Goal: Transaction & Acquisition: Purchase product/service

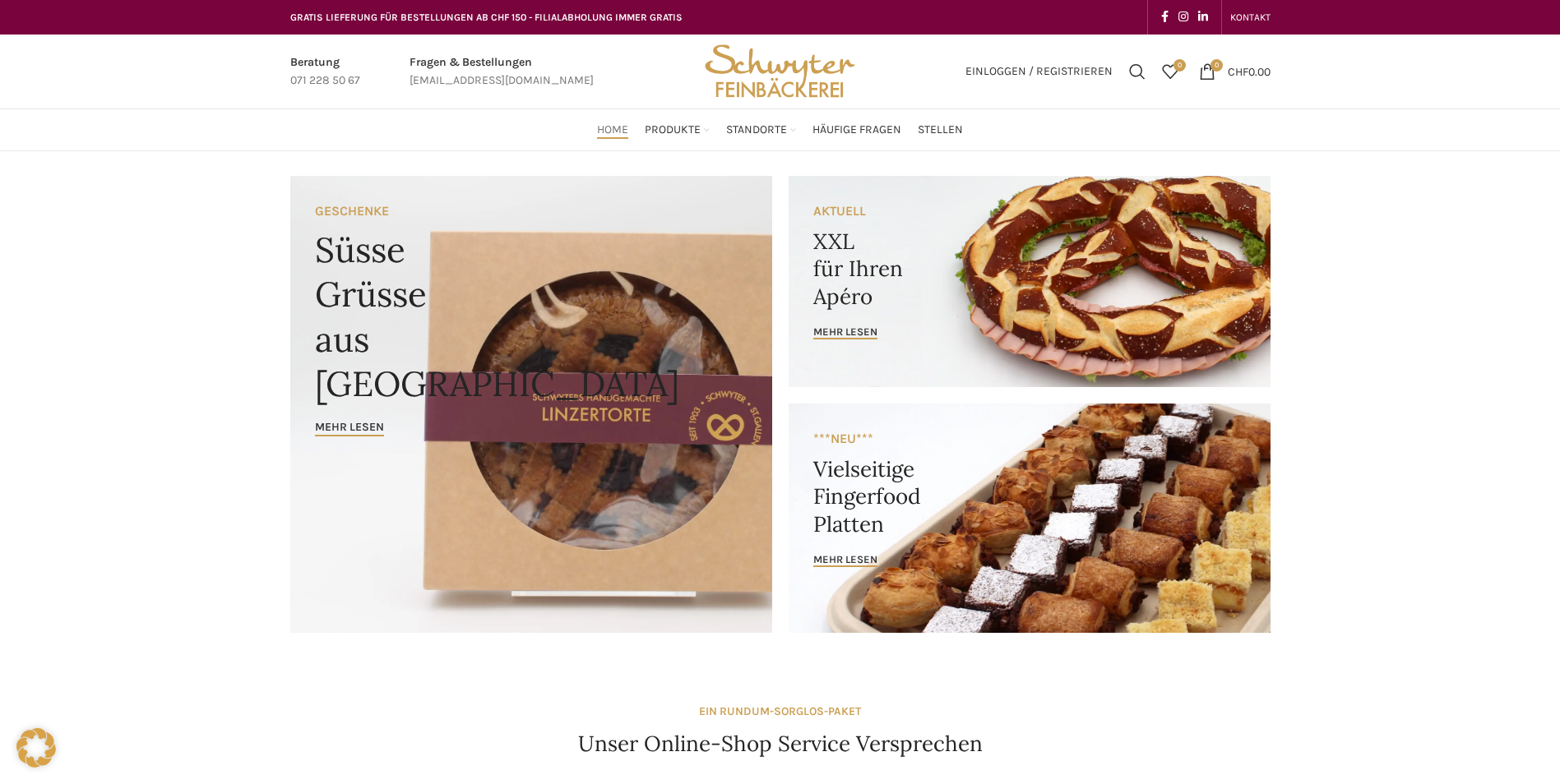
click at [823, 307] on link "Banner link" at bounding box center [1029, 281] width 482 height 212
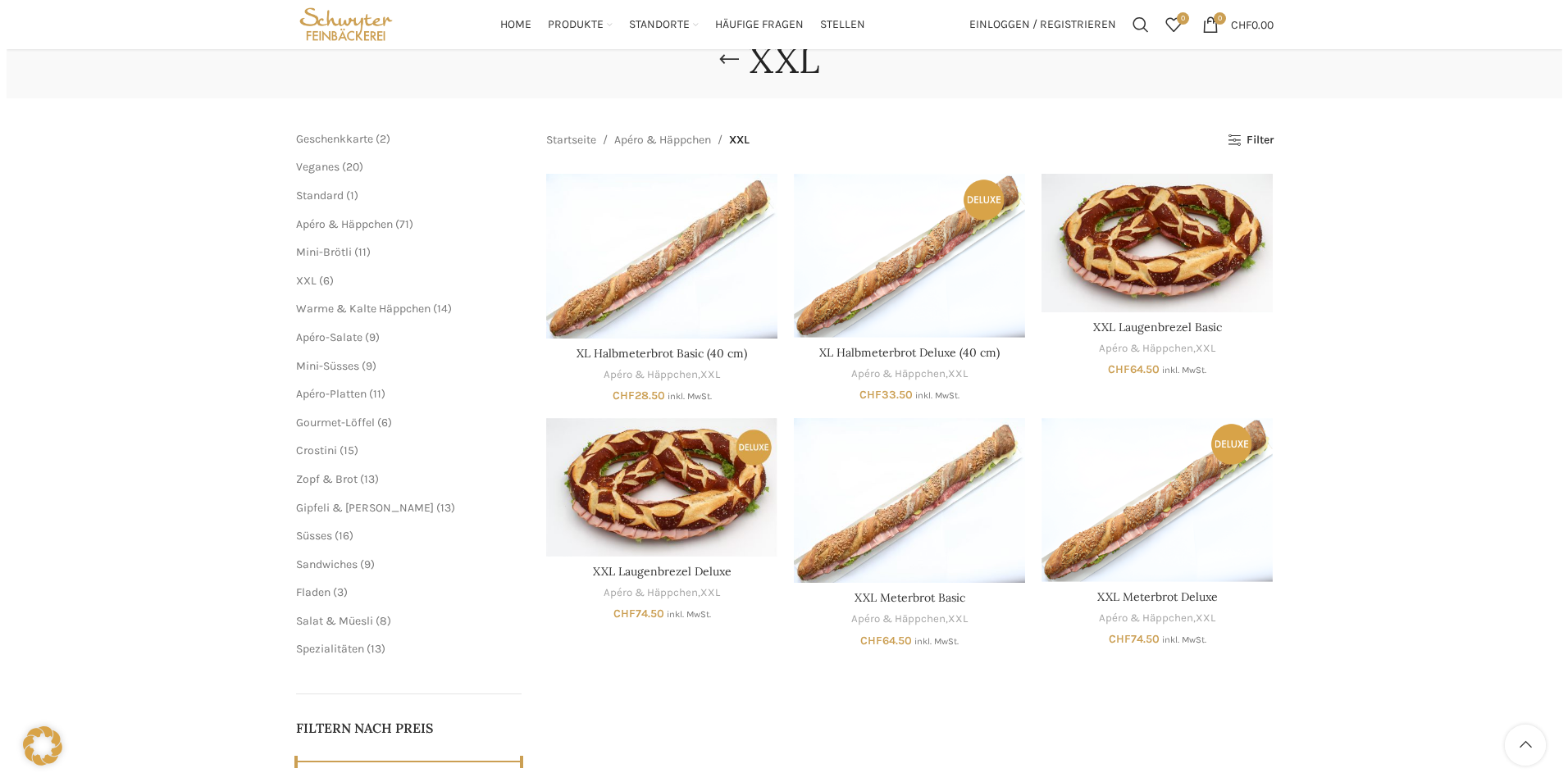
scroll to position [82, 0]
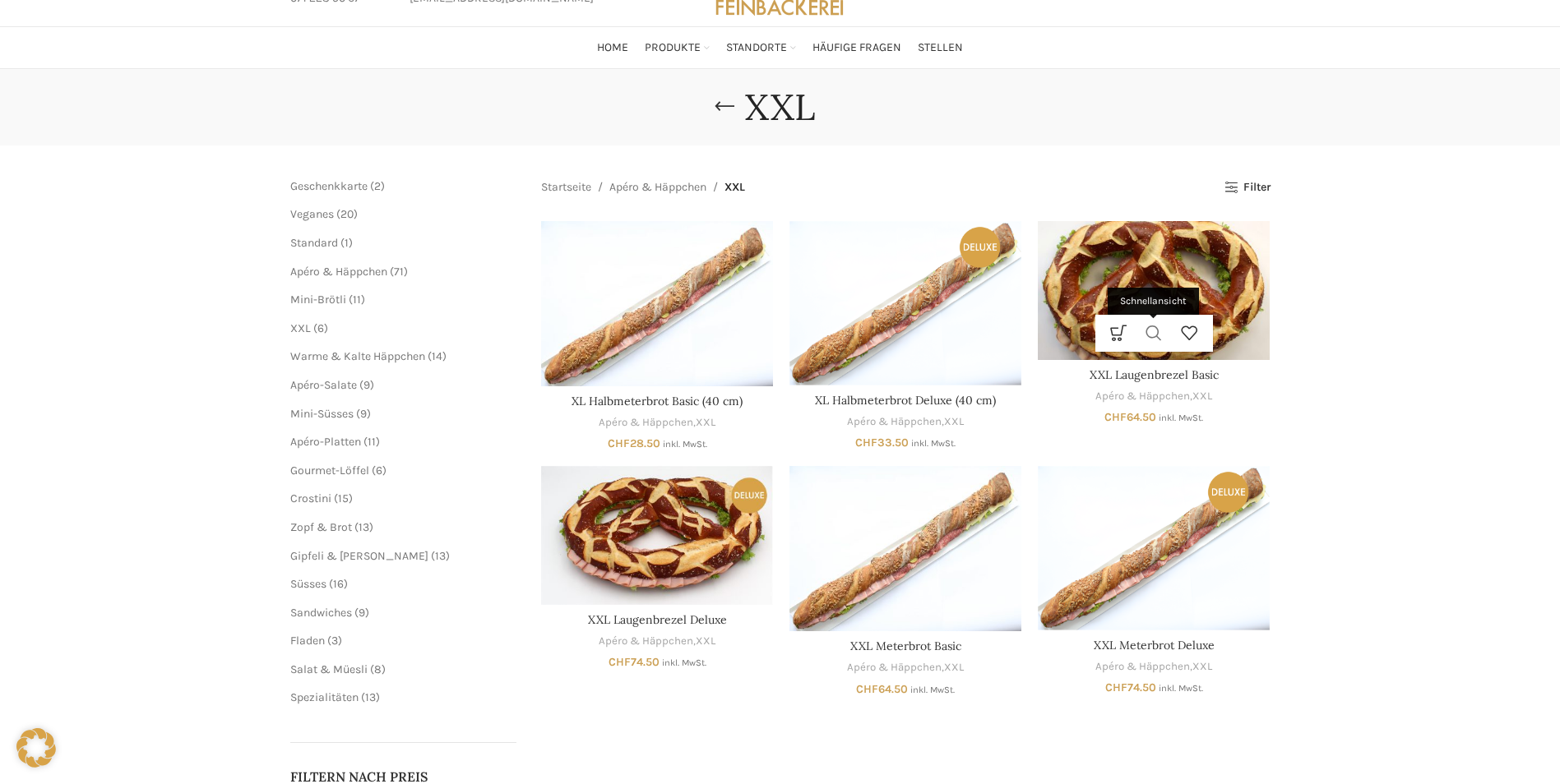
click at [1154, 334] on link "Schnellansicht" at bounding box center [1154, 333] width 35 height 37
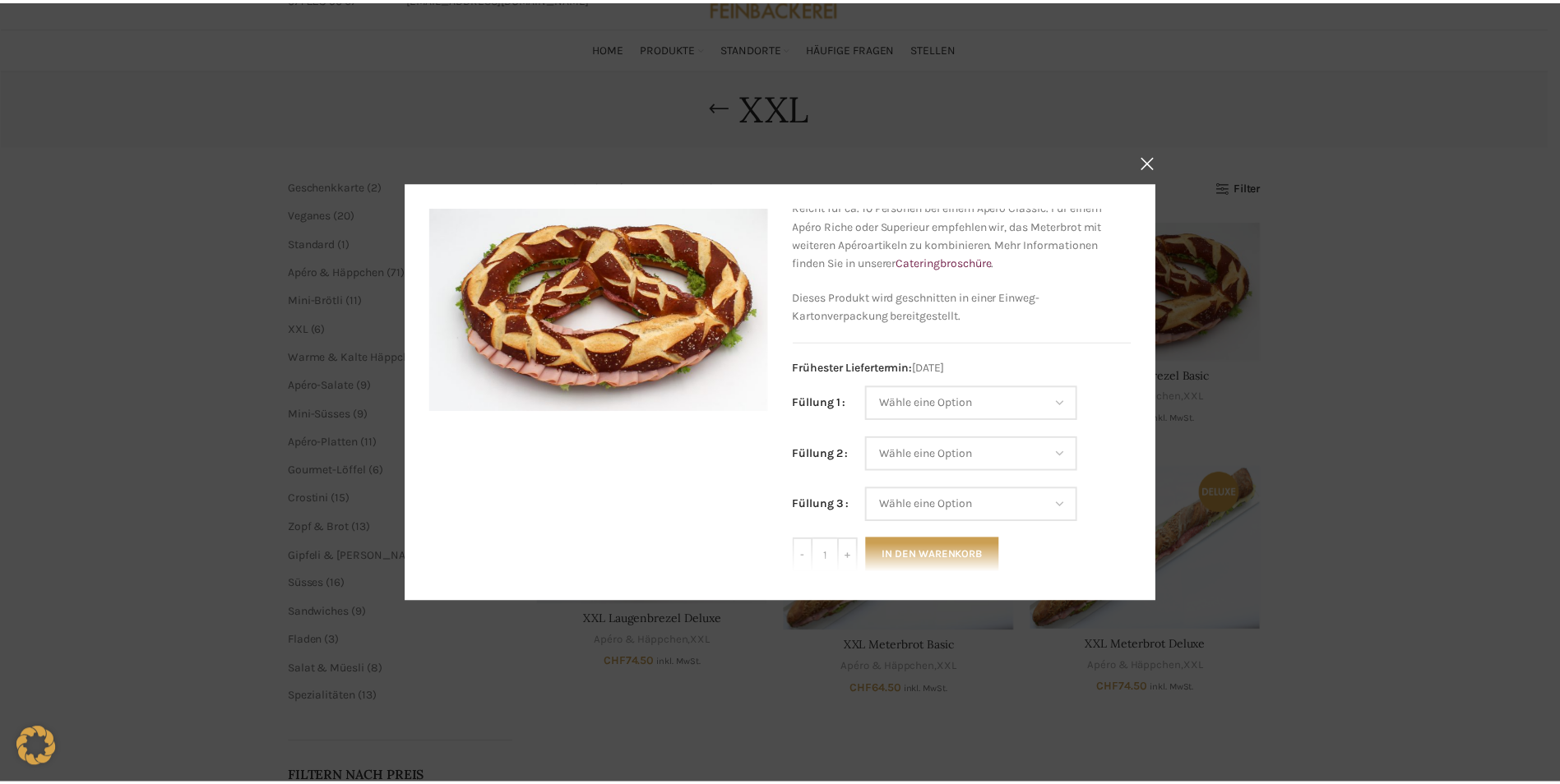
scroll to position [165, 0]
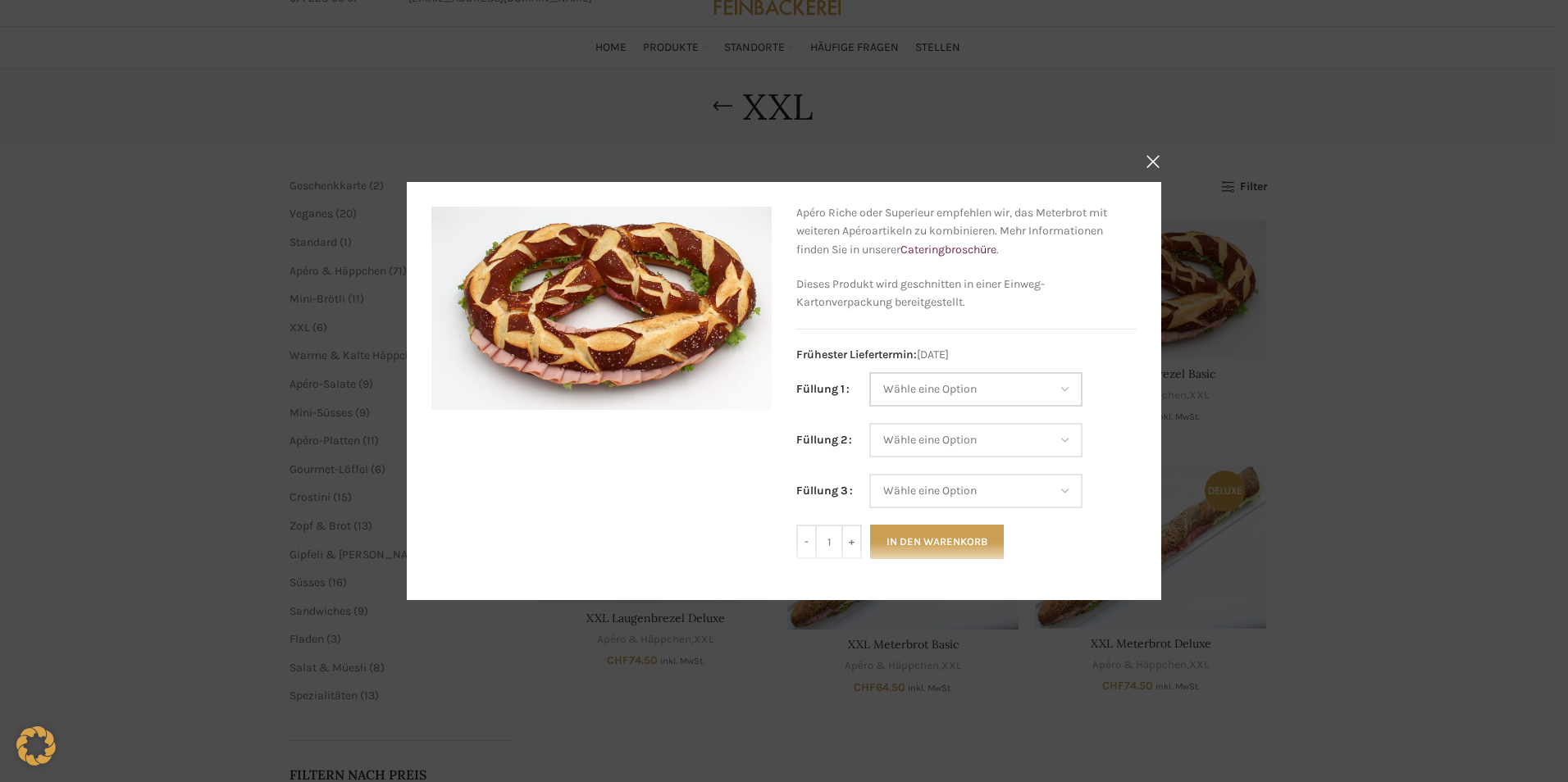
click at [954, 384] on select "Wähle eine Option Salami Schinken Fleischkäse Trutenschinken Appenzellerkäse Gr…" at bounding box center [975, 389] width 213 height 34
click at [869, 373] on select "Wähle eine Option Salami Schinken Fleischkäse Trutenschinken Appenzellerkäse Gr…" at bounding box center [975, 389] width 213 height 34
select select "Trutenschinken"
click at [974, 434] on select "Wähle eine Option Salami Schinken Fleischkäse Trutenschinken Appenzellerkäse Gr…" at bounding box center [975, 440] width 213 height 34
select select "Appenzellerkäse"
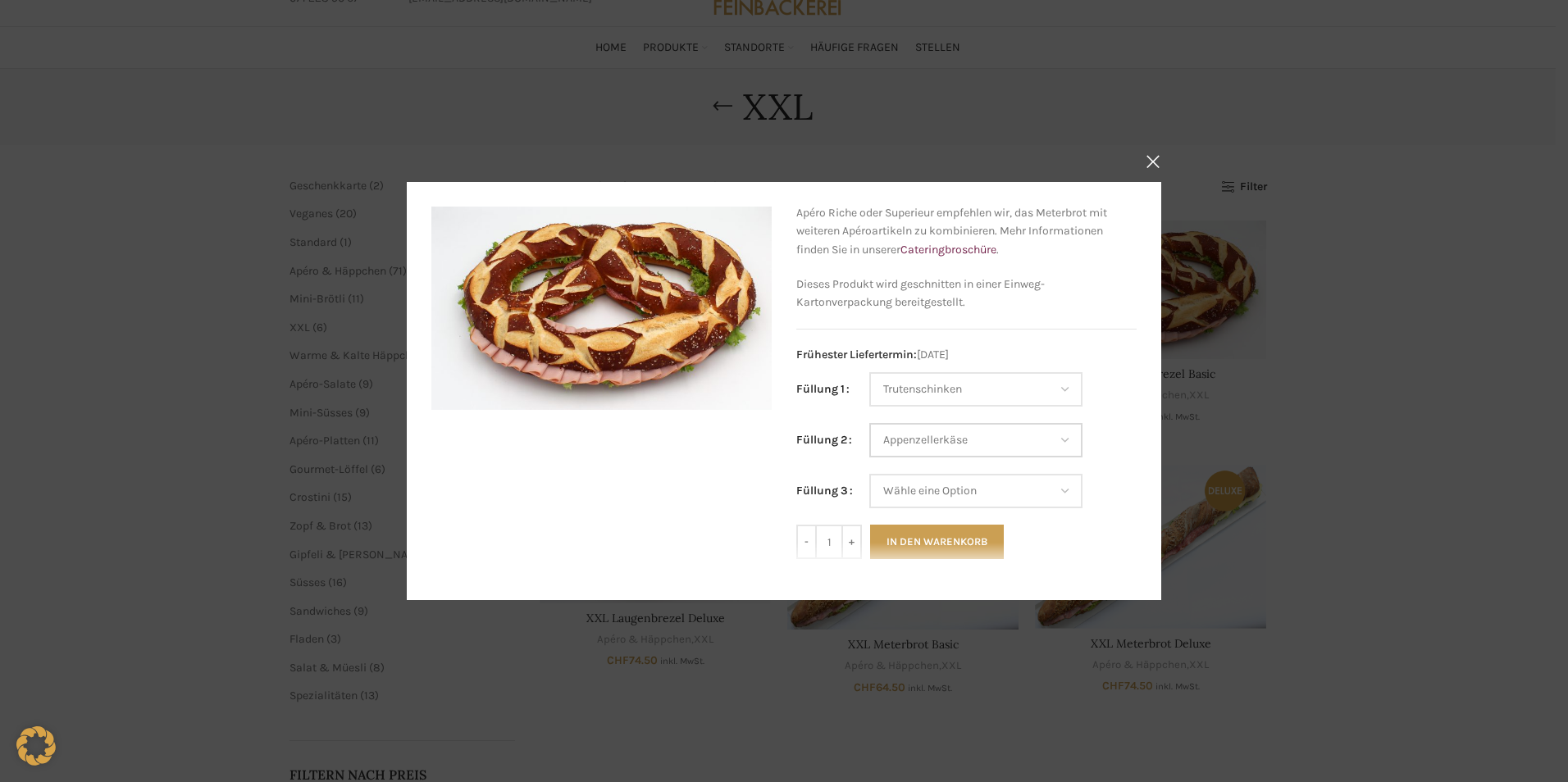
click at [869, 423] on select "Wähle eine Option Salami Schinken Fleischkäse Trutenschinken Appenzellerkäse Gr…" at bounding box center [975, 440] width 213 height 34
select select "Trutenschinken"
select select "Appenzellerkäse"
click at [962, 499] on select "Wähle eine Option Salami Schinken Fleischkäse Trutenschinken Appenzellerkäse Gr…" at bounding box center [975, 490] width 213 height 34
select select "Salami"
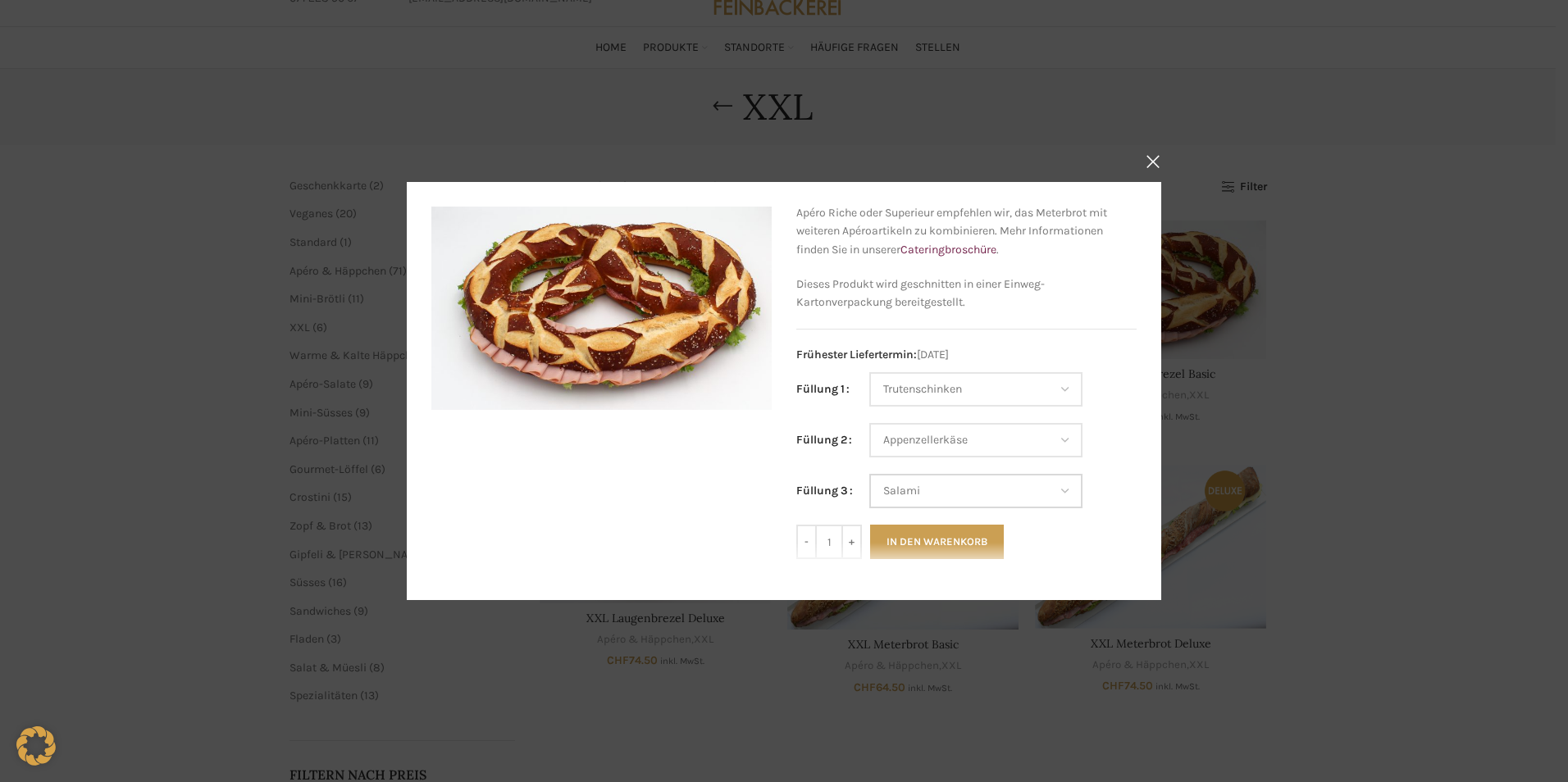
click at [869, 474] on select "Wähle eine Option Salami Schinken Fleischkäse Trutenschinken Appenzellerkäse Gr…" at bounding box center [975, 490] width 213 height 34
select select "Trutenschinken"
select select "Appenzellerkäse"
select select "Salami"
click at [956, 540] on button "In den Warenkorb" at bounding box center [936, 541] width 133 height 34
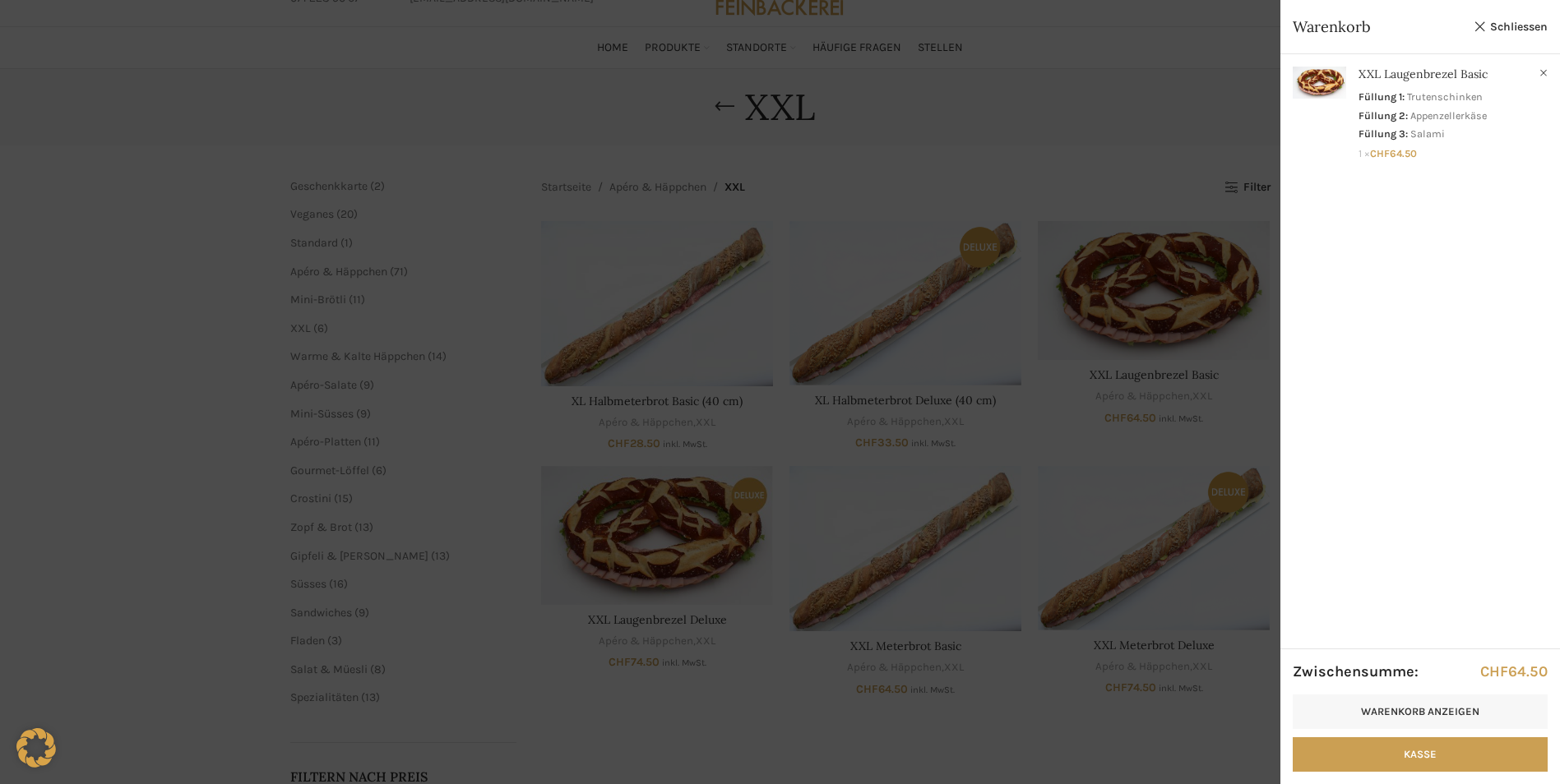
click at [959, 541] on div at bounding box center [780, 392] width 1560 height 784
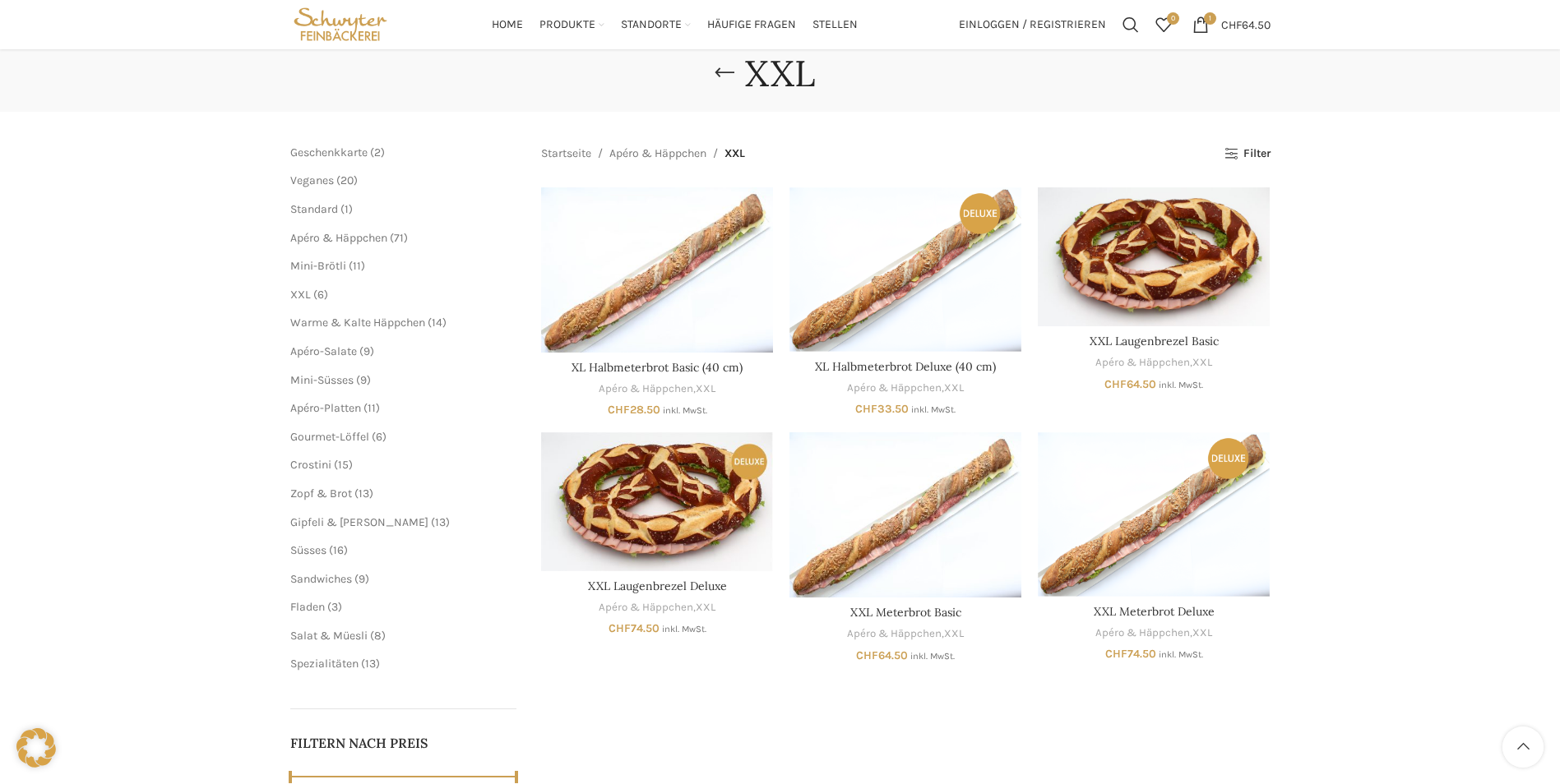
scroll to position [82, 0]
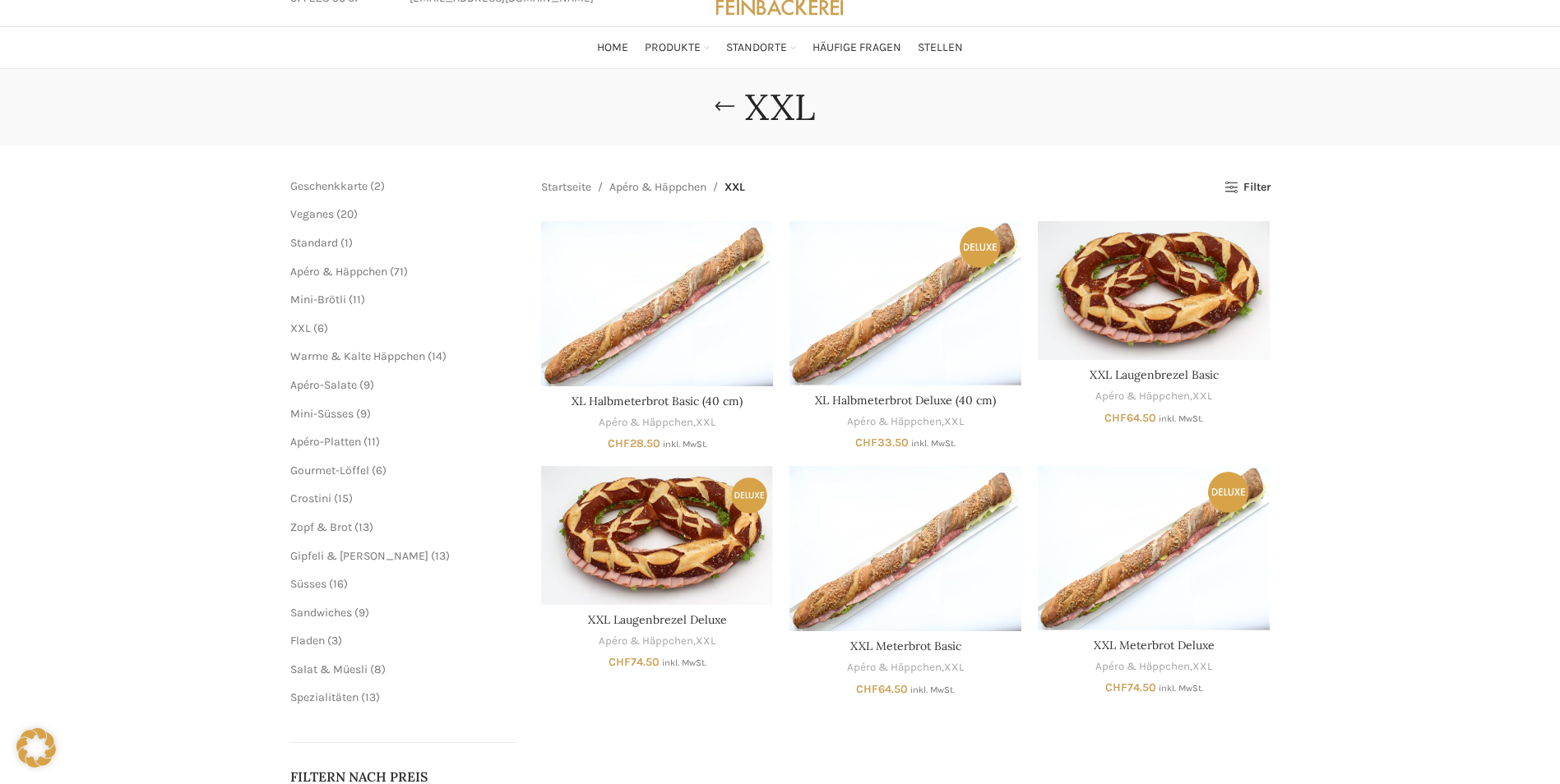
click at [333, 220] on li "Veganes 20 20 Produkte" at bounding box center [404, 215] width 227 height 17
click at [340, 217] on span "20 20 Produkte" at bounding box center [345, 214] width 23 height 14
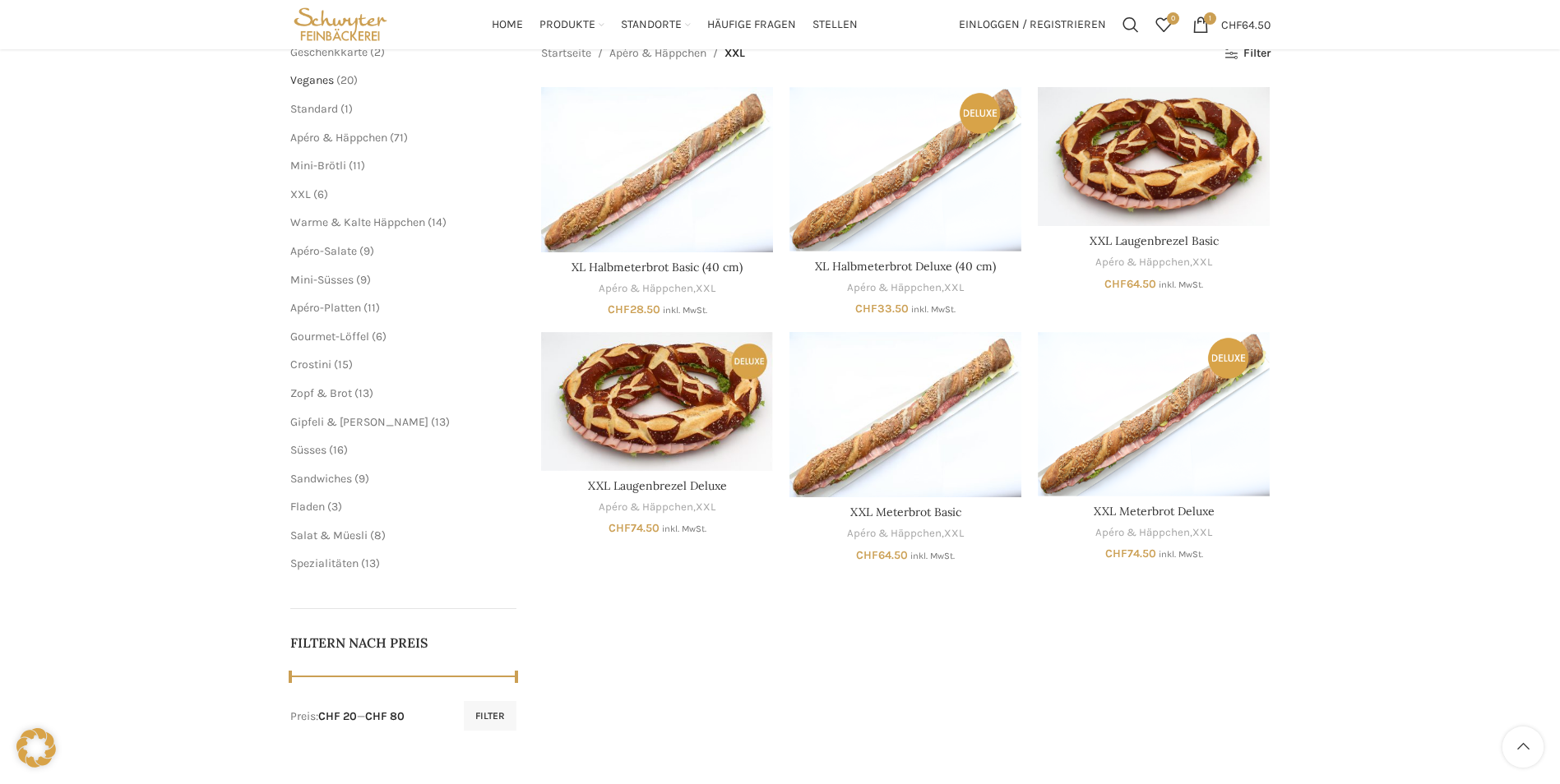
scroll to position [0, 0]
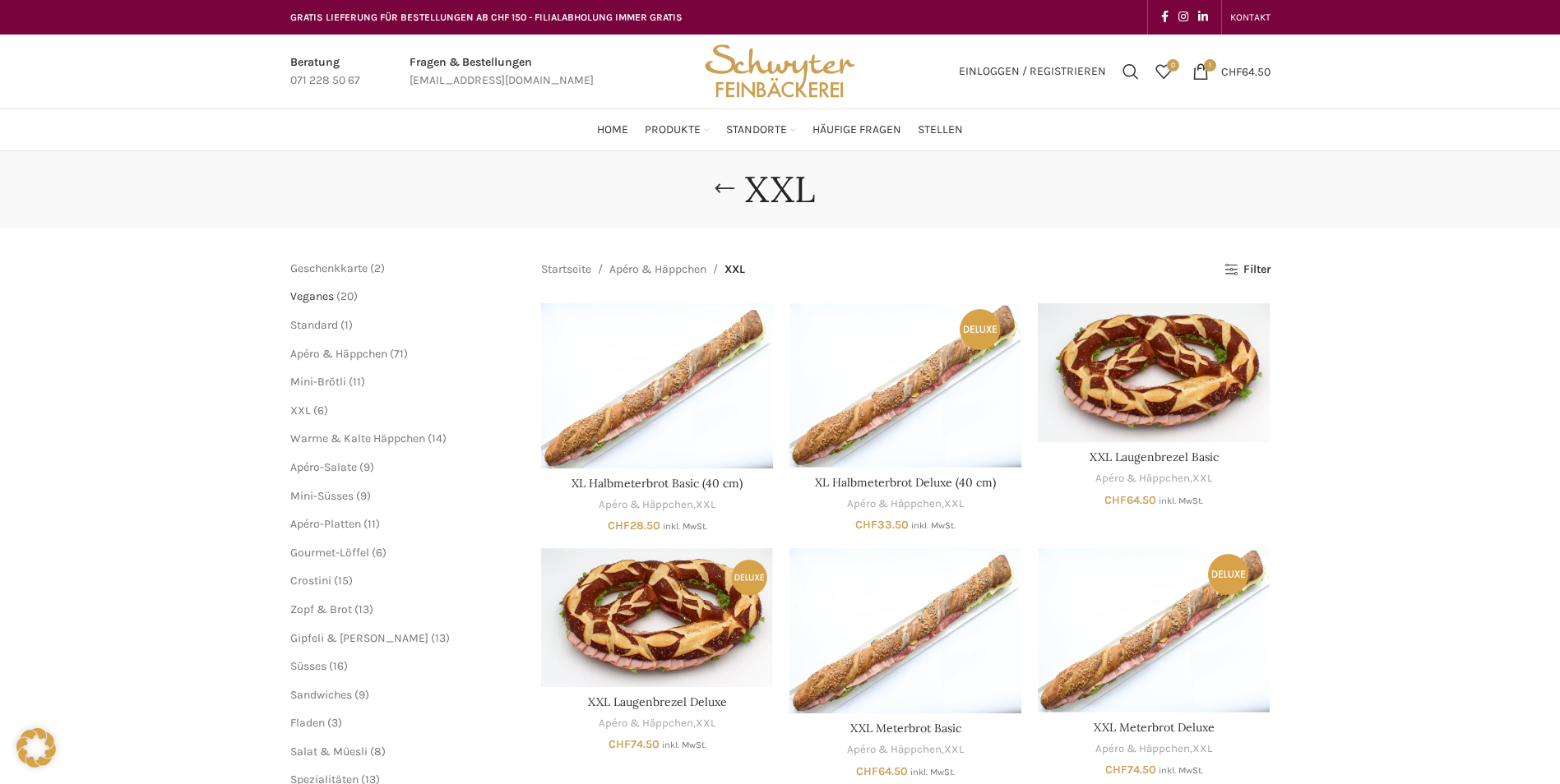
click at [327, 300] on span "Veganes" at bounding box center [312, 296] width 44 height 14
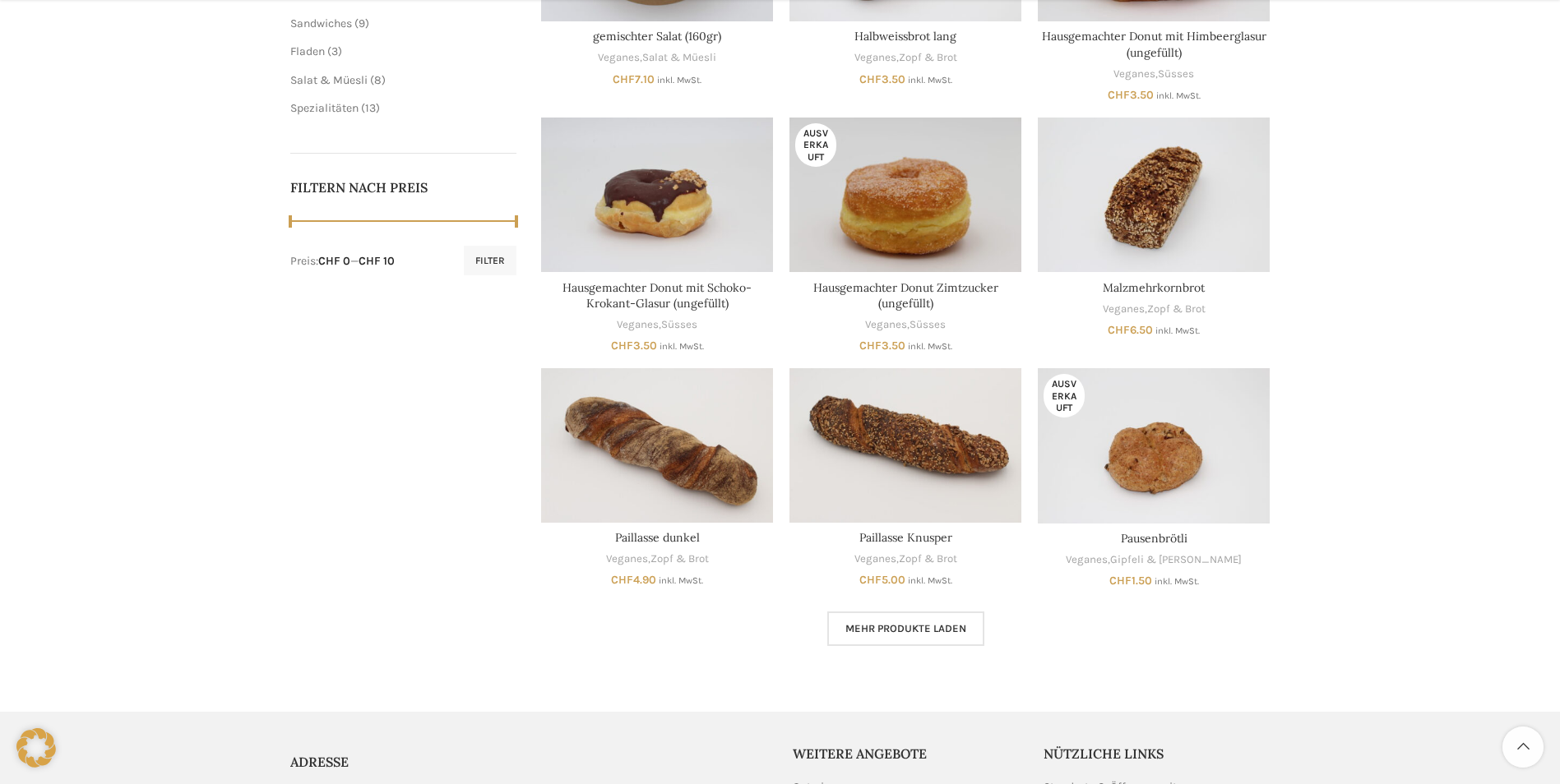
scroll to position [822, 0]
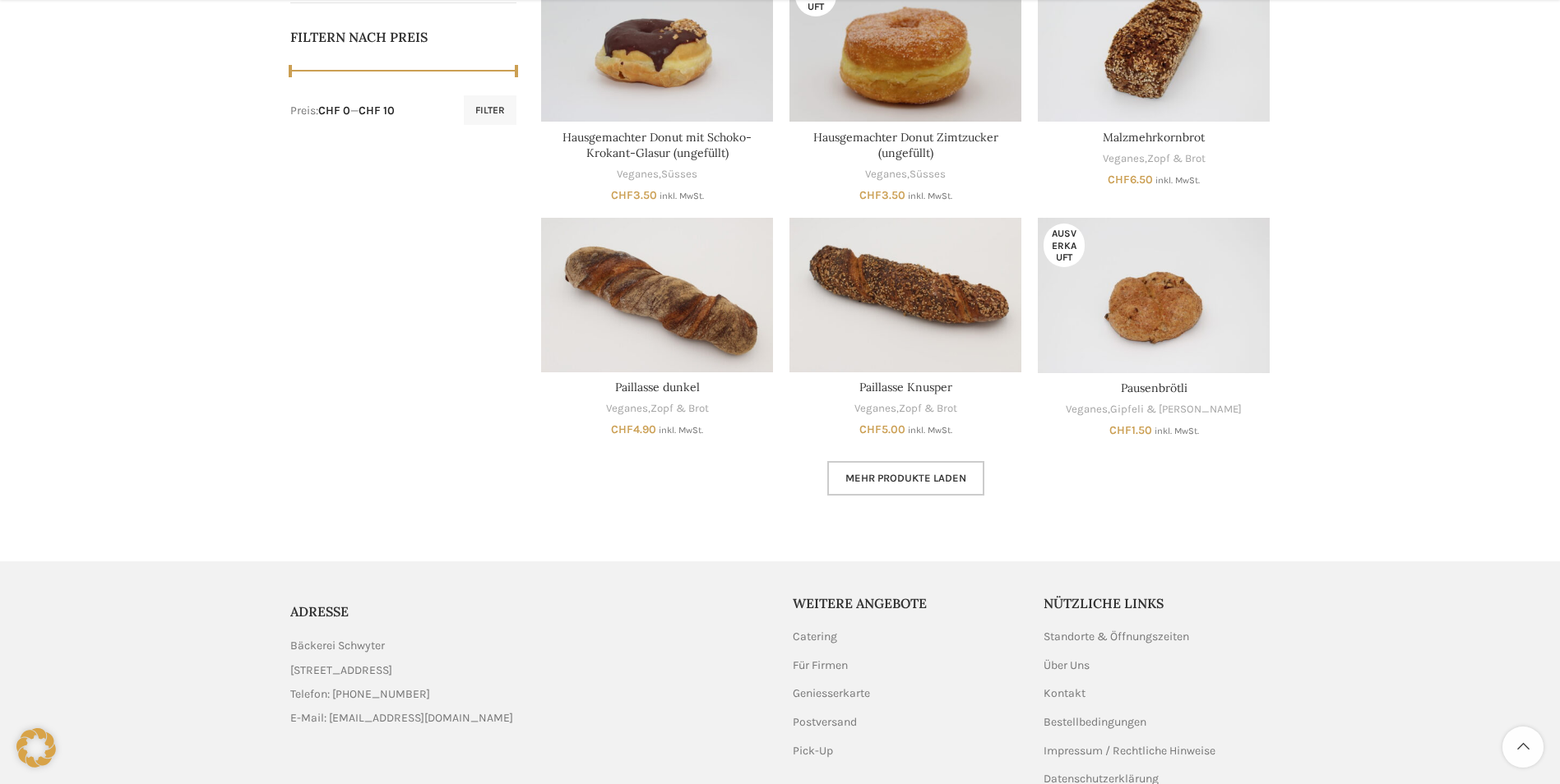
click at [885, 479] on span "Mehr Produkte laden" at bounding box center [905, 478] width 121 height 13
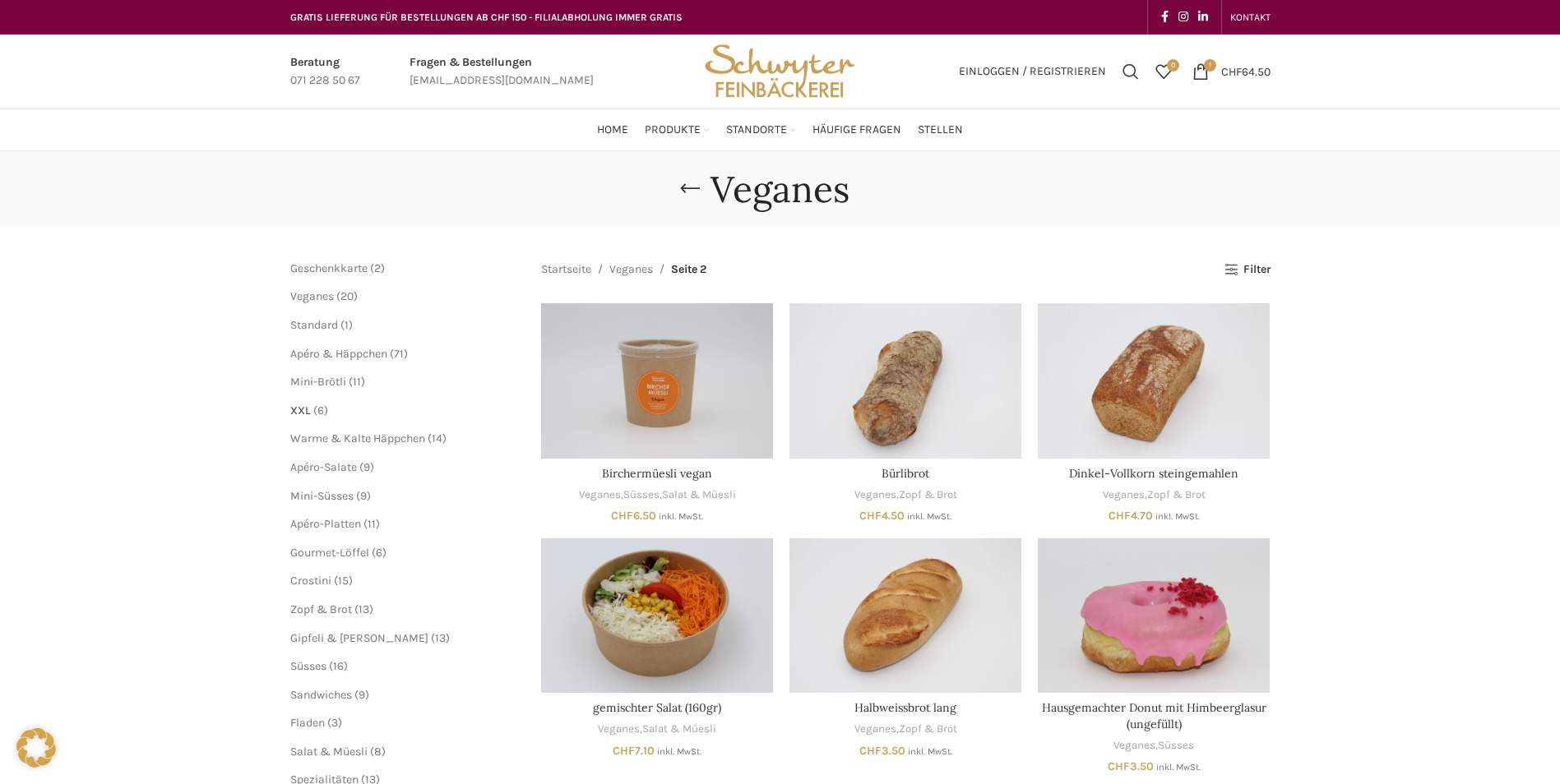
click at [306, 409] on span "XXL" at bounding box center [300, 411] width 20 height 14
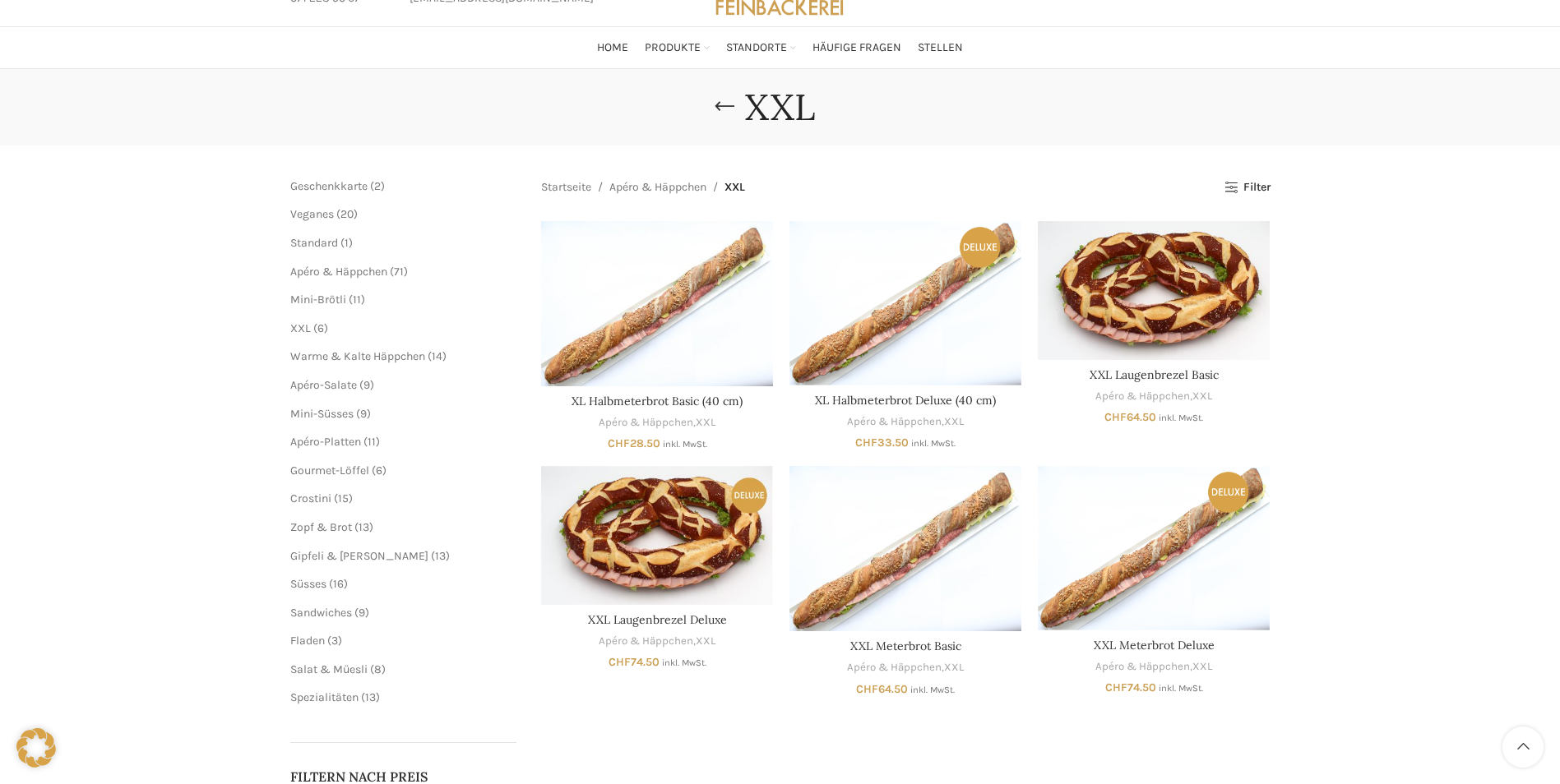
scroll to position [165, 0]
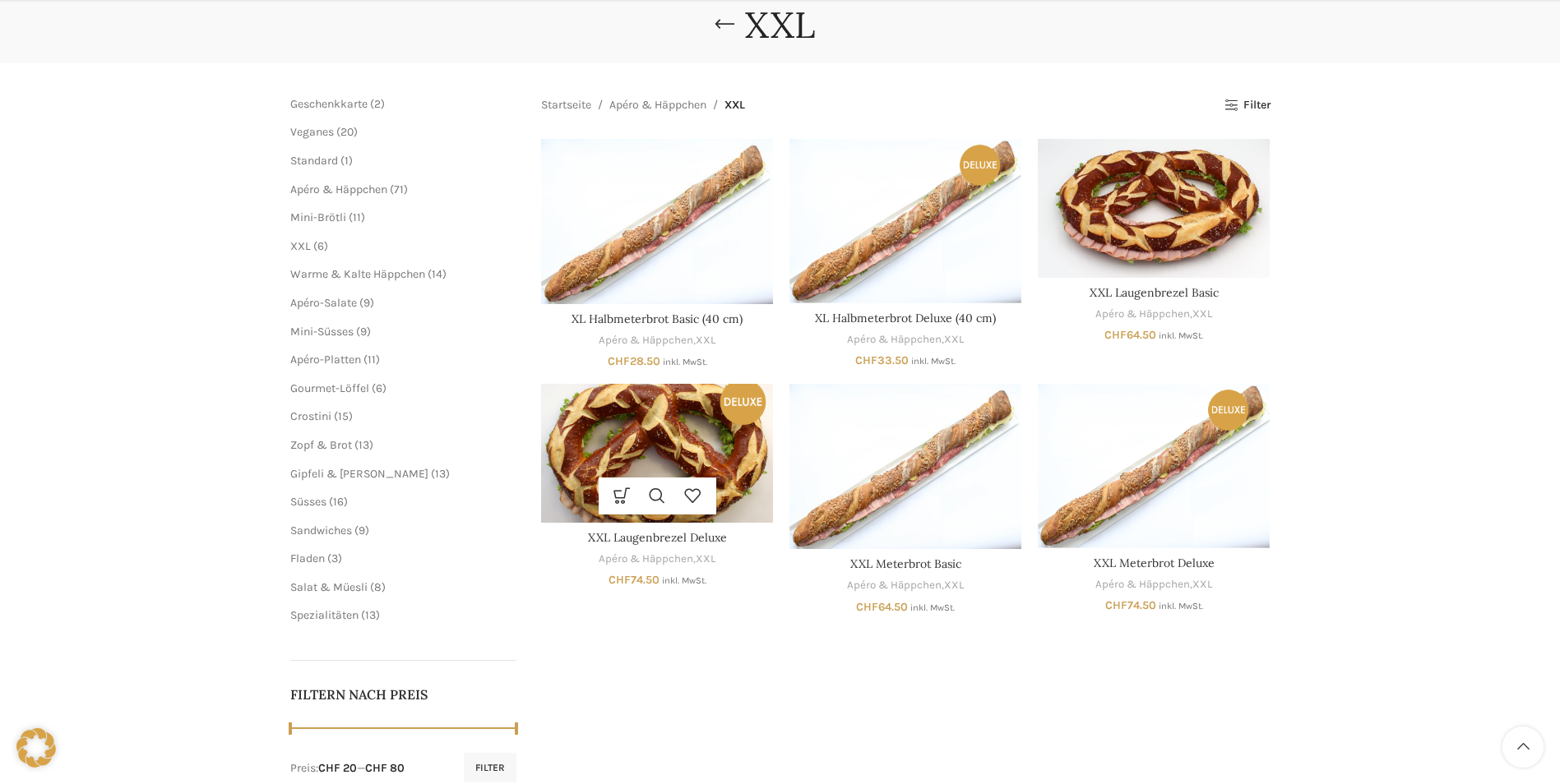
click at [672, 458] on img "XXL Laugenbrezel Deluxe" at bounding box center [658, 453] width 232 height 138
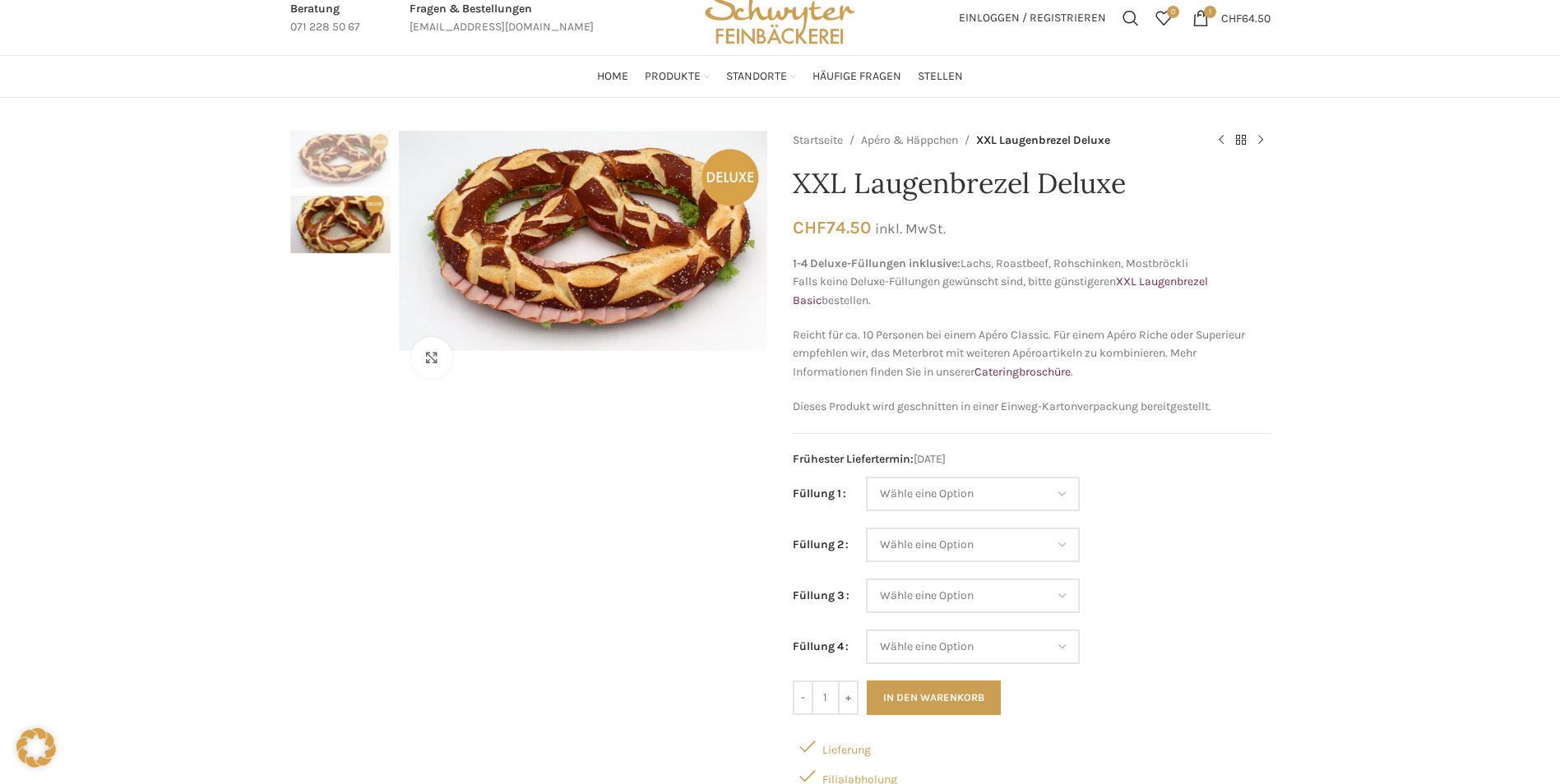
scroll to position [82, 0]
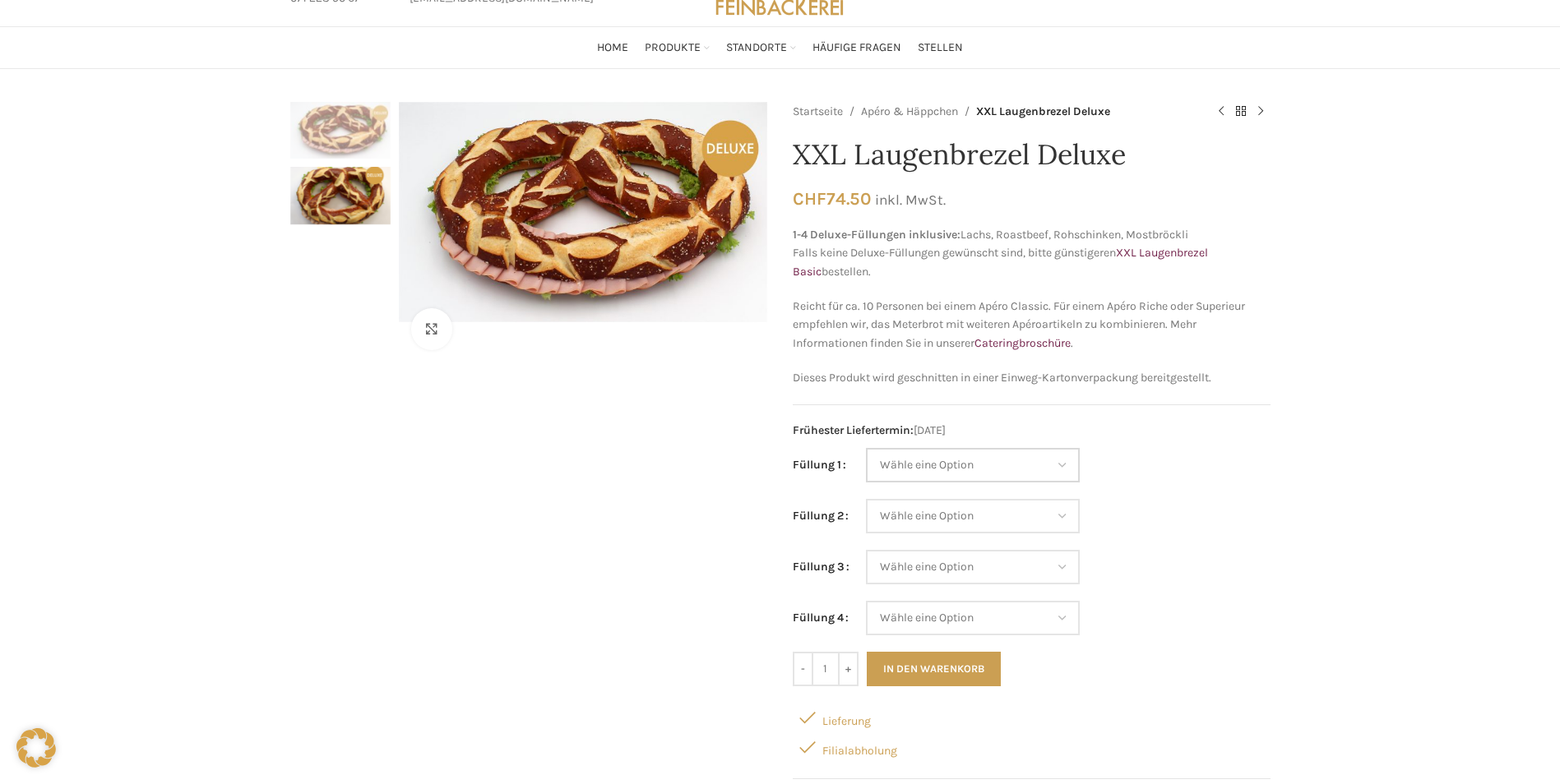
click at [965, 448] on select "Wähle eine Option Lachs (Deluxe) Roastbeef (Deluxe) Rohschinken (Deluxe) Mostbr…" at bounding box center [973, 464] width 214 height 34
click at [748, 489] on div "Klicken um zu vergrössern" at bounding box center [530, 498] width 478 height 793
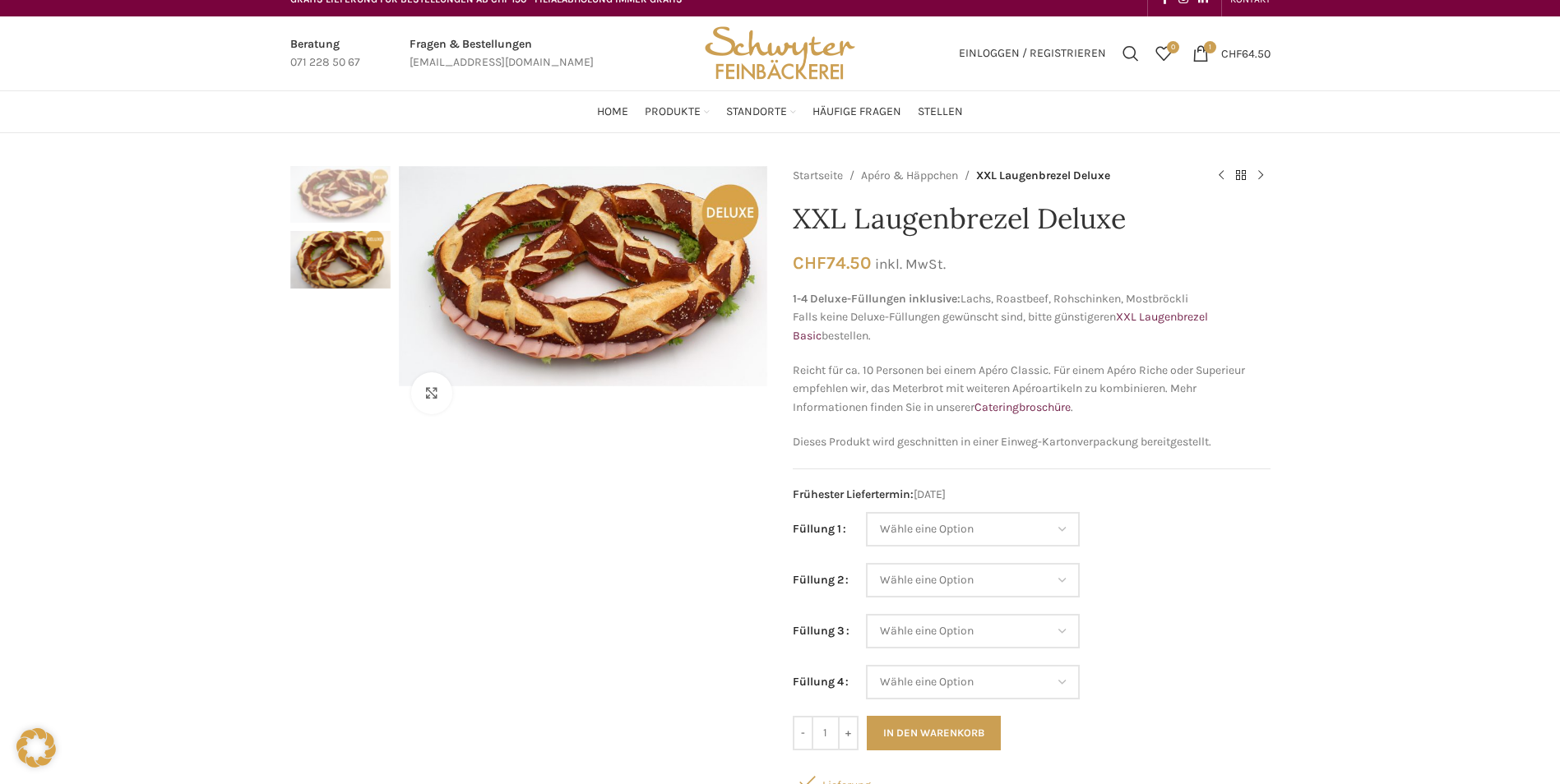
scroll to position [0, 0]
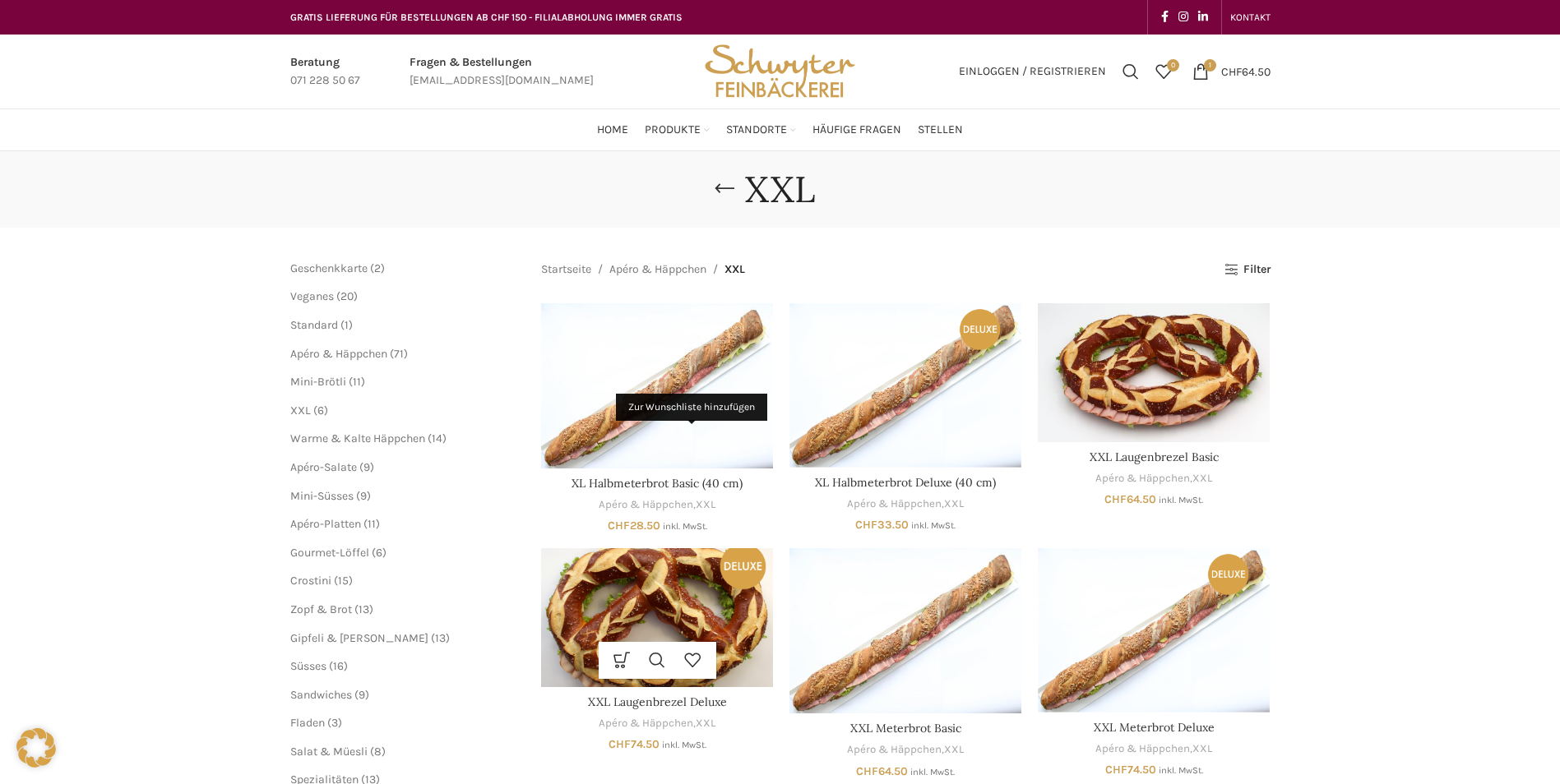
scroll to position [165, 0]
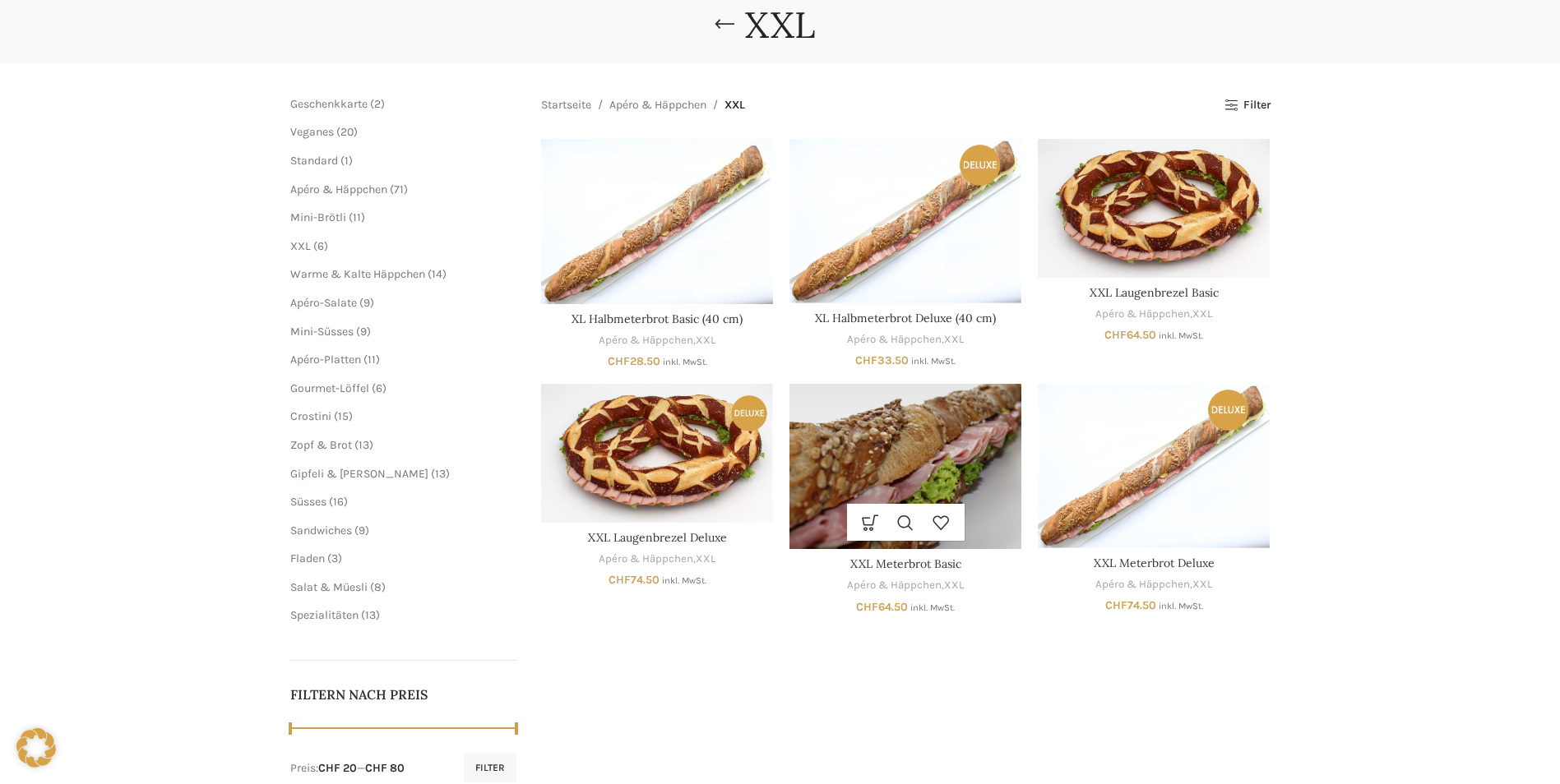
click at [873, 466] on img "XXL Meterbrot Basic" at bounding box center [905, 466] width 232 height 165
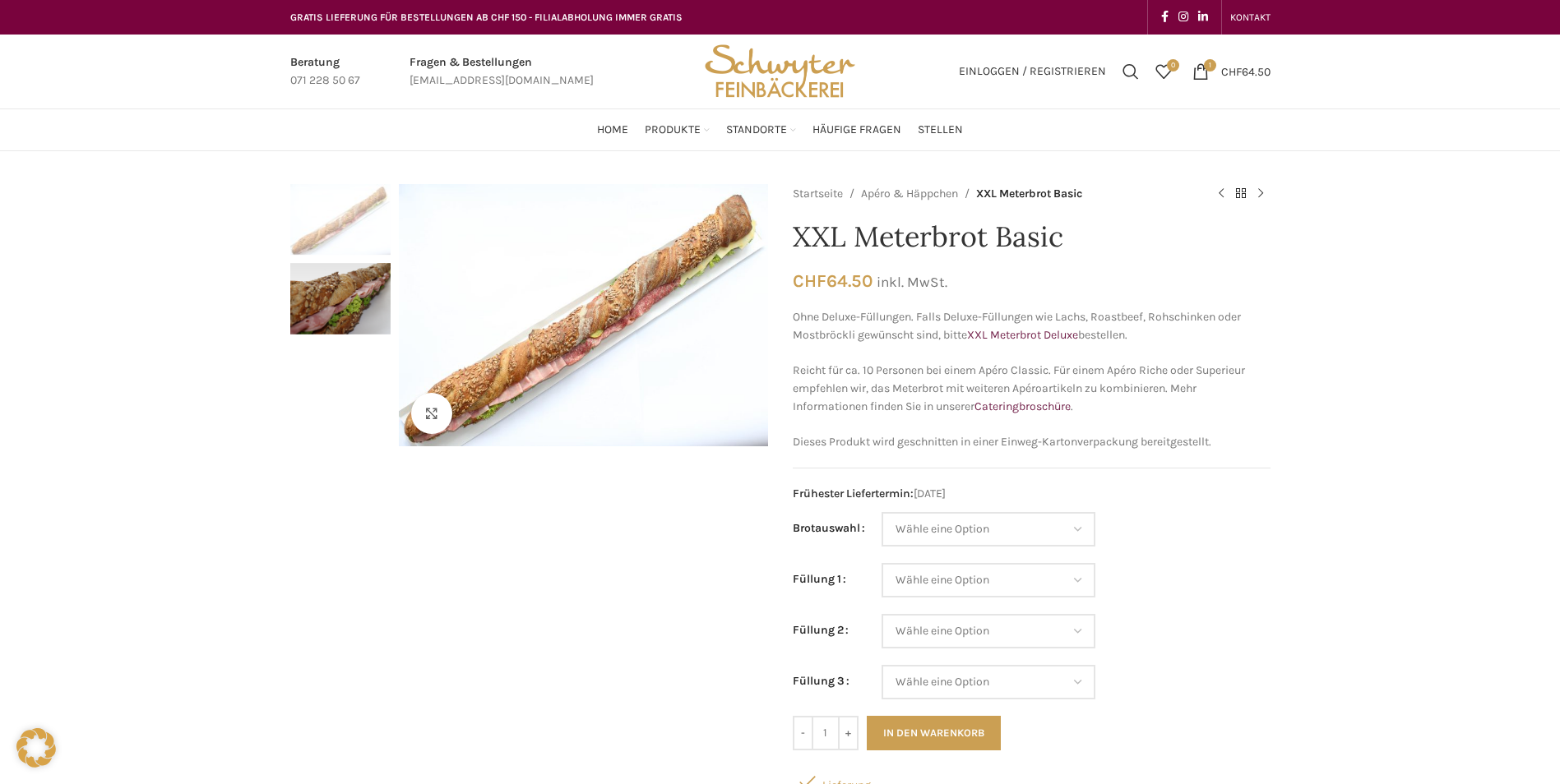
scroll to position [82, 0]
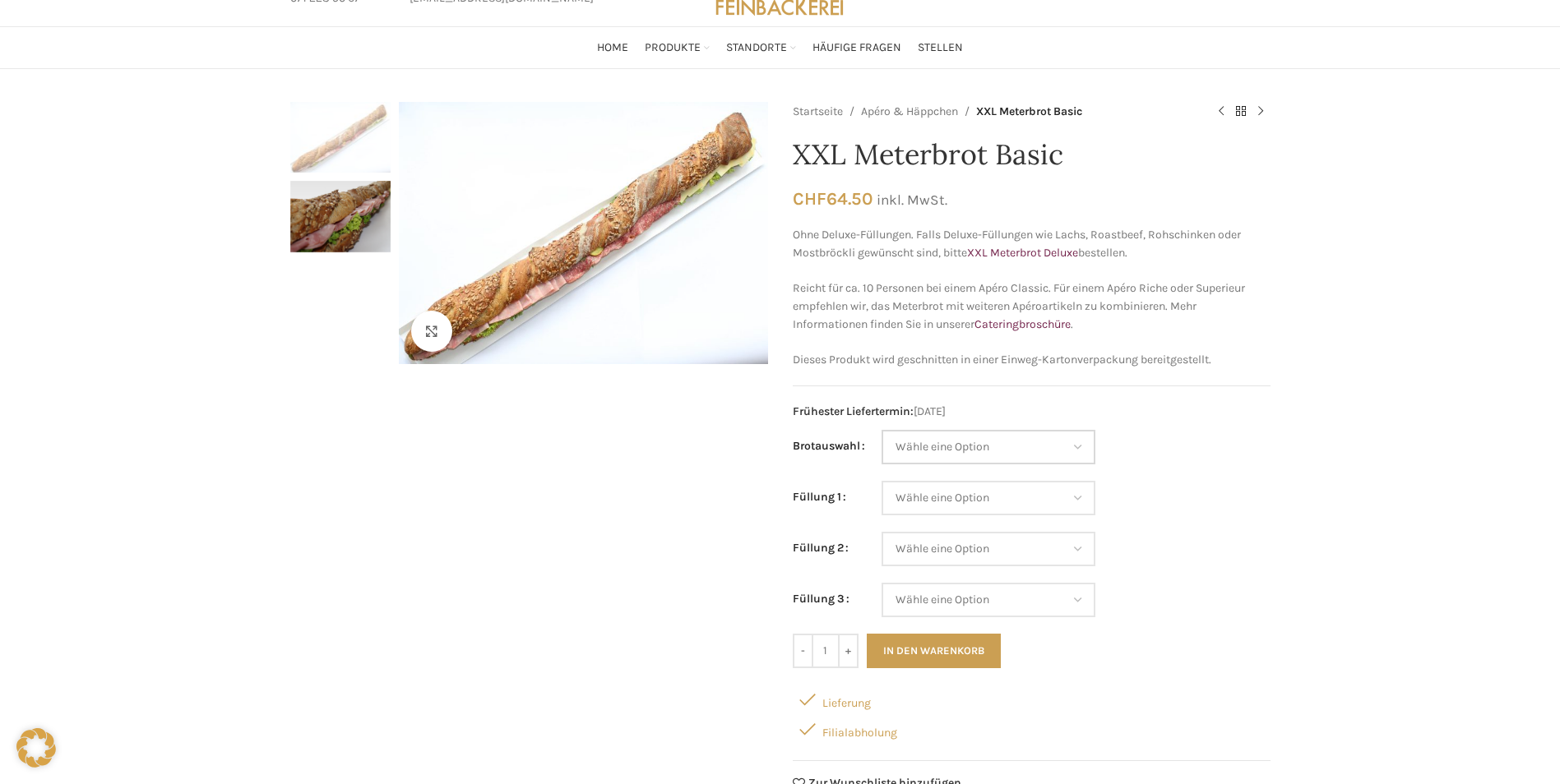
click at [1022, 437] on select "Wähle eine Option Baguette Paillasse dunkel Paillasse knusper (Bild) Laugenbagu…" at bounding box center [988, 447] width 214 height 34
click at [882, 430] on select "Wähle eine Option Baguette Paillasse dunkel Paillasse knusper (Bild) Laugenbagu…" at bounding box center [988, 447] width 214 height 34
select select "Baguette"
click at [976, 500] on select "Wähle eine Option Salami Schinken Fleischkäse Trutenschinken Appenzellerkäse Gr…" at bounding box center [988, 497] width 214 height 34
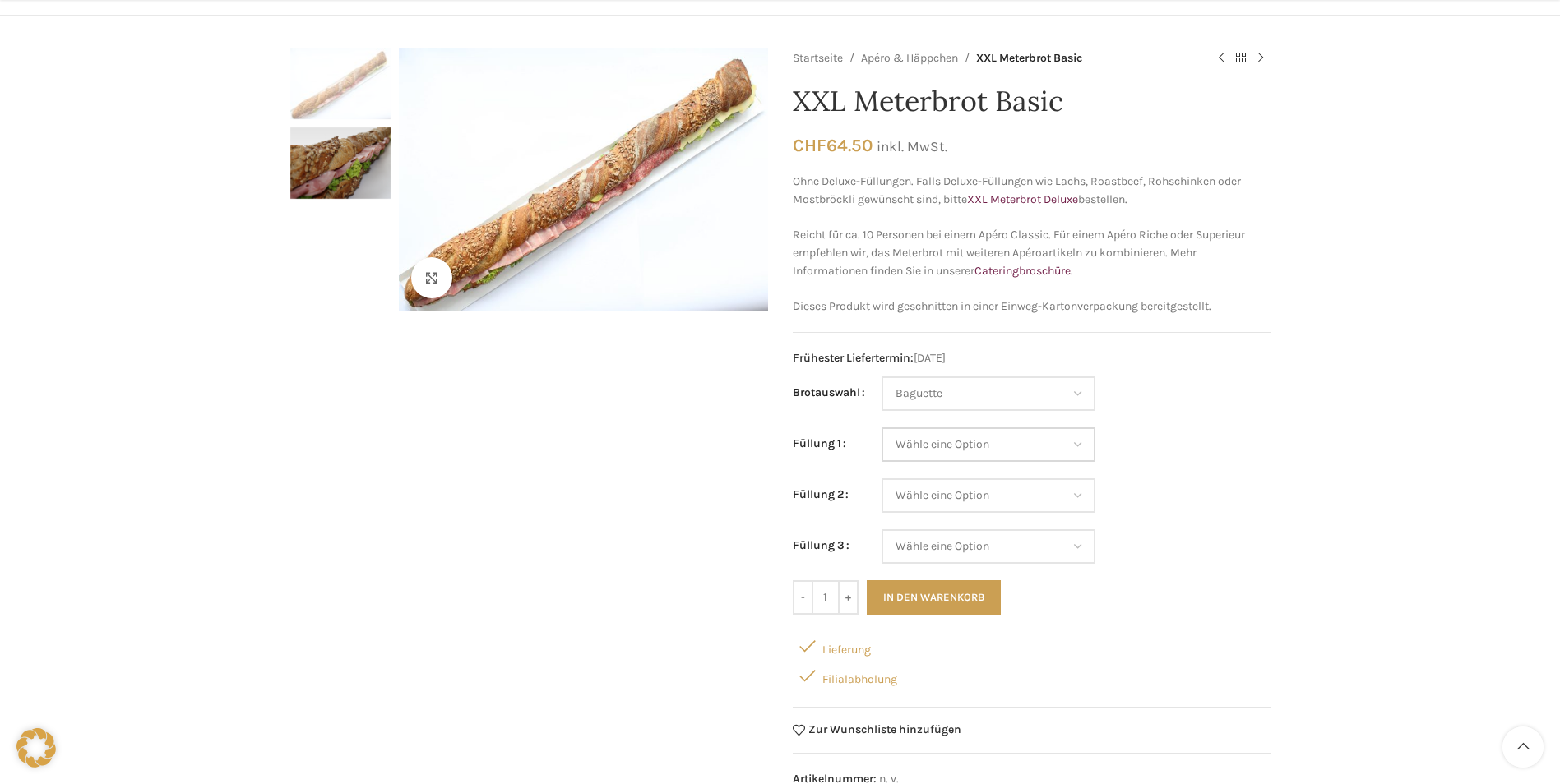
scroll to position [165, 0]
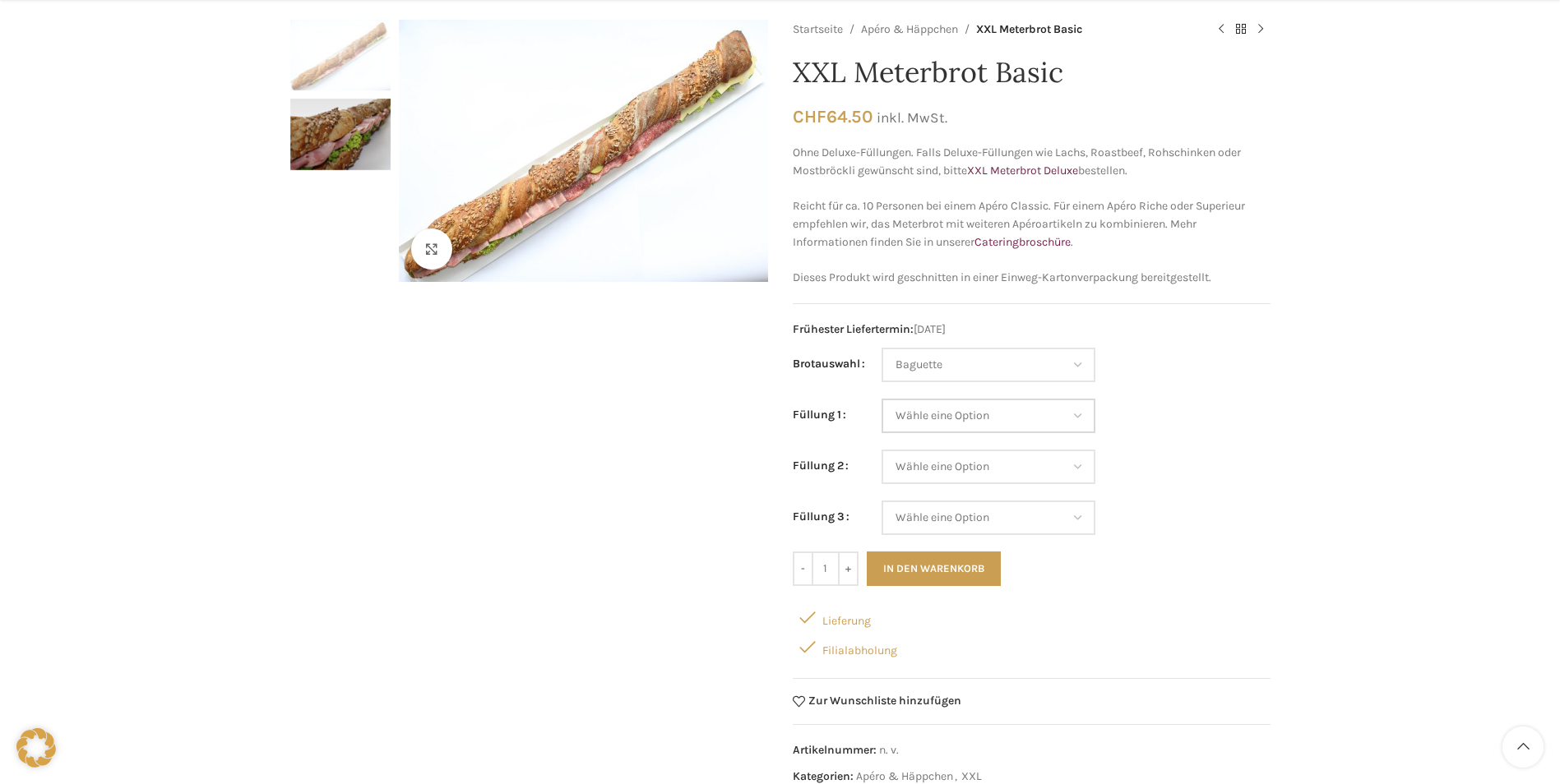
click at [984, 412] on select "Wähle eine Option Salami Schinken Fleischkäse Trutenschinken Appenzellerkäse Gr…" at bounding box center [988, 415] width 214 height 34
select select "Tomaten-Mozzarella"
click at [882, 399] on select "Wähle eine Option Salami Schinken Fleischkäse Trutenschinken Appenzellerkäse Gr…" at bounding box center [988, 415] width 214 height 34
select select "Baguette"
click at [934, 442] on td "Wähle eine Option Salami Schinken Fleischkäse Trutenschinken Appenzellerkäse Gr…" at bounding box center [1076, 424] width 389 height 51
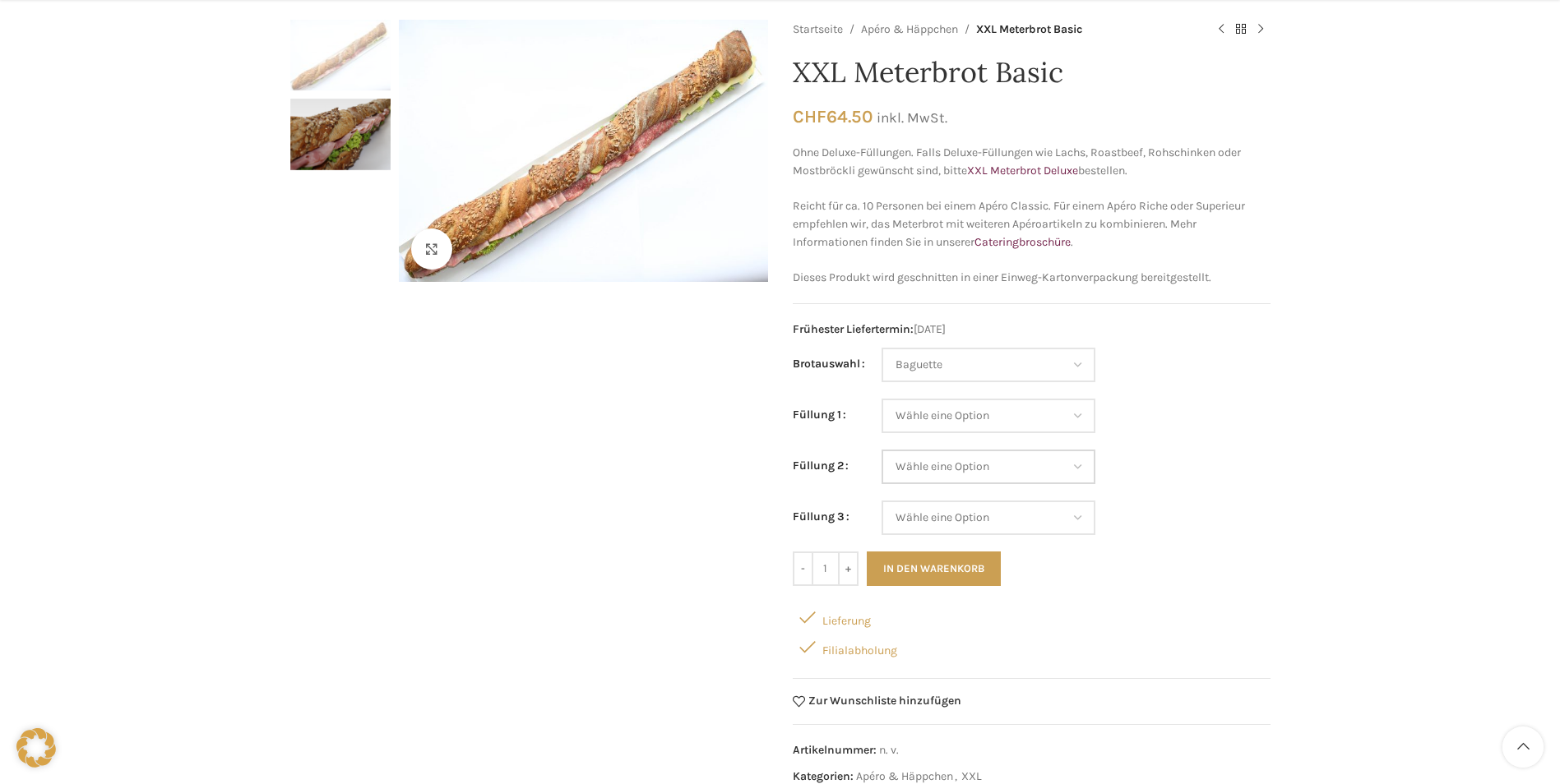
click at [935, 463] on select "Wähle eine Option Salami Schinken Fleischkäse Trutenschinken Appenzellerkäse Gr…" at bounding box center [988, 466] width 214 height 34
select select "Eimasse"
click at [882, 450] on select "Wähle eine Option Salami Schinken Fleischkäse Trutenschinken Appenzellerkäse Gr…" at bounding box center [988, 466] width 214 height 34
select select "Baguette"
select select "Eimasse"
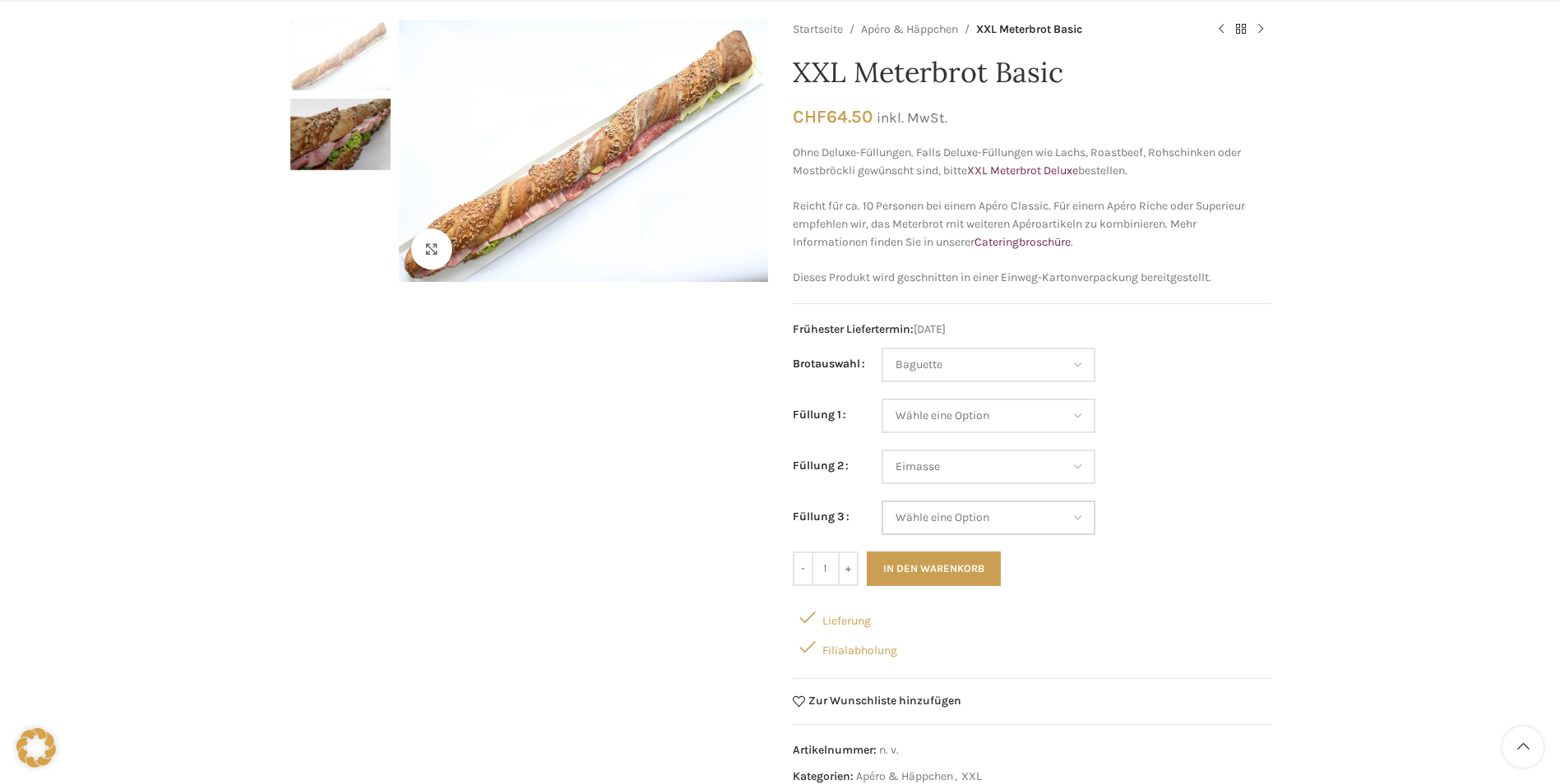
drag, startPoint x: 971, startPoint y: 522, endPoint x: 968, endPoint y: 542, distance: 20.2
click at [971, 522] on select "Wähle eine Option Salami Schinken Fleischkäse Trutenschinken Appenzellerkäse Gr…" at bounding box center [988, 517] width 214 height 34
select select "Schinken"
click at [882, 500] on select "Wähle eine Option Salami Schinken Fleischkäse Trutenschinken Appenzellerkäse Gr…" at bounding box center [988, 517] width 214 height 34
select select "Baguette"
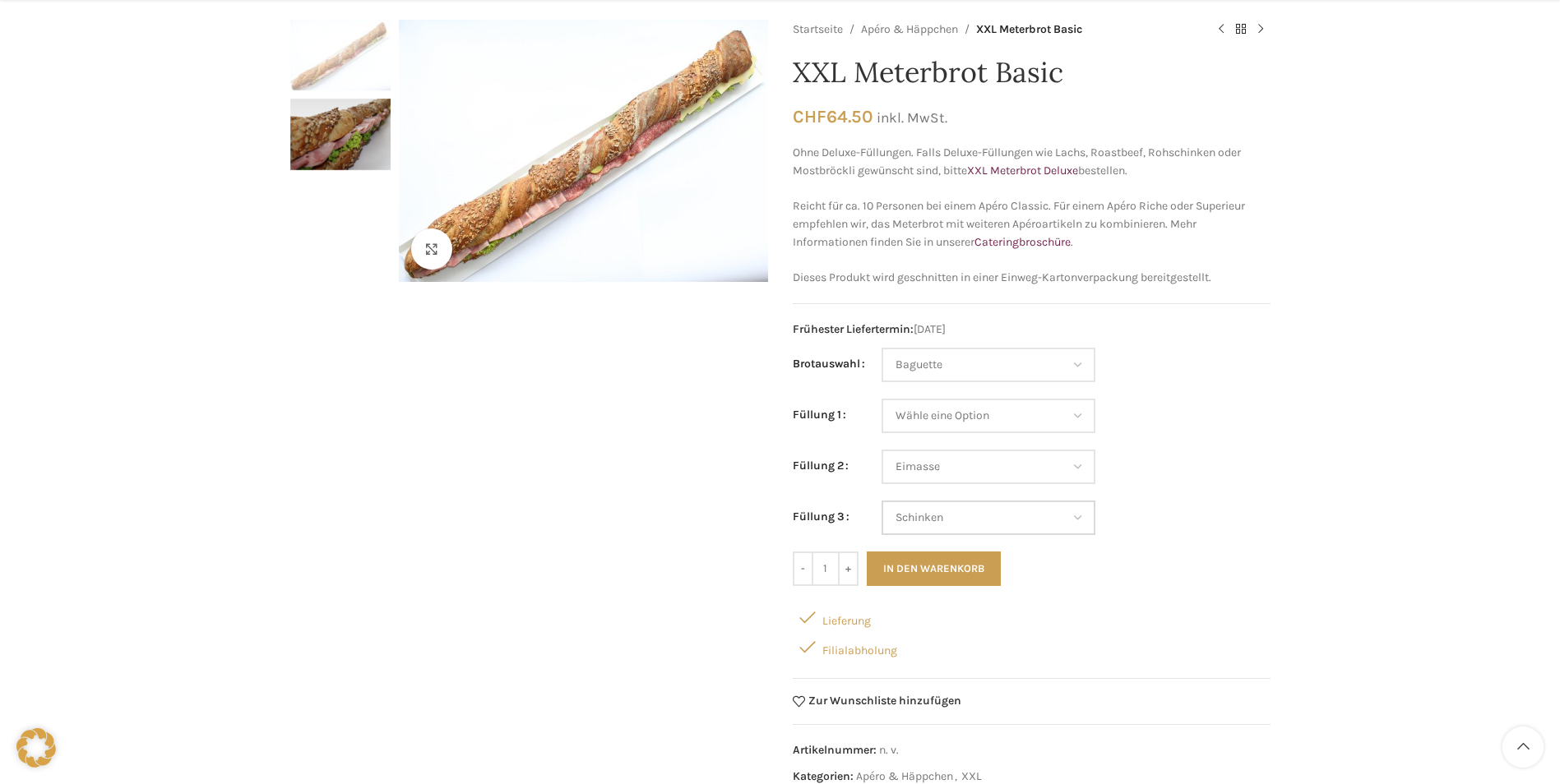
select select "Eimasse"
select select "Schinken"
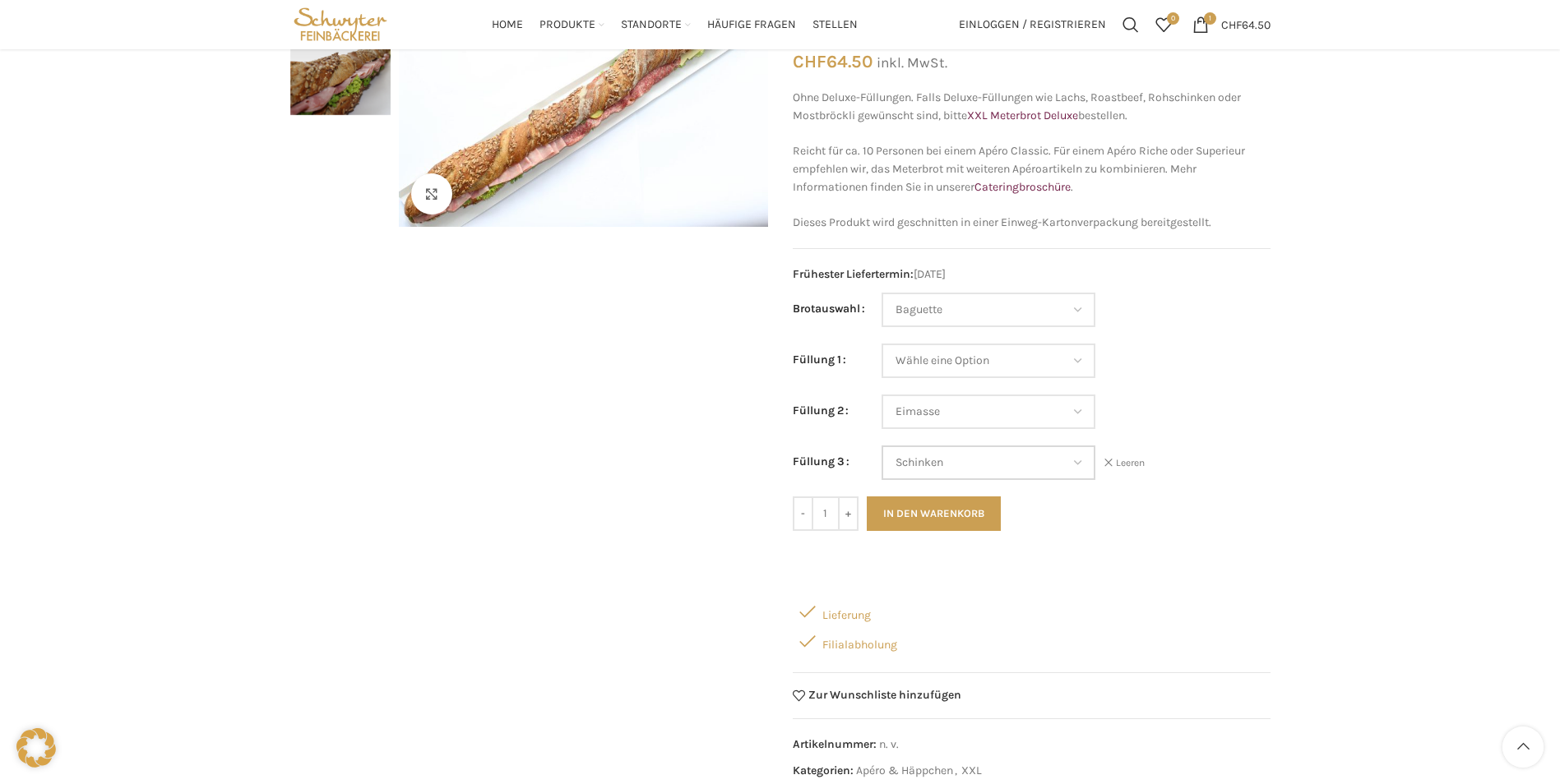
scroll to position [0, 0]
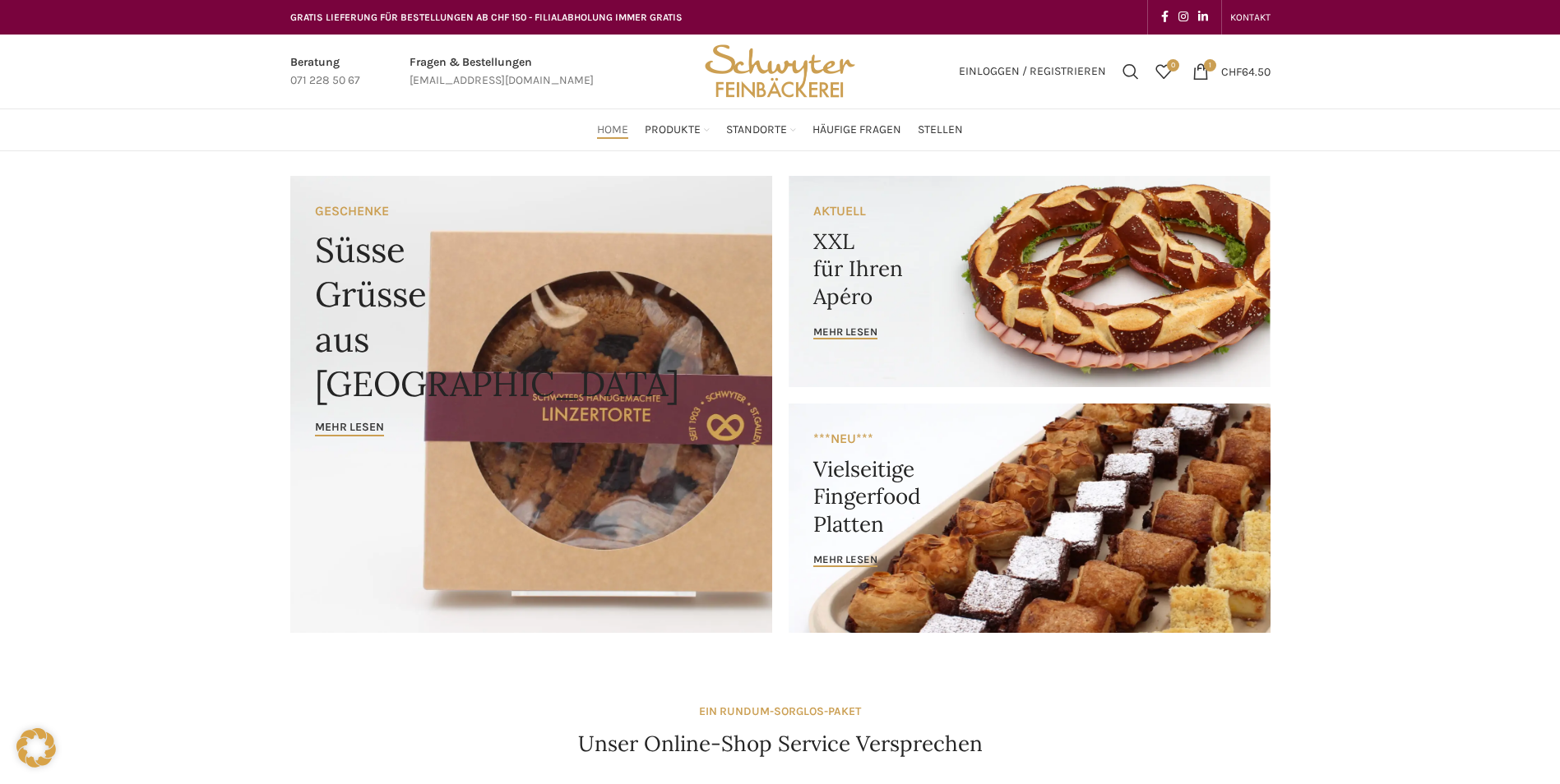
click at [937, 530] on link "Banner link" at bounding box center [1029, 518] width 482 height 229
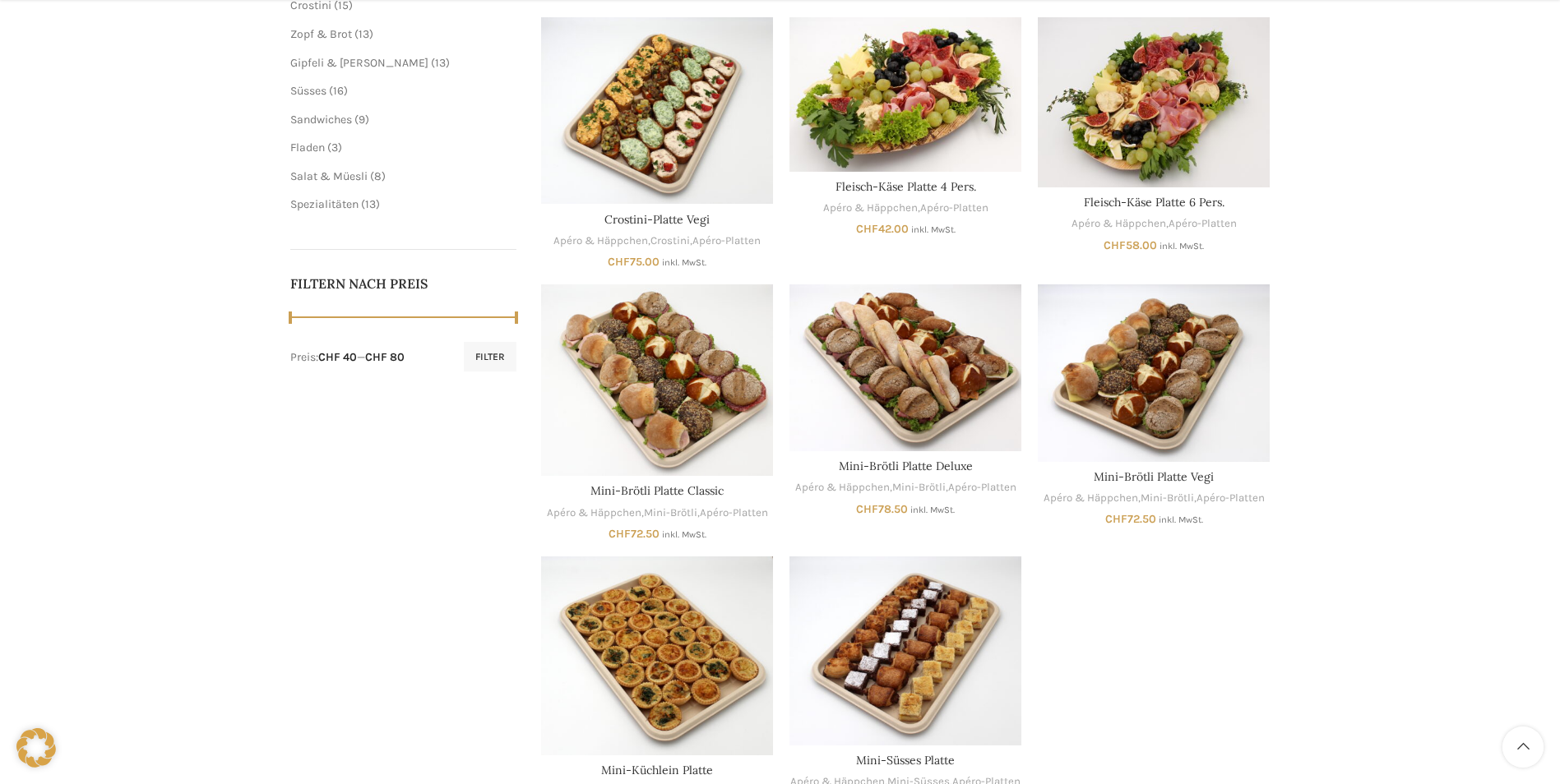
scroll to position [657, 0]
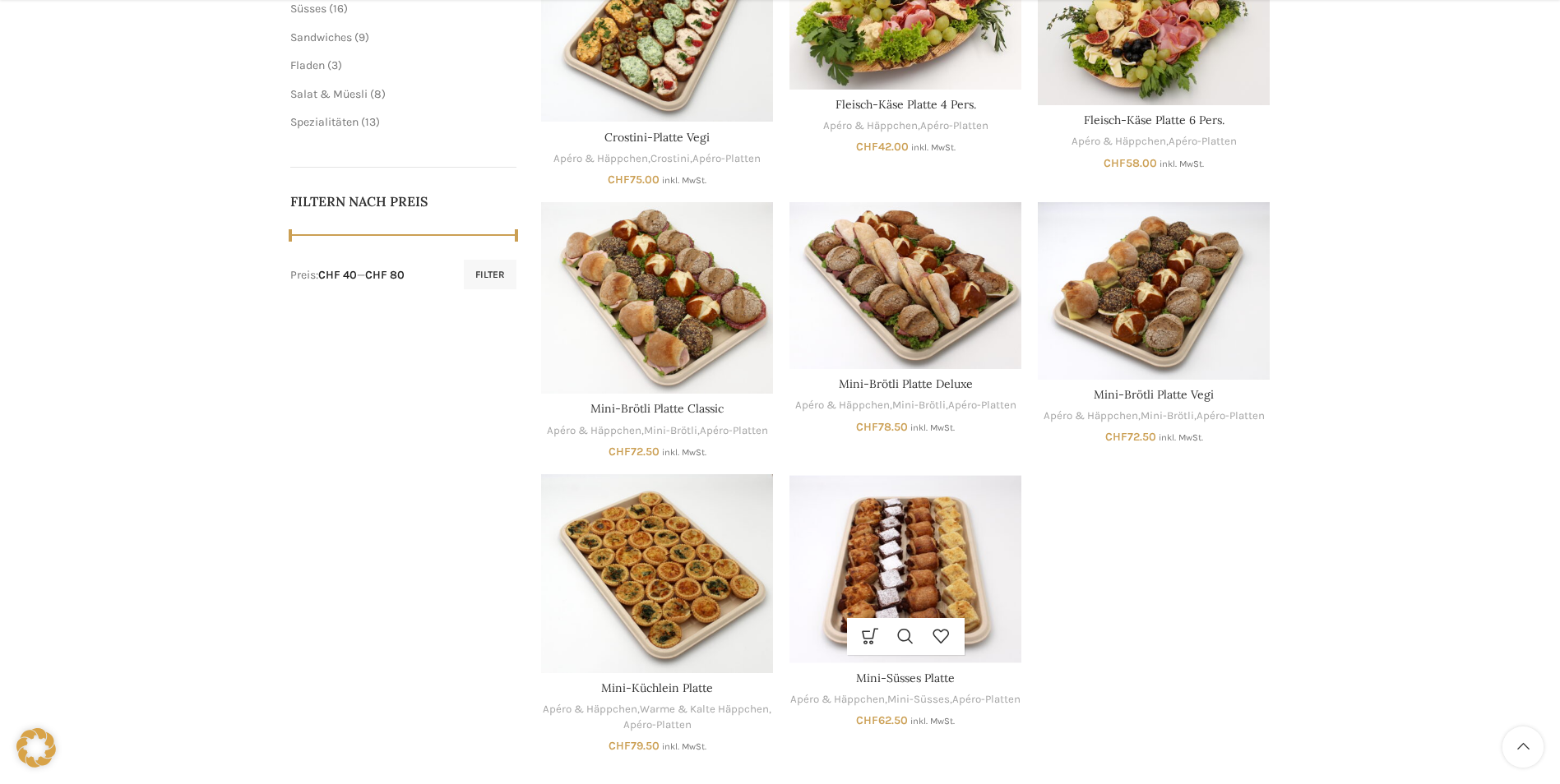
click at [941, 549] on img "Mini-Süsses Platte" at bounding box center [905, 568] width 232 height 189
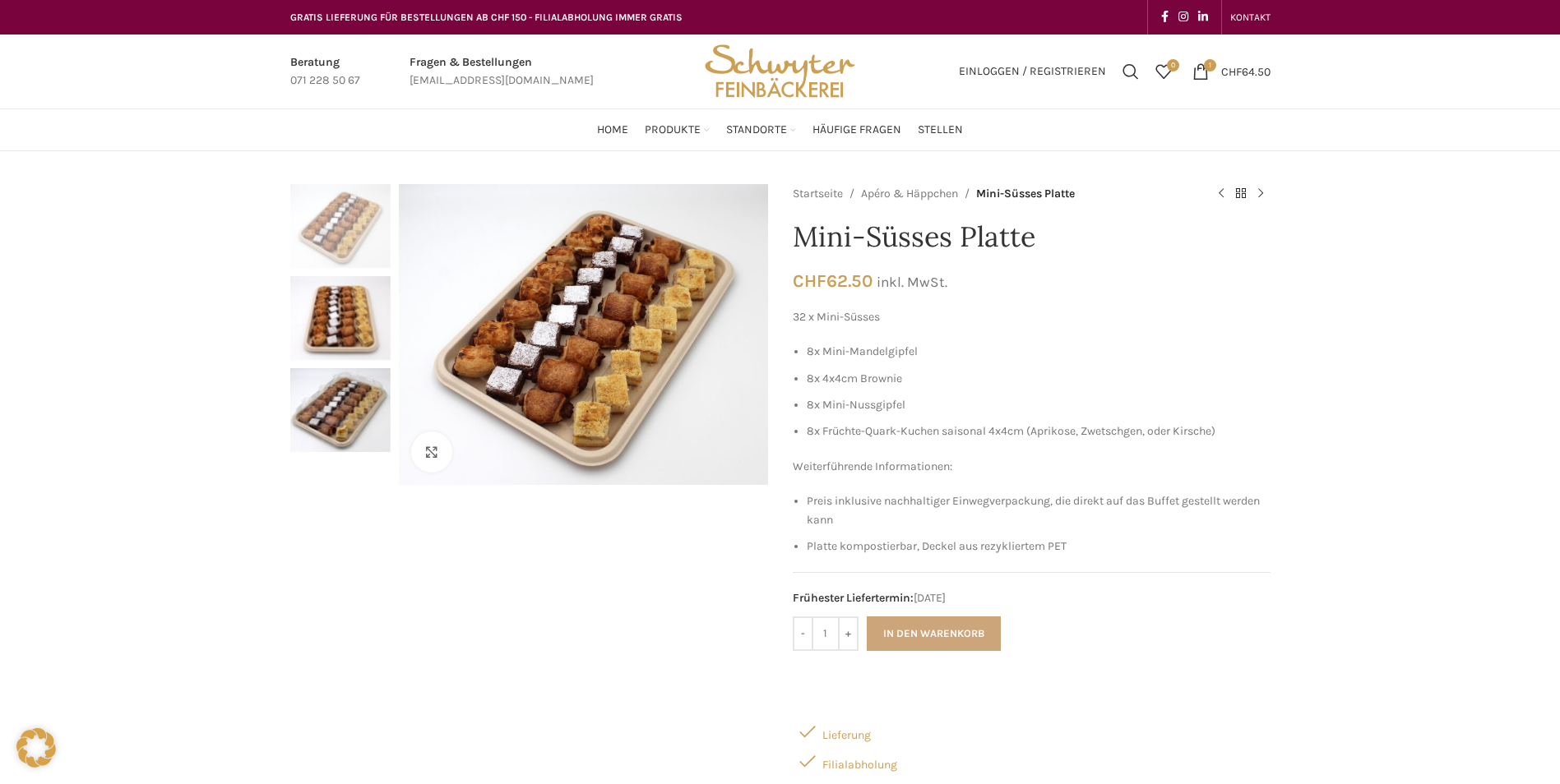
click at [924, 634] on button "In den Warenkorb" at bounding box center [933, 633] width 134 height 34
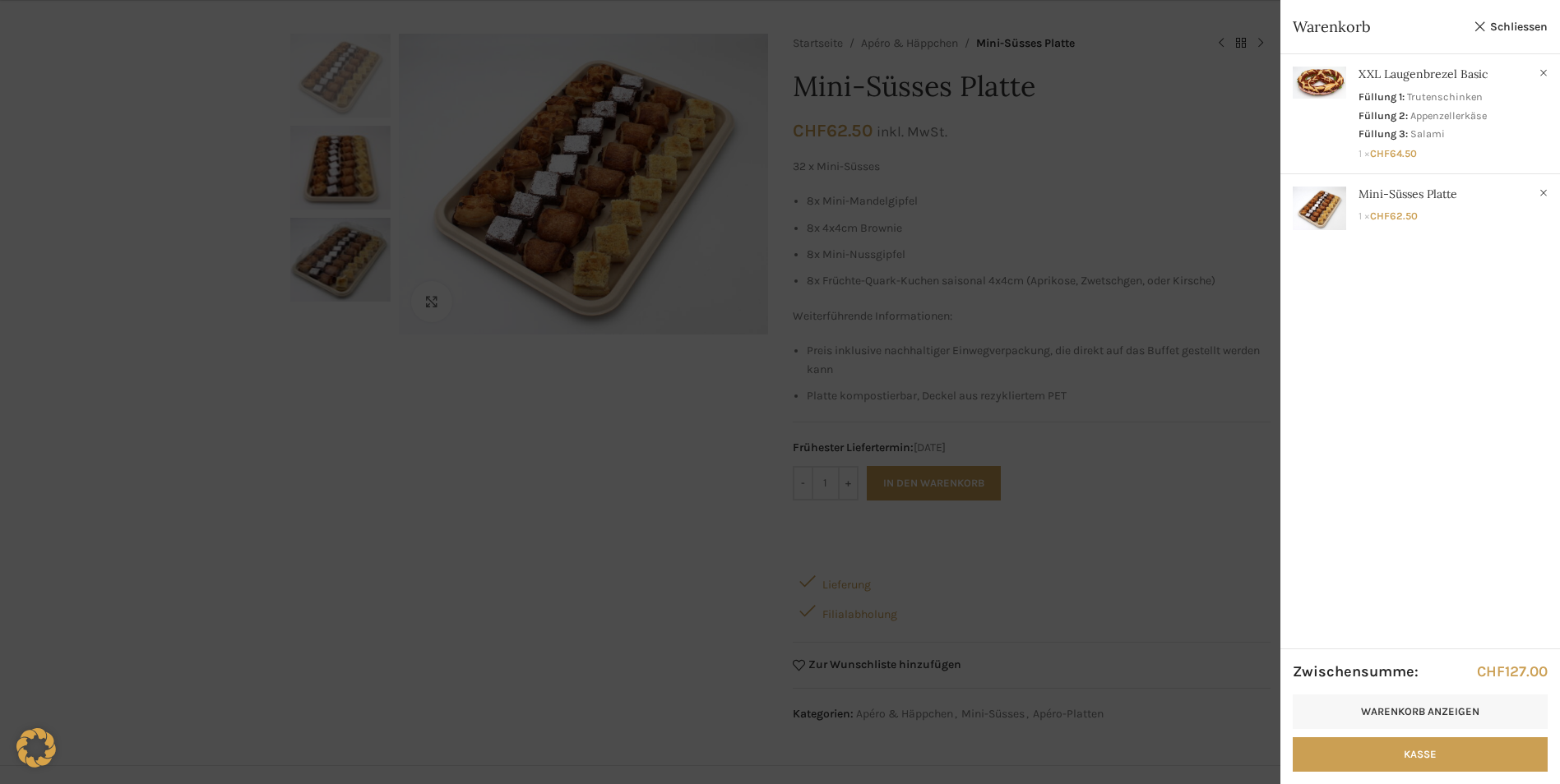
scroll to position [165, 0]
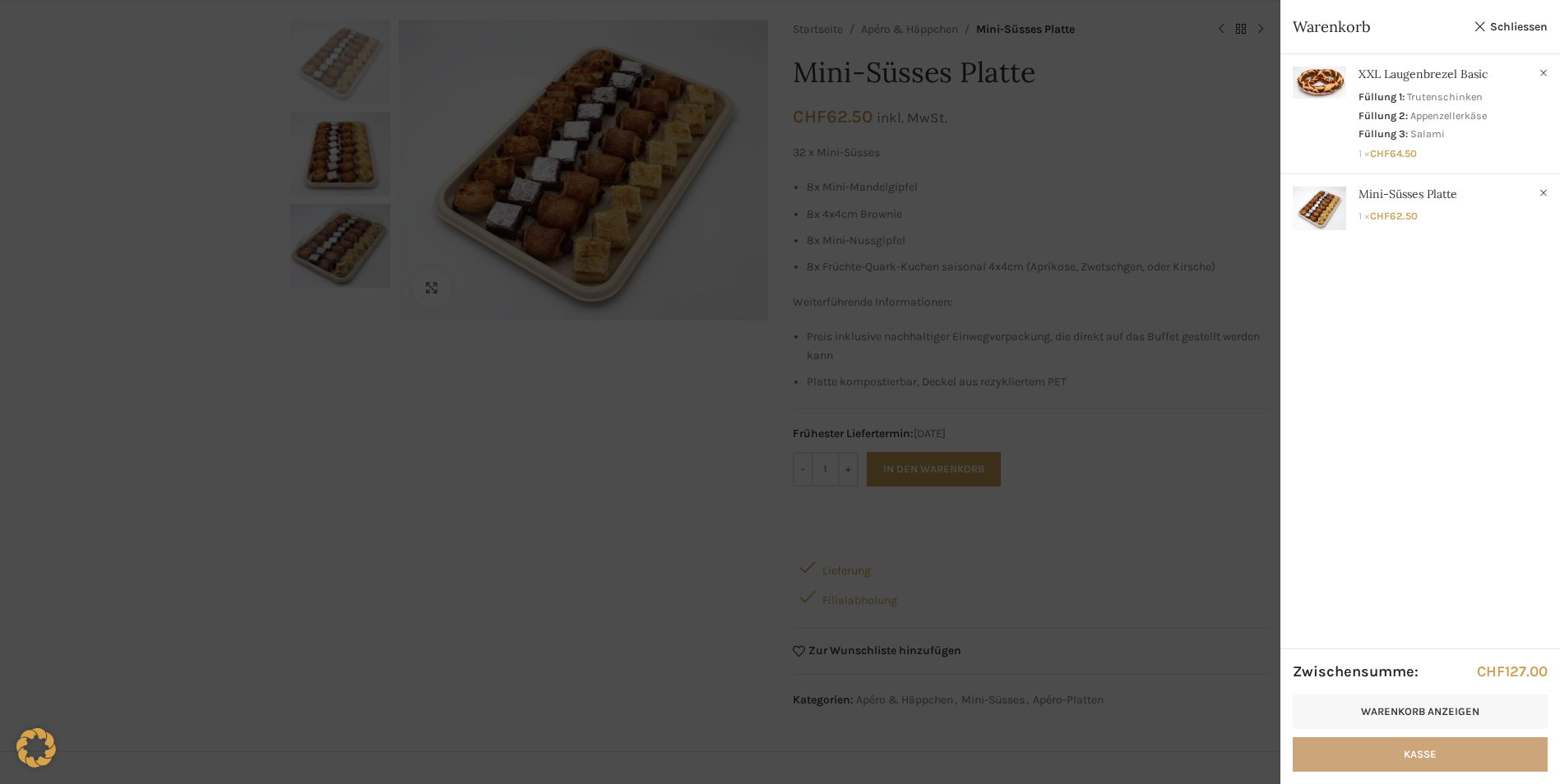
click at [1427, 756] on link "Kasse" at bounding box center [1420, 754] width 255 height 34
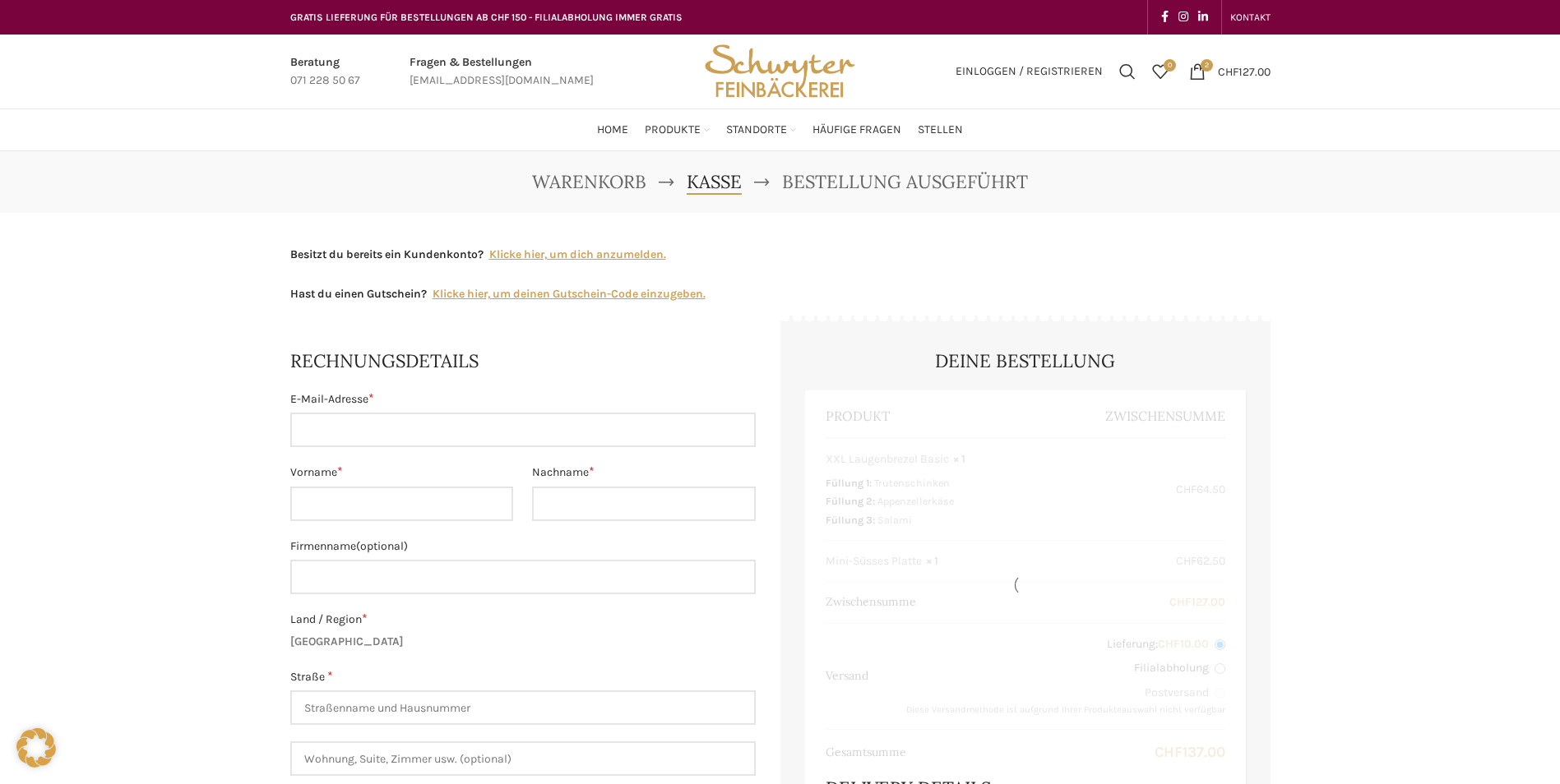
select select "SG"
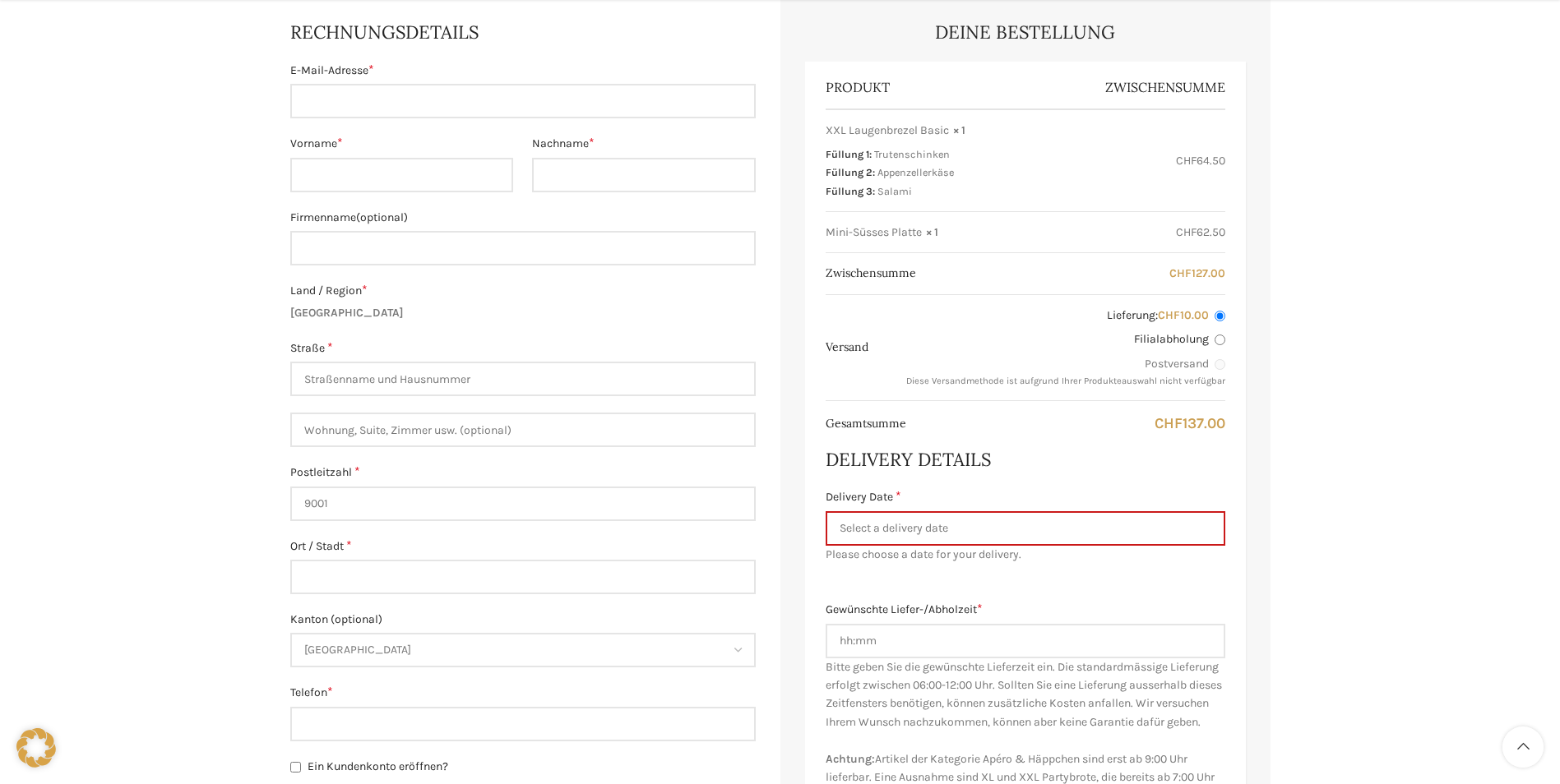
scroll to position [411, 0]
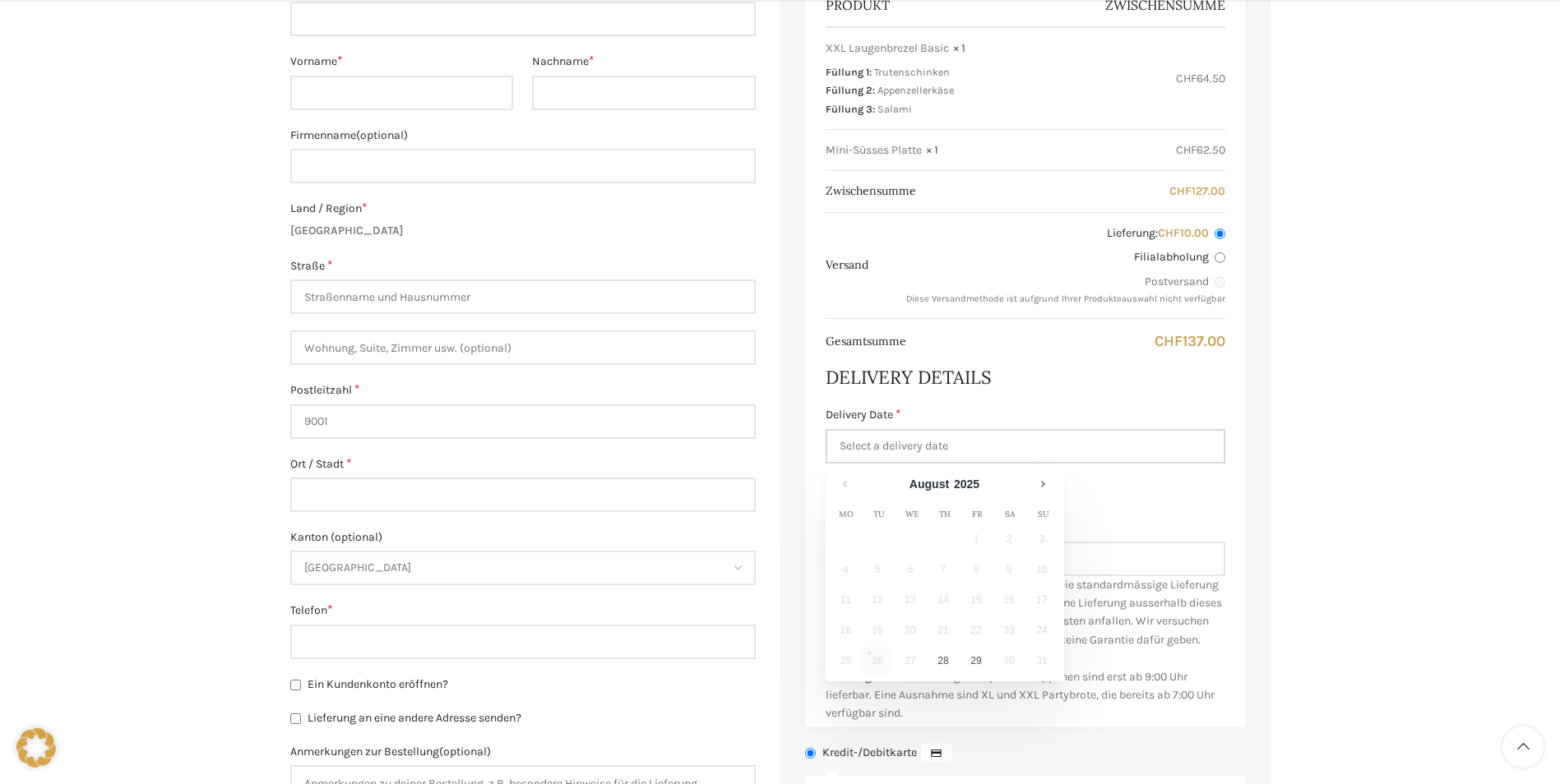
click at [878, 430] on input "Delivery Date *" at bounding box center [1025, 446] width 400 height 34
click at [942, 661] on link "28" at bounding box center [943, 660] width 30 height 28
type input "[DATE]"
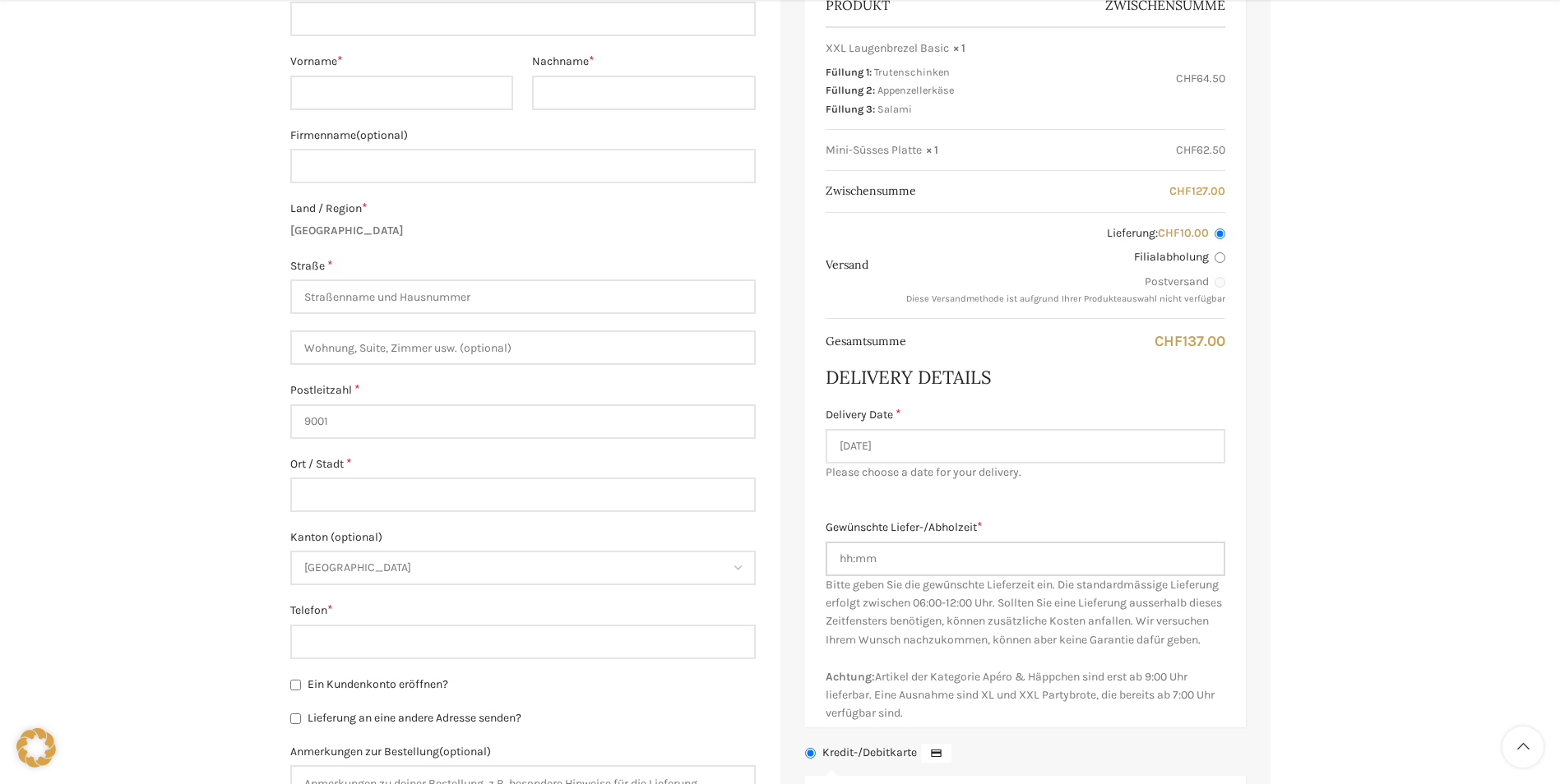
click at [895, 556] on input "Gewünschte Liefer-/Abholzeit *" at bounding box center [1025, 558] width 400 height 34
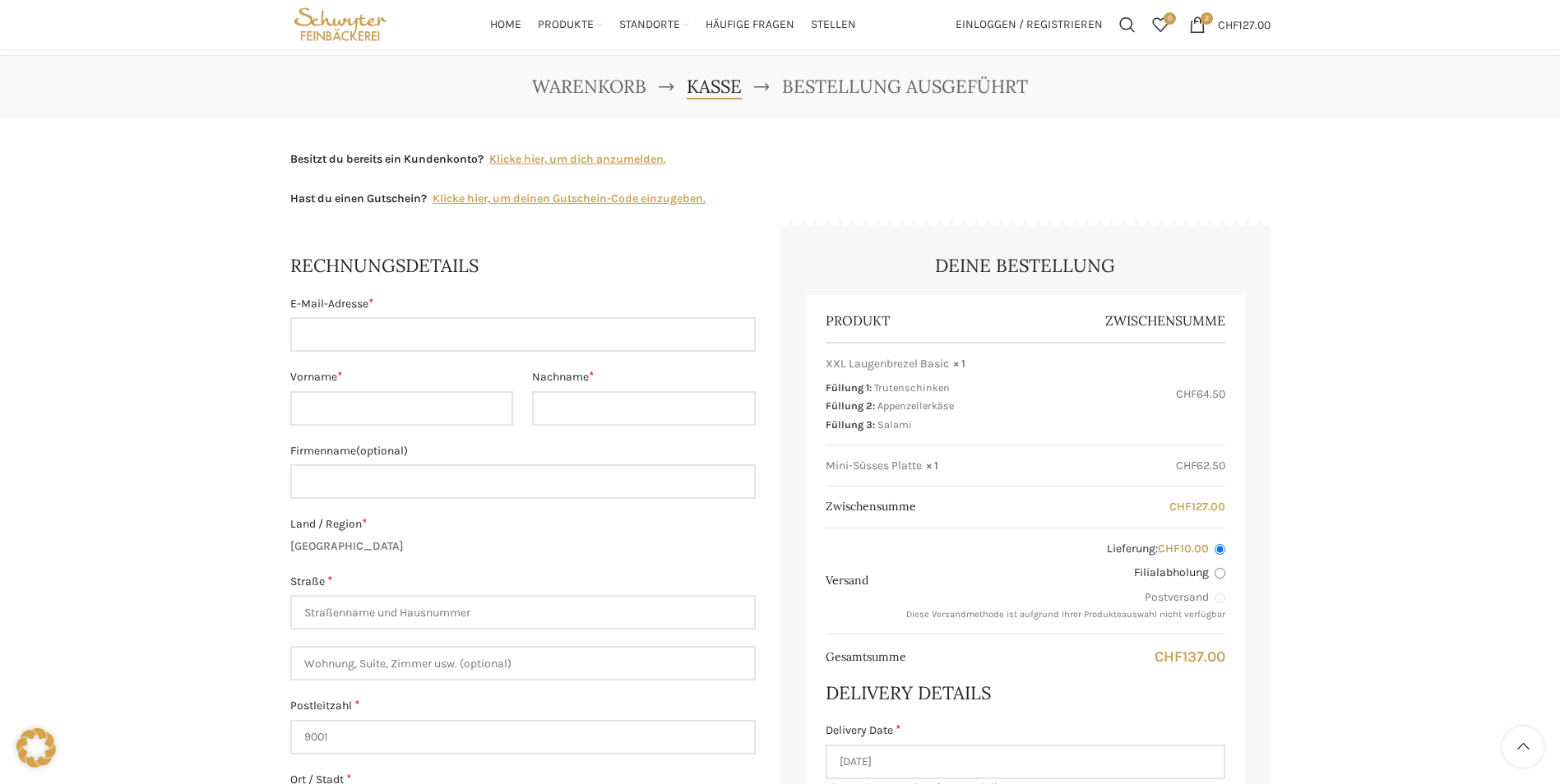
scroll to position [82, 0]
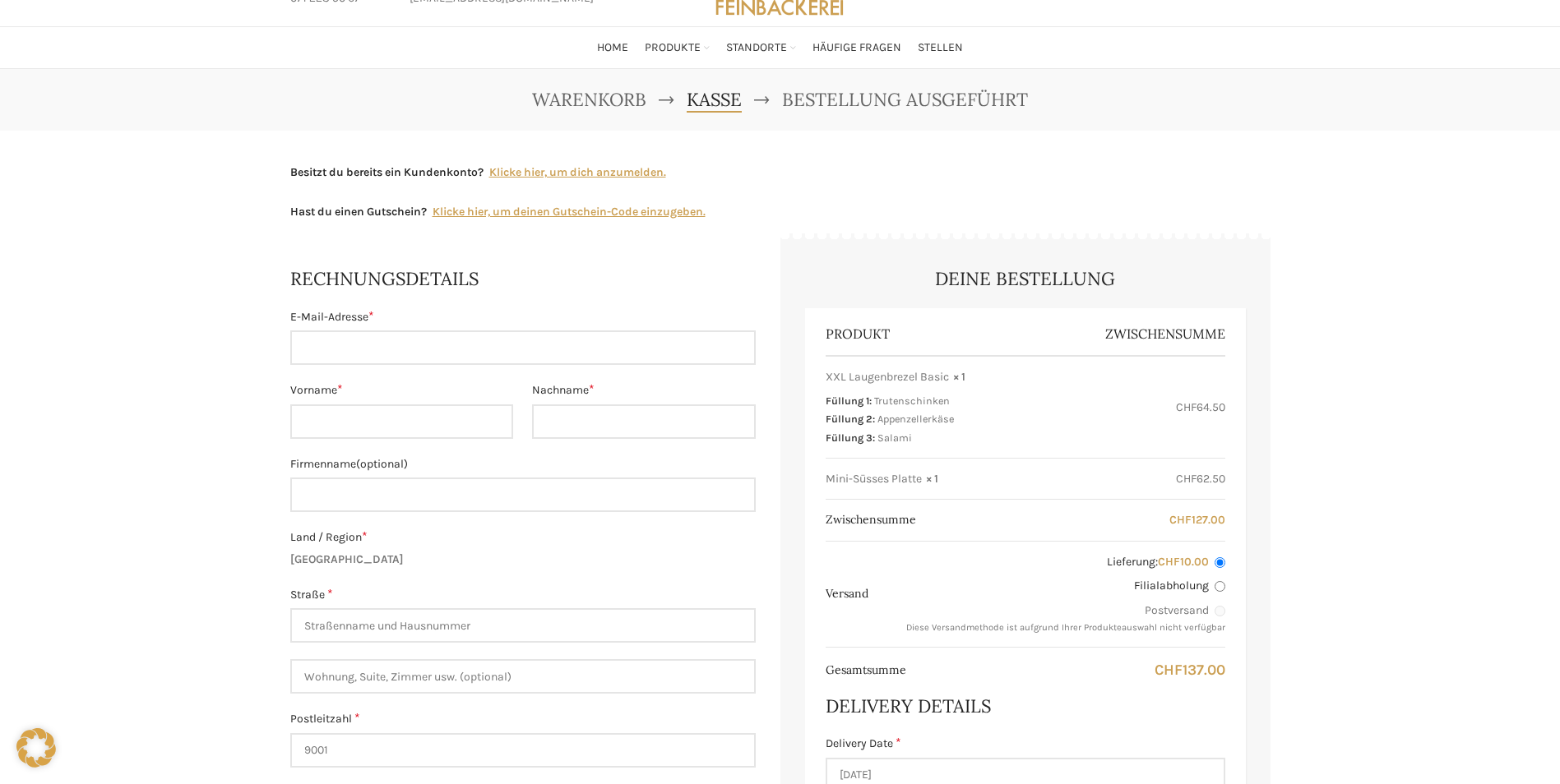
type input "07.15"
click at [382, 340] on input "E-Mail-Adresse *" at bounding box center [523, 347] width 465 height 34
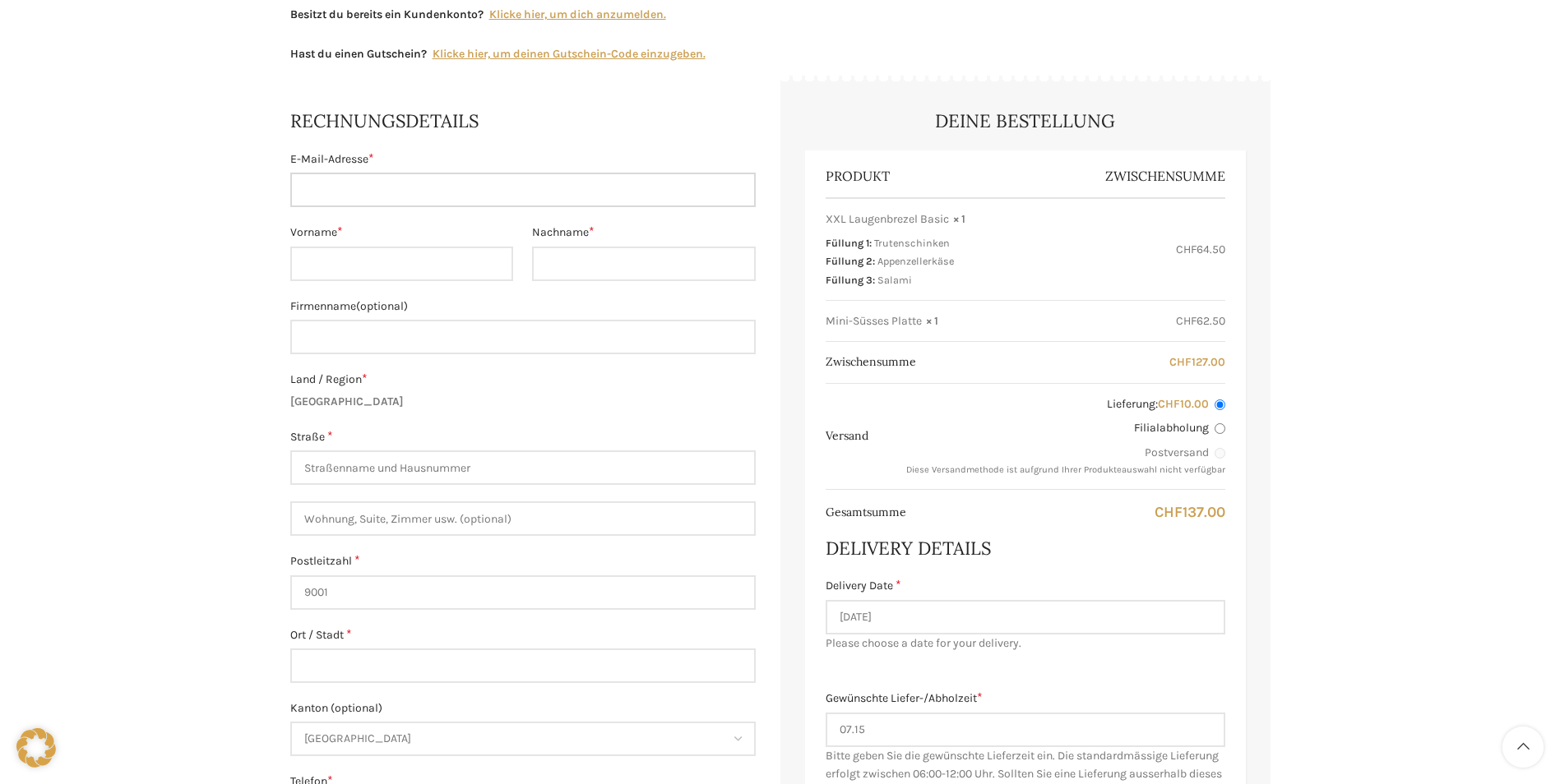
scroll to position [247, 0]
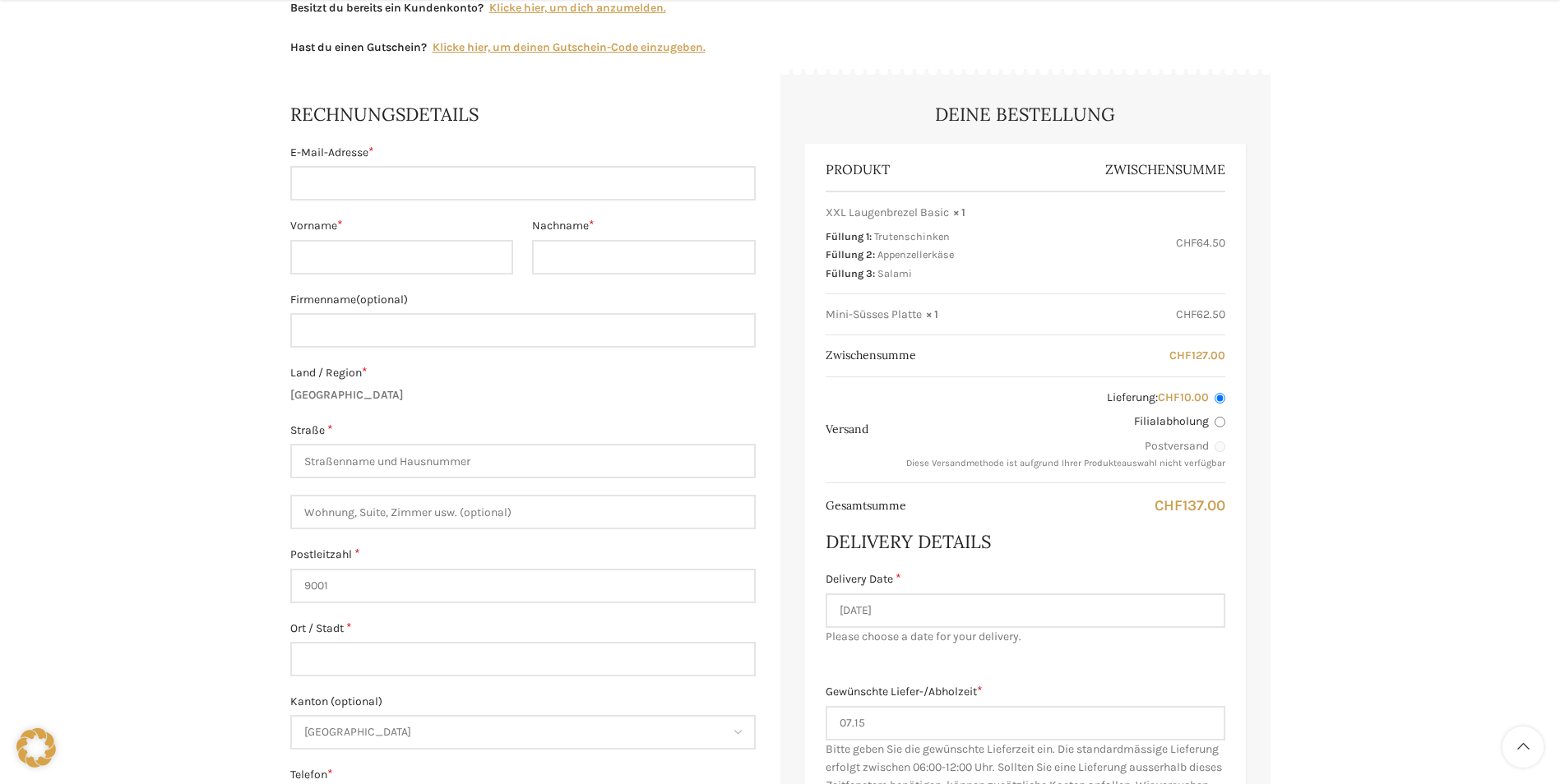
click at [1221, 421] on input "Filialabholung" at bounding box center [1220, 421] width 11 height 11
radio input "true"
click at [393, 171] on input "E-Mail-Adresse *" at bounding box center [523, 182] width 465 height 34
type input "nicola.zaugg@gmail.com"
type input "Nicola"
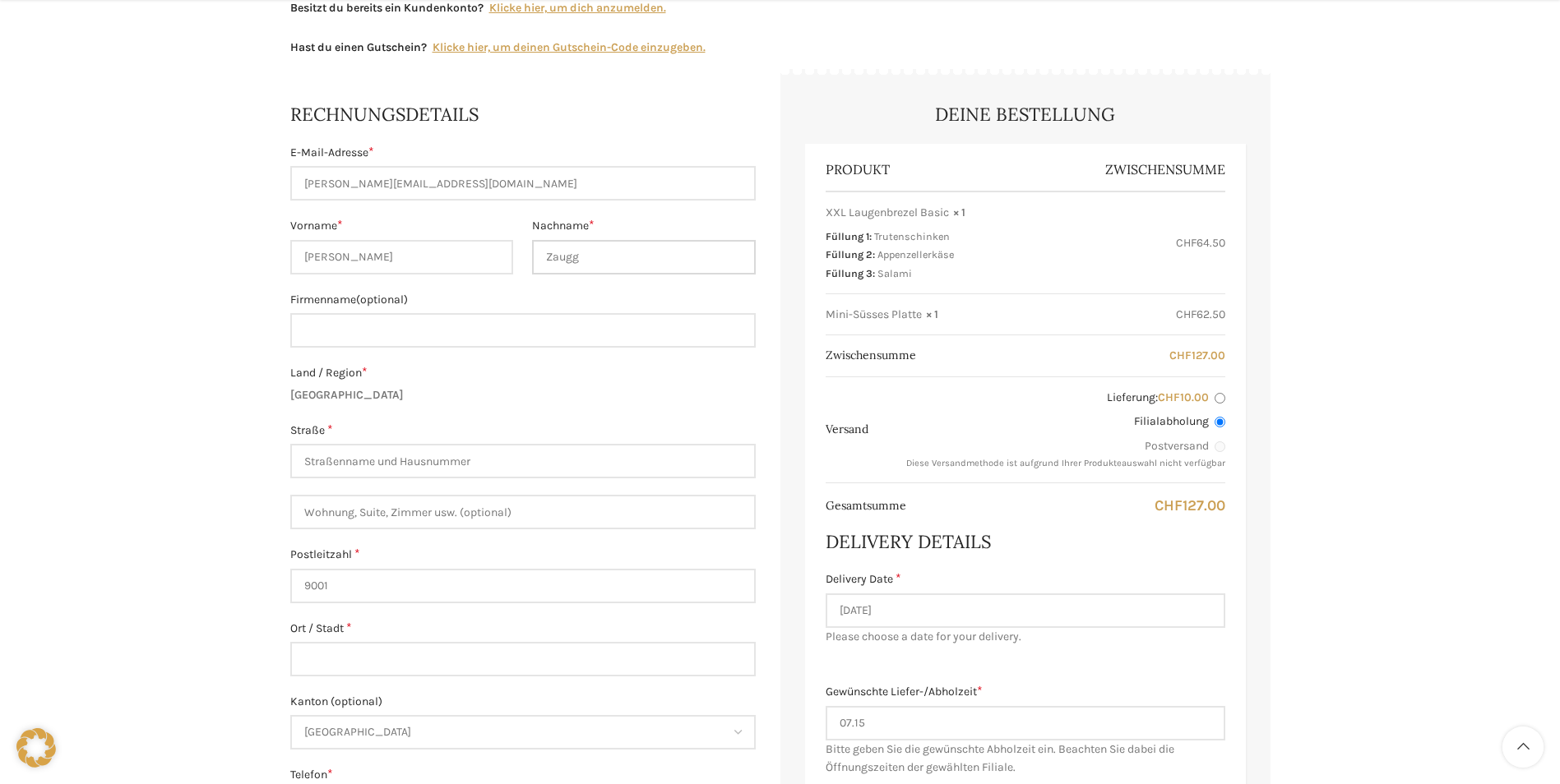
type input "Zaugg"
type input "Heimatstrasse 25"
type input "9008"
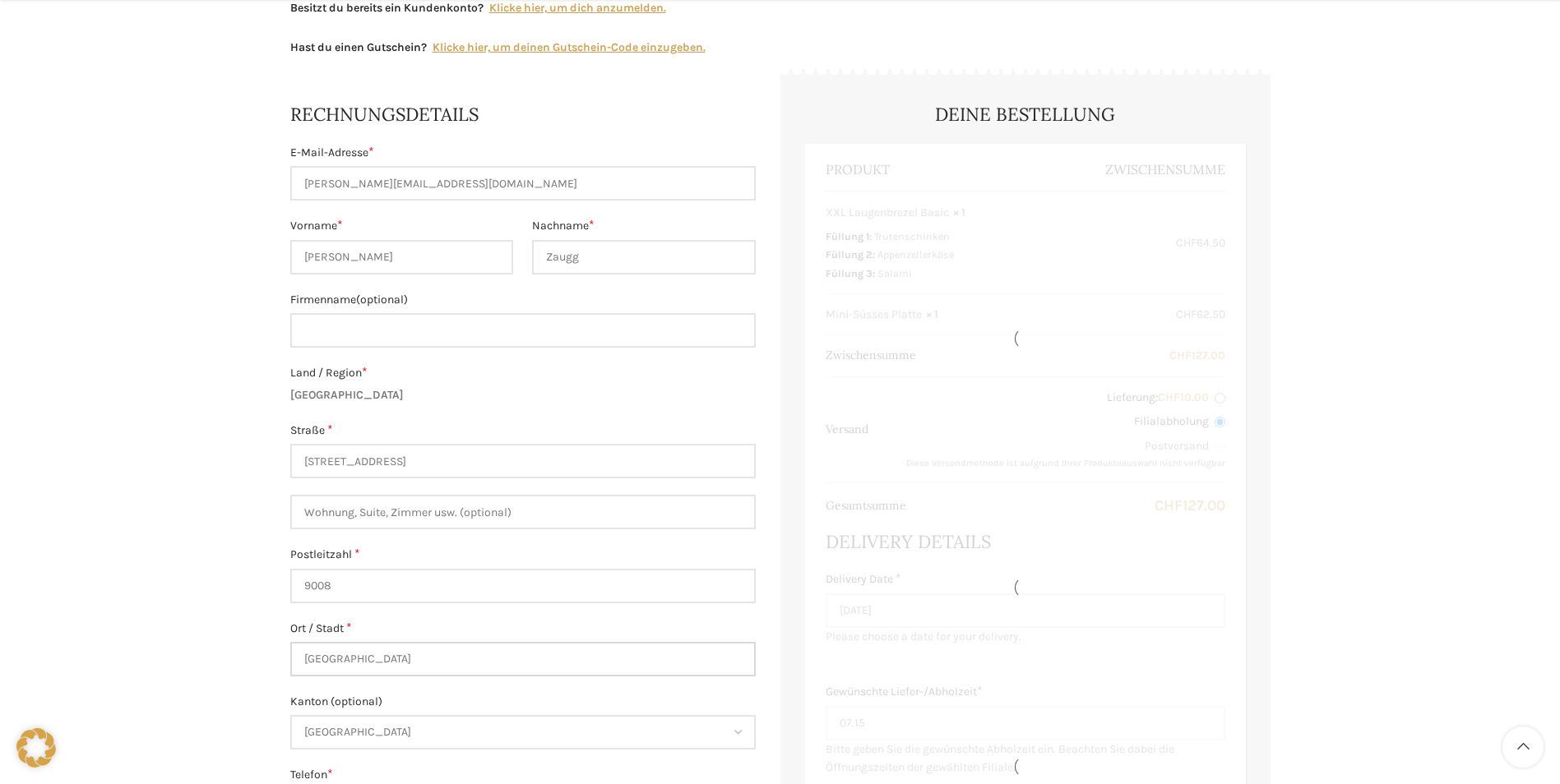
scroll to position [493, 0]
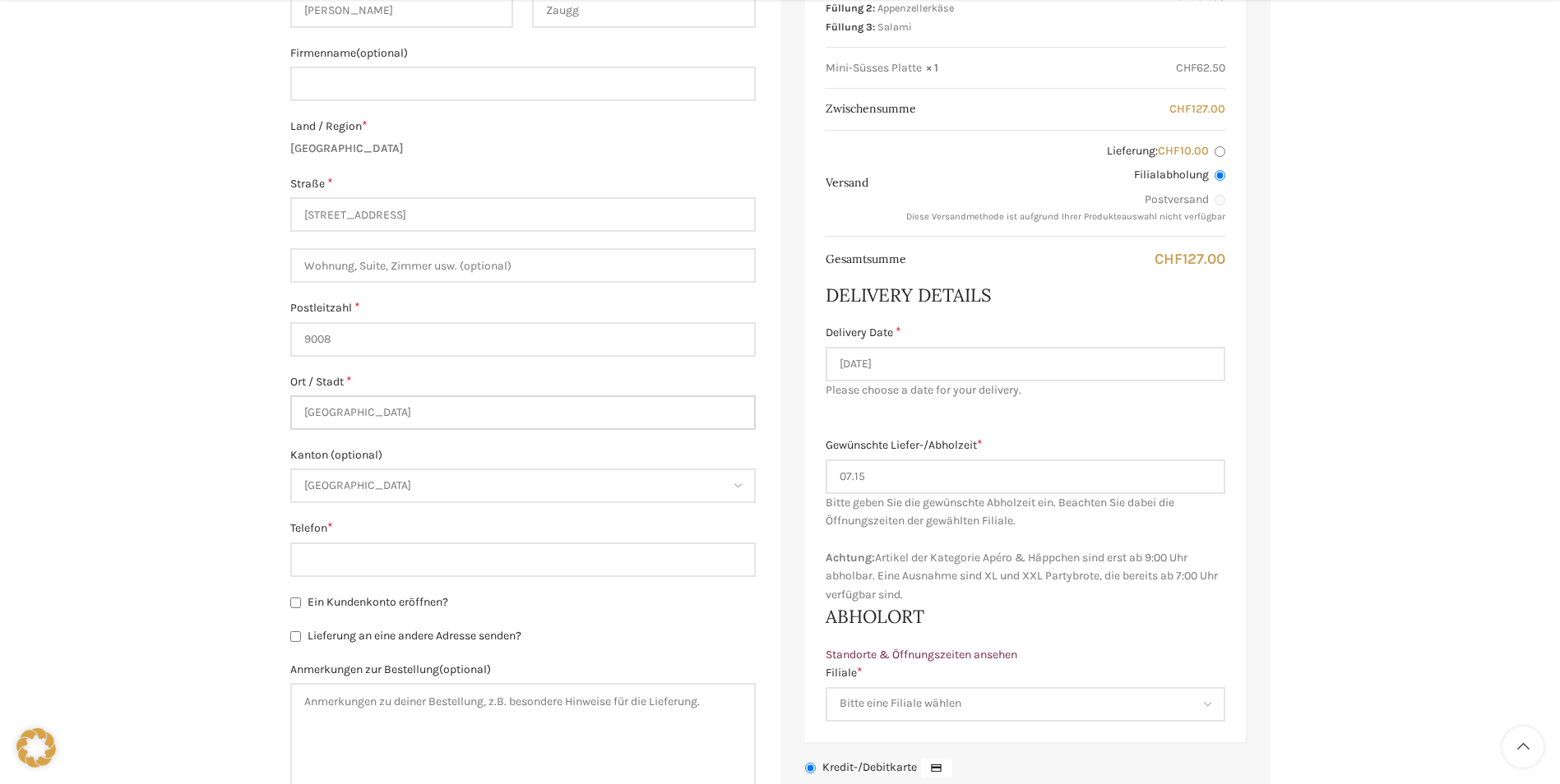
type input "St. Gallen"
click at [432, 563] on input "Telefon *" at bounding box center [523, 559] width 465 height 34
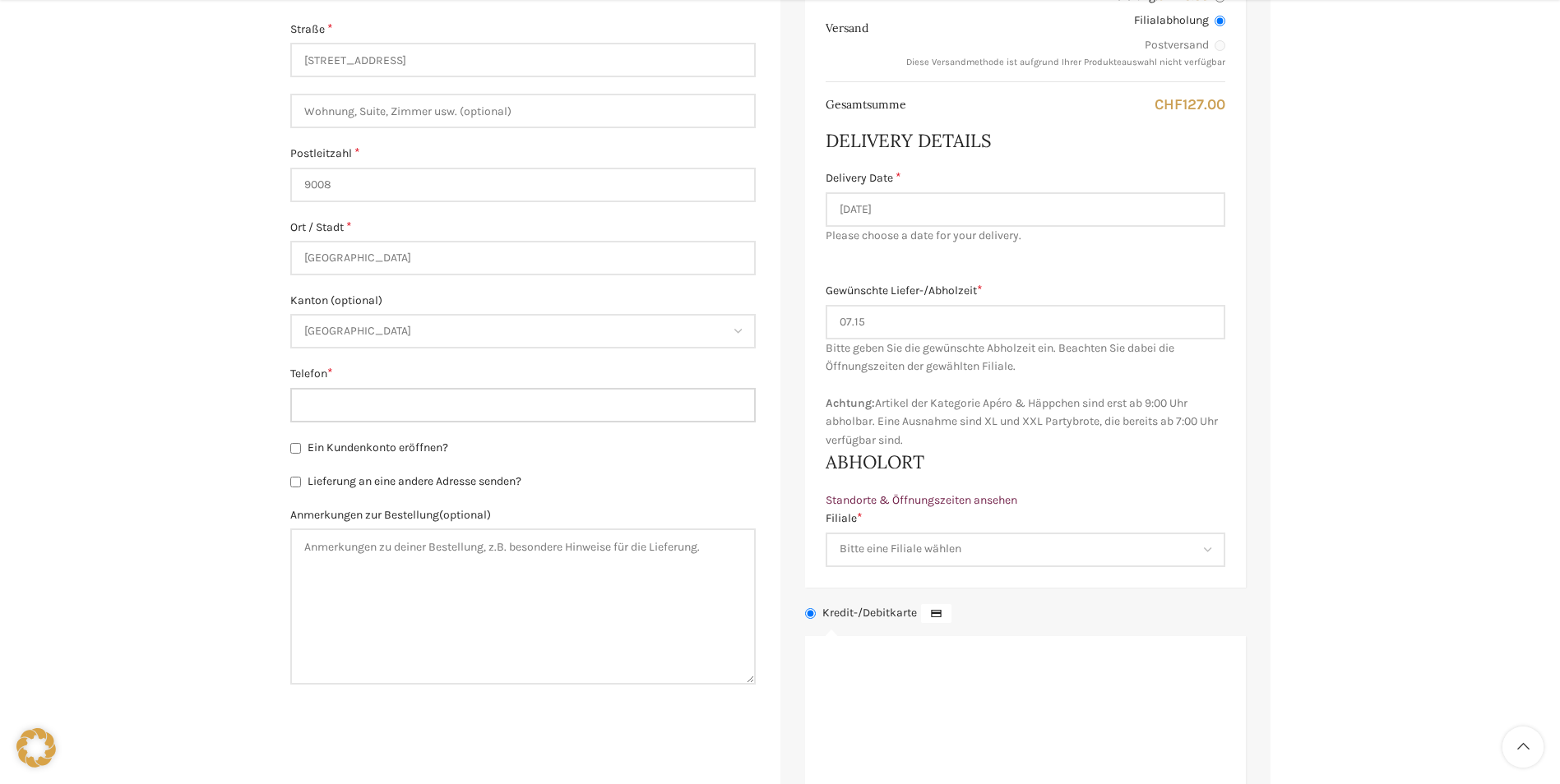
scroll to position [657, 0]
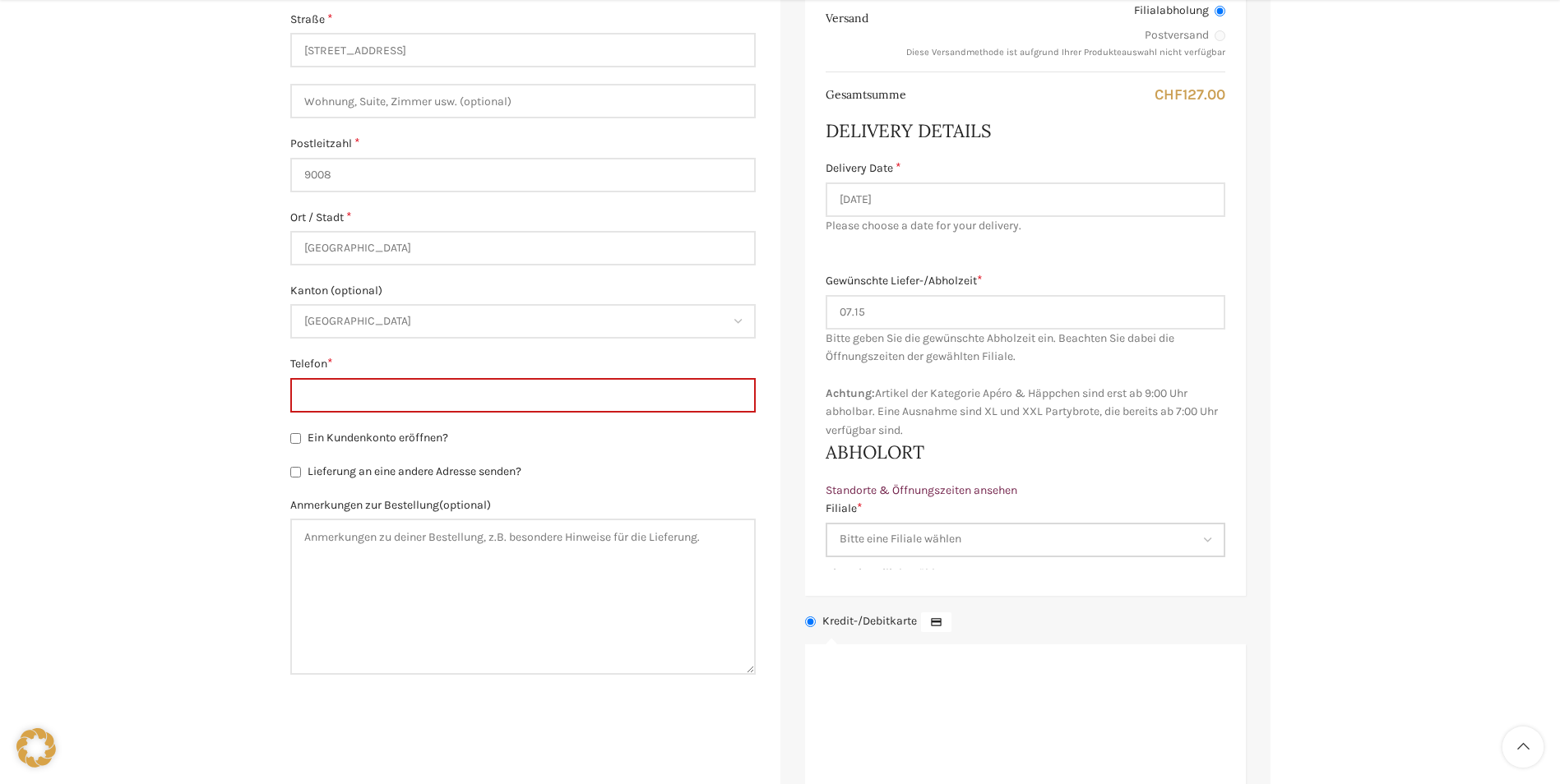
click at [888, 545] on select "Bitte eine Filiale wählen Backstube Schuppis Neugasse Lindenpark Bahnhof St. Ga…" at bounding box center [1025, 539] width 400 height 34
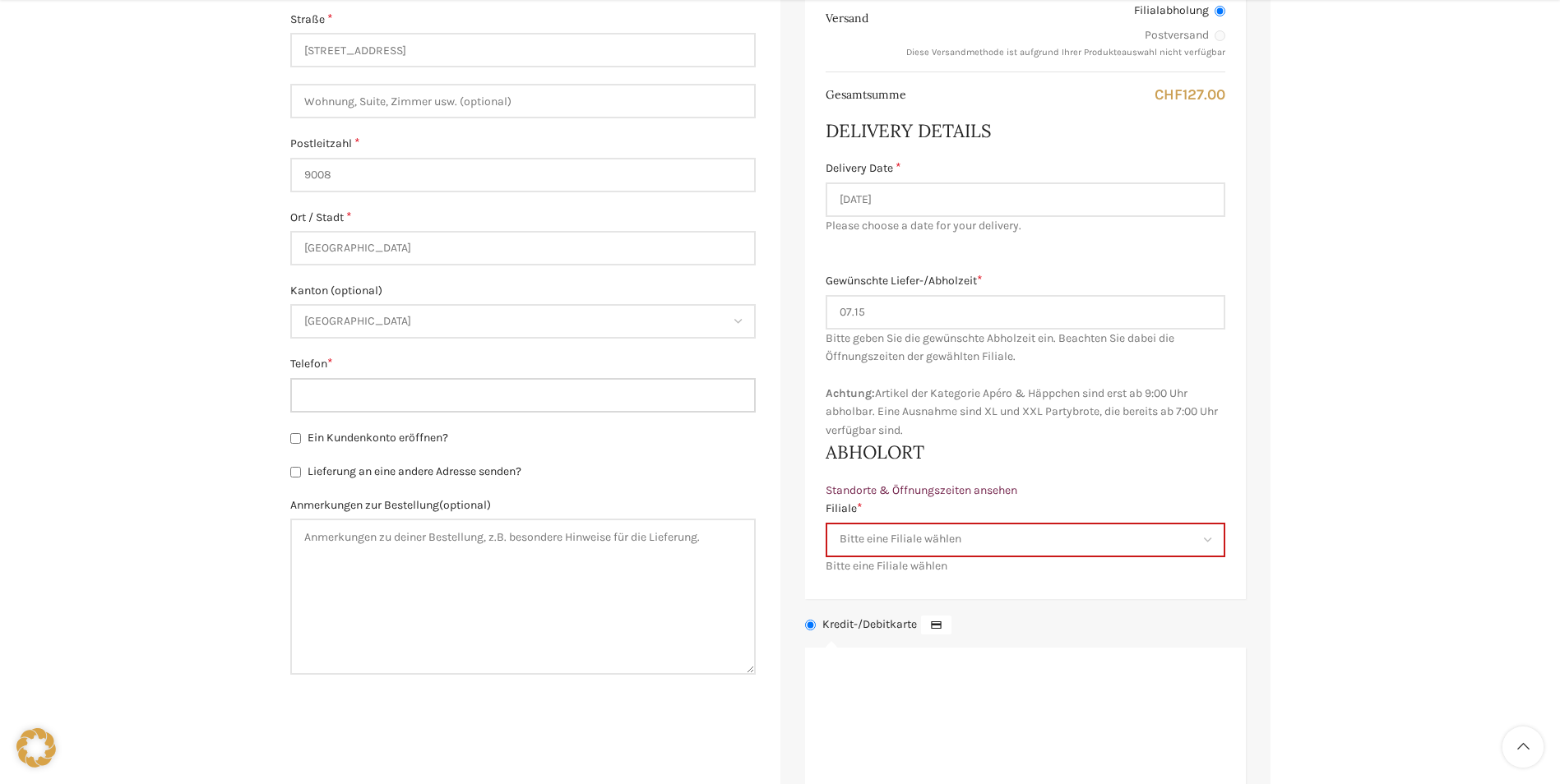
click at [487, 392] on input "Telefon *" at bounding box center [523, 395] width 465 height 34
type input "0765447167"
click at [1026, 530] on select "Bitte eine Filiale wählen Backstube Schuppis Neugasse Lindenpark Bahnhof St. Ga…" at bounding box center [1025, 539] width 400 height 34
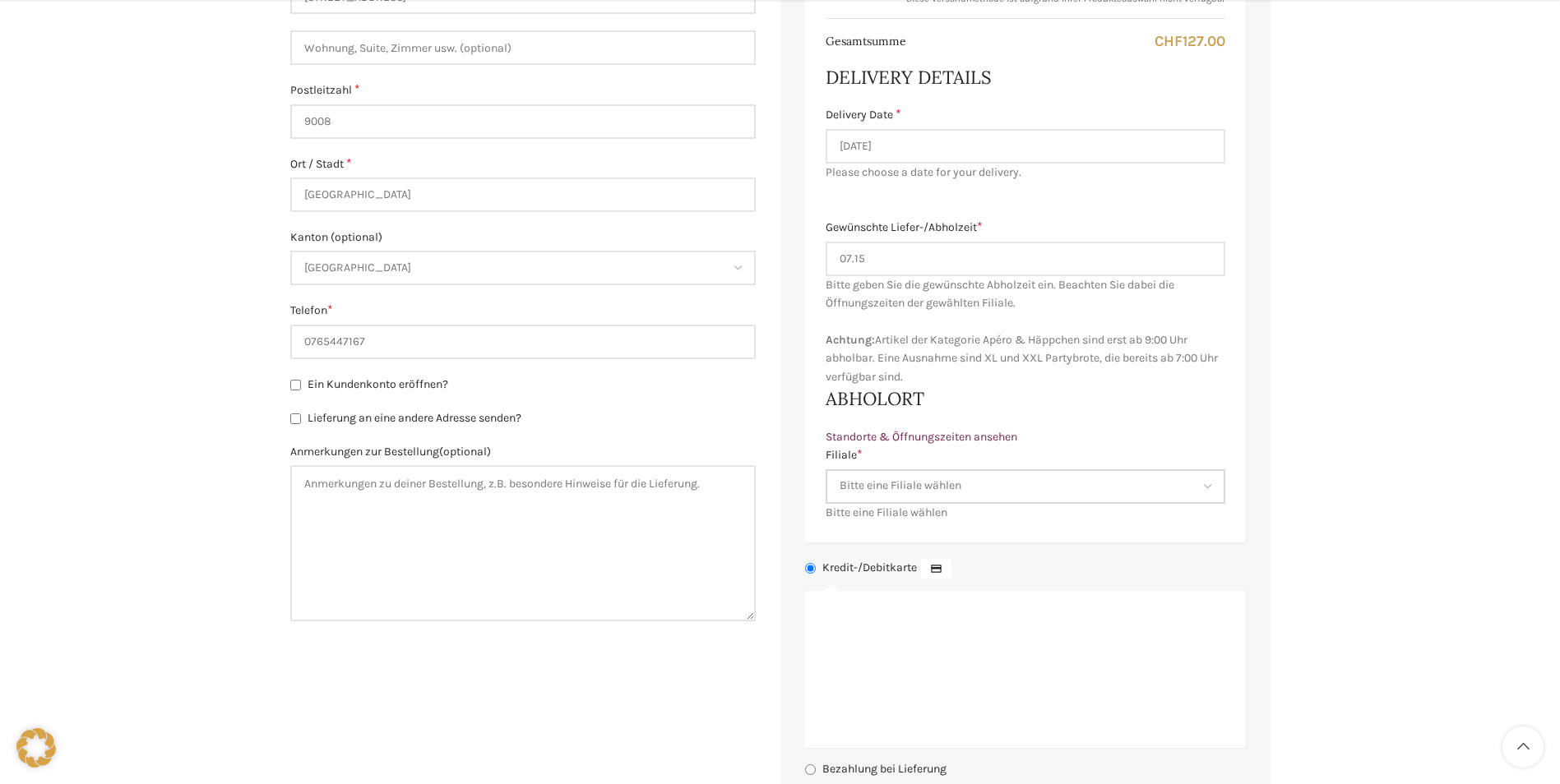
scroll to position [740, 0]
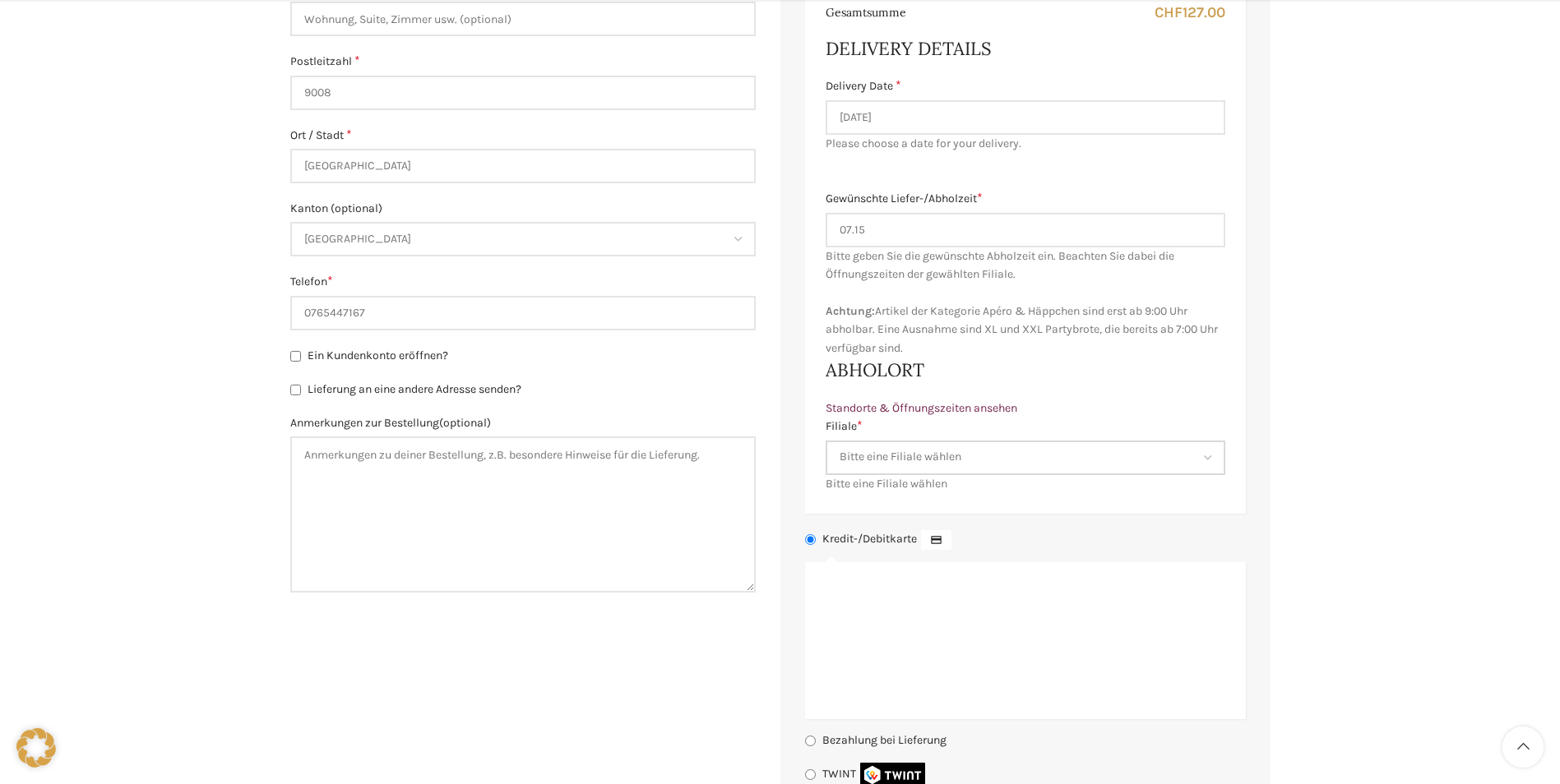
click at [937, 463] on select "Bitte eine Filiale wählen Backstube Schuppis Neugasse Lindenpark Bahnhof St. Ga…" at bounding box center [1025, 457] width 400 height 34
click at [993, 454] on select "Bitte eine Filiale wählen Backstube Schuppis Neugasse Lindenpark Bahnhof St. Ga…" at bounding box center [1025, 457] width 400 height 34
select select "11686"
click at [825, 441] on select "Bitte eine Filiale wählen Backstube Schuppis Neugasse Lindenpark Bahnhof St. Ga…" at bounding box center [1025, 457] width 400 height 34
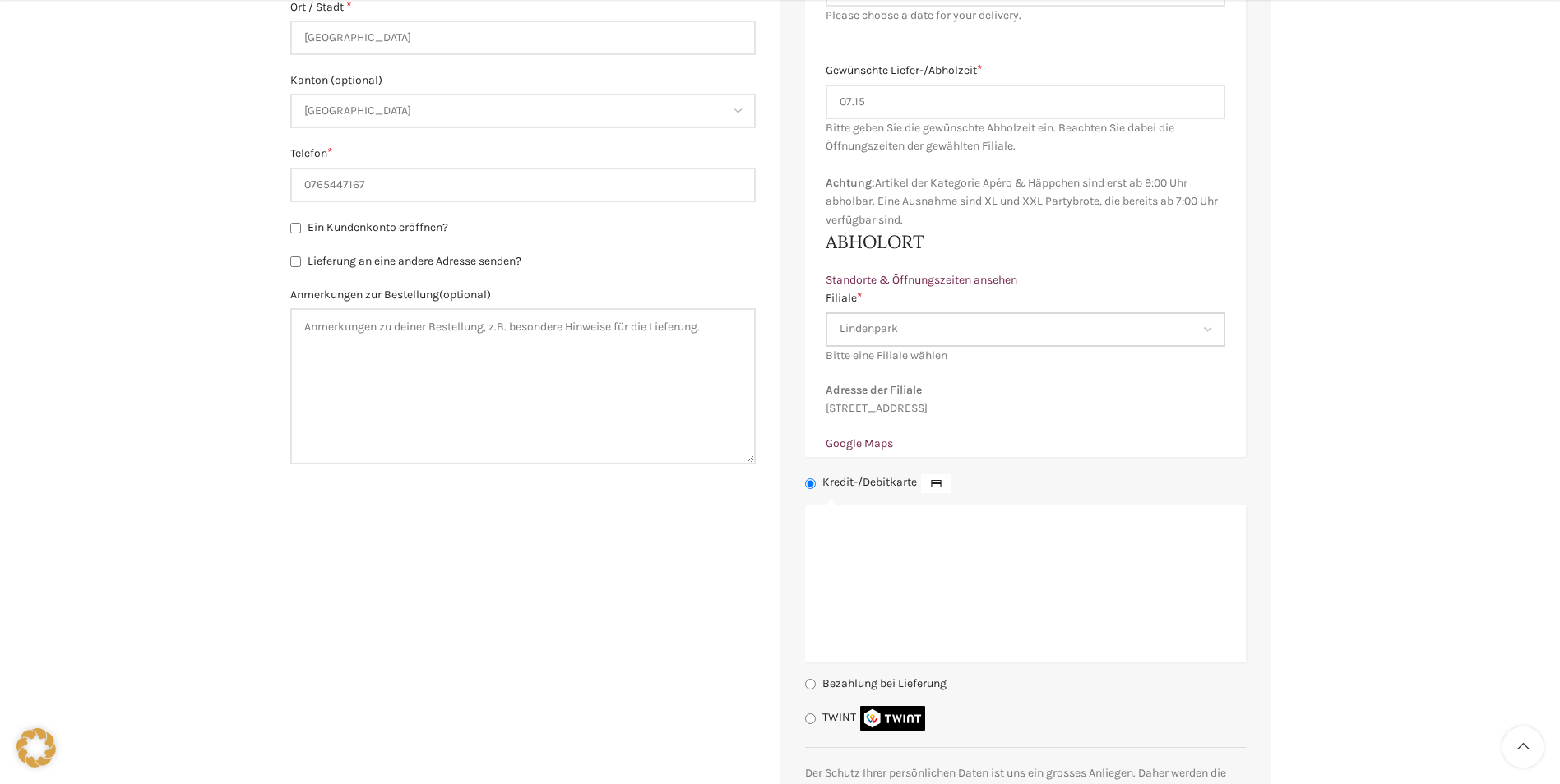
scroll to position [986, 0]
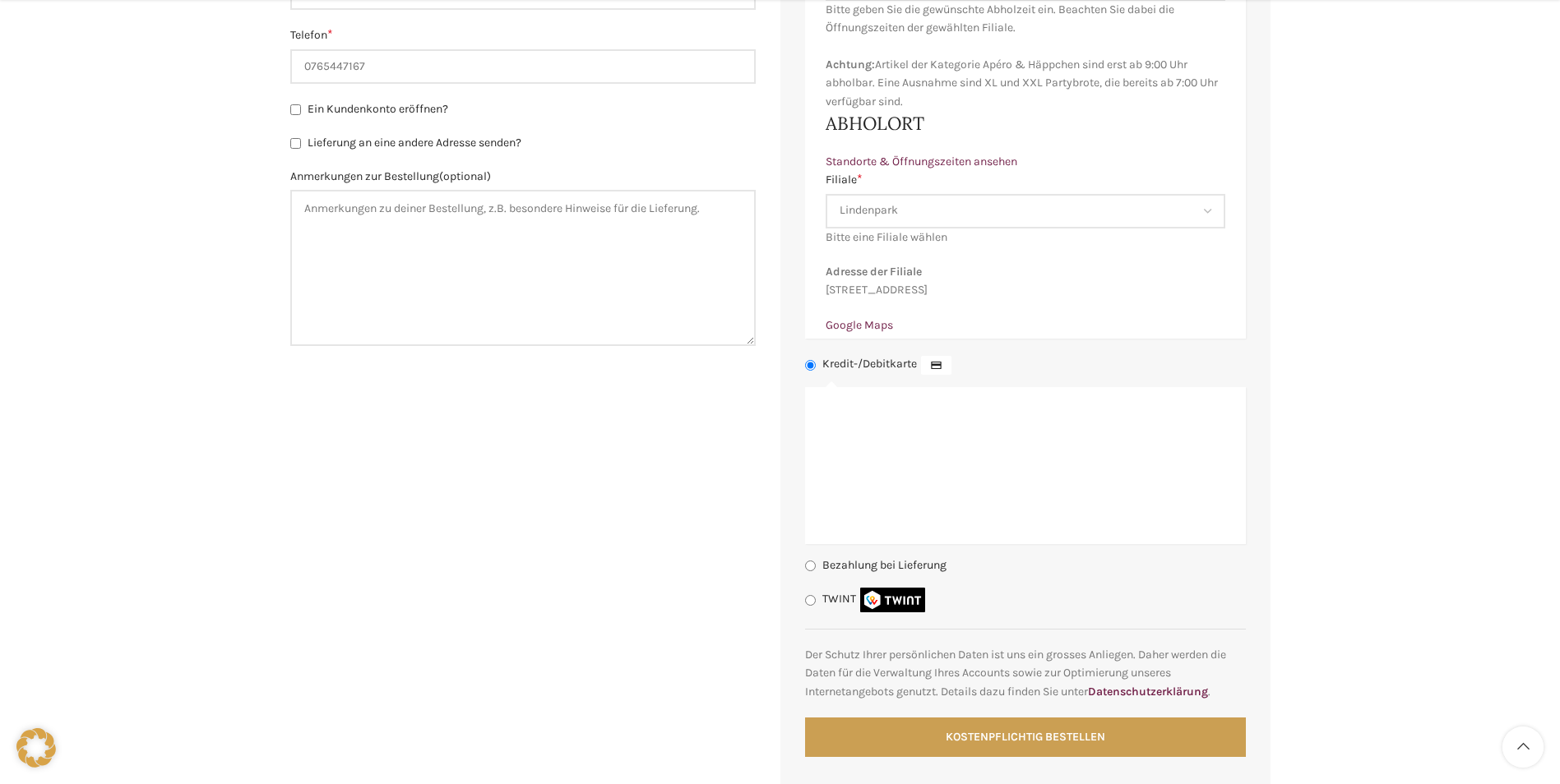
click at [820, 612] on li "TWINT Bezahle mit deinem Smartphone" at bounding box center [1025, 600] width 441 height 24
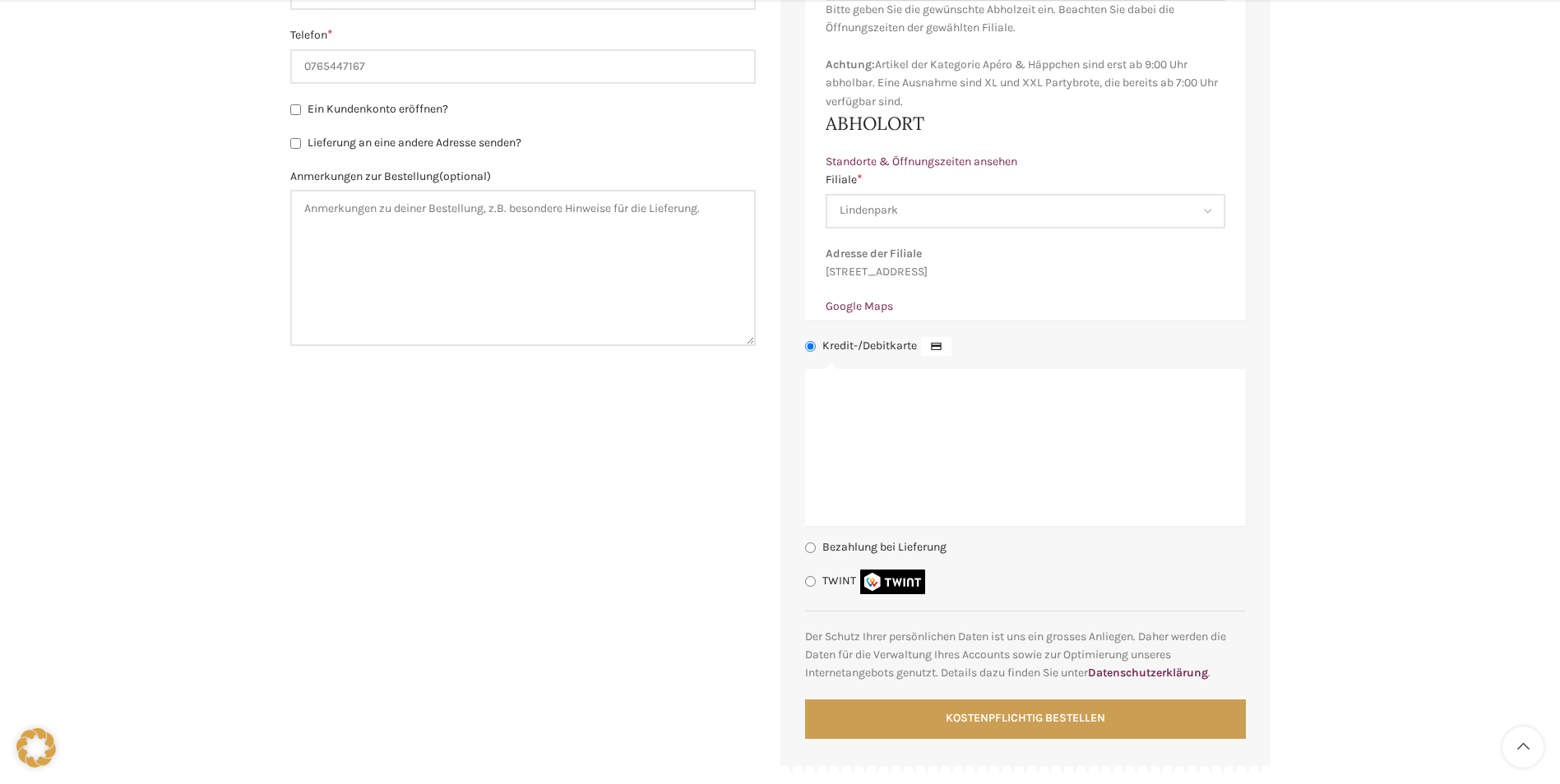
click at [814, 553] on input "Bezahlung bei Lieferung" at bounding box center [810, 547] width 11 height 11
radio input "true"
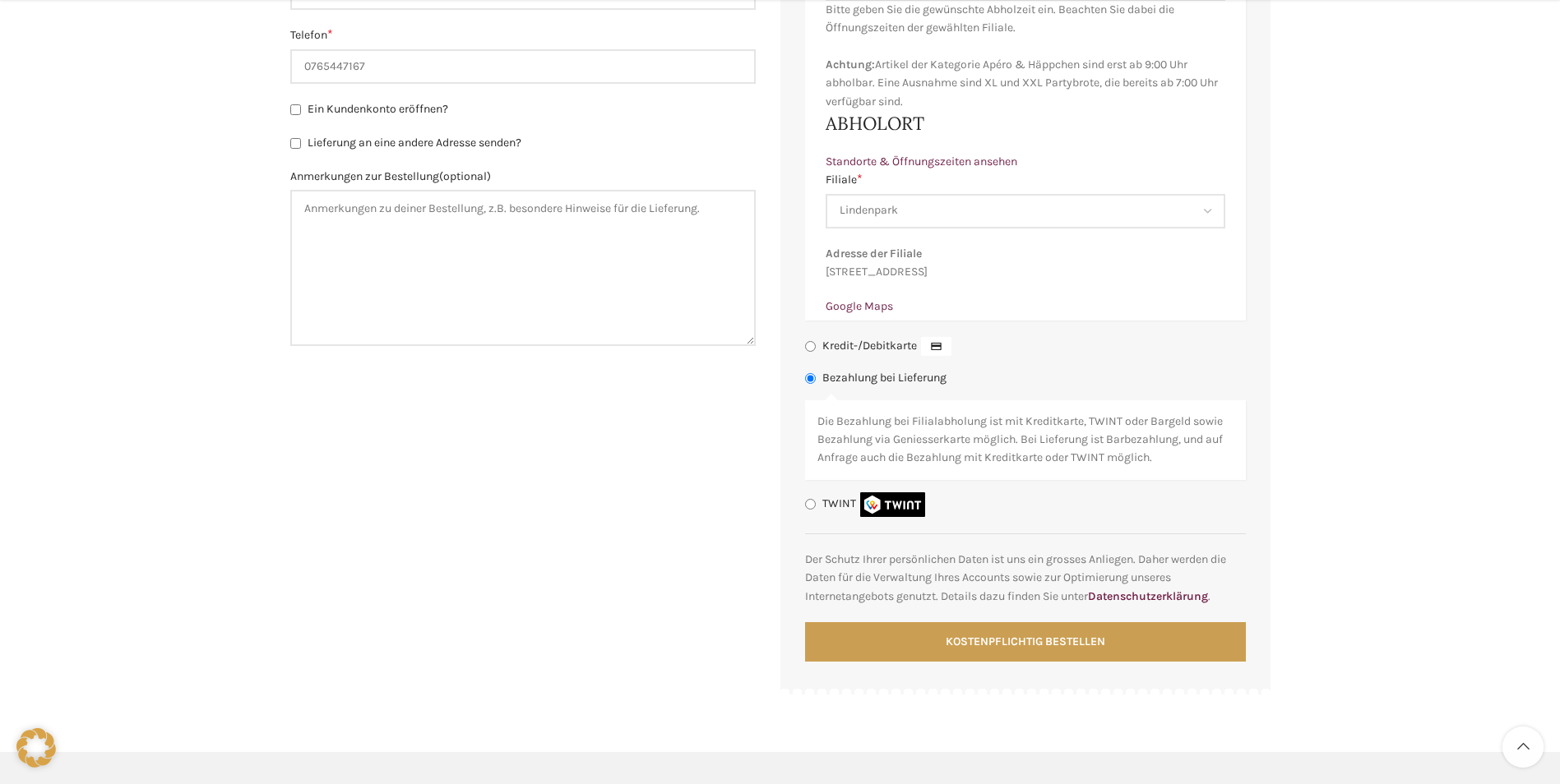
click at [827, 517] on li "TWINT Bezahle mit deinem Smartphone" at bounding box center [1025, 504] width 441 height 24
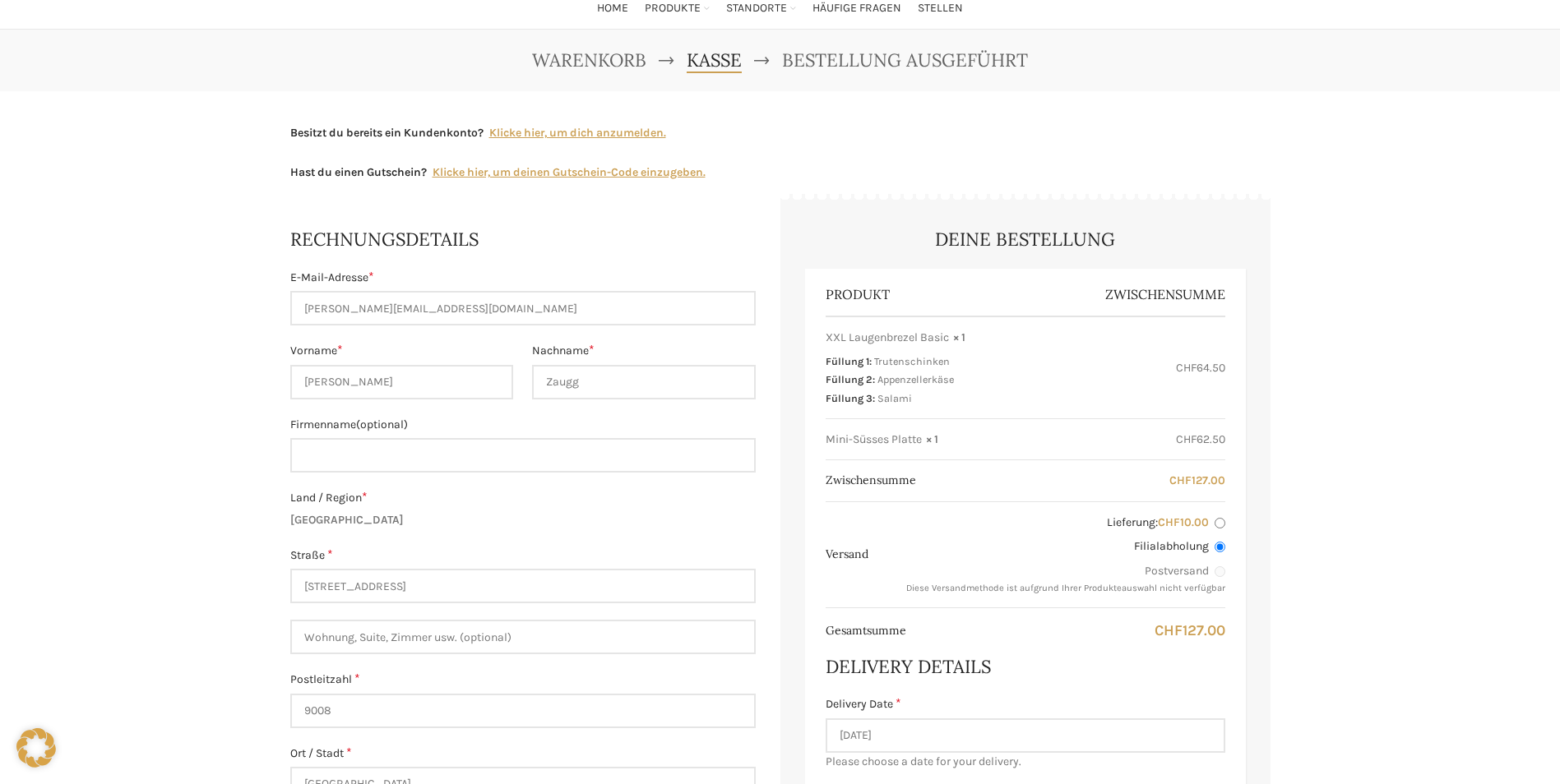
scroll to position [0, 0]
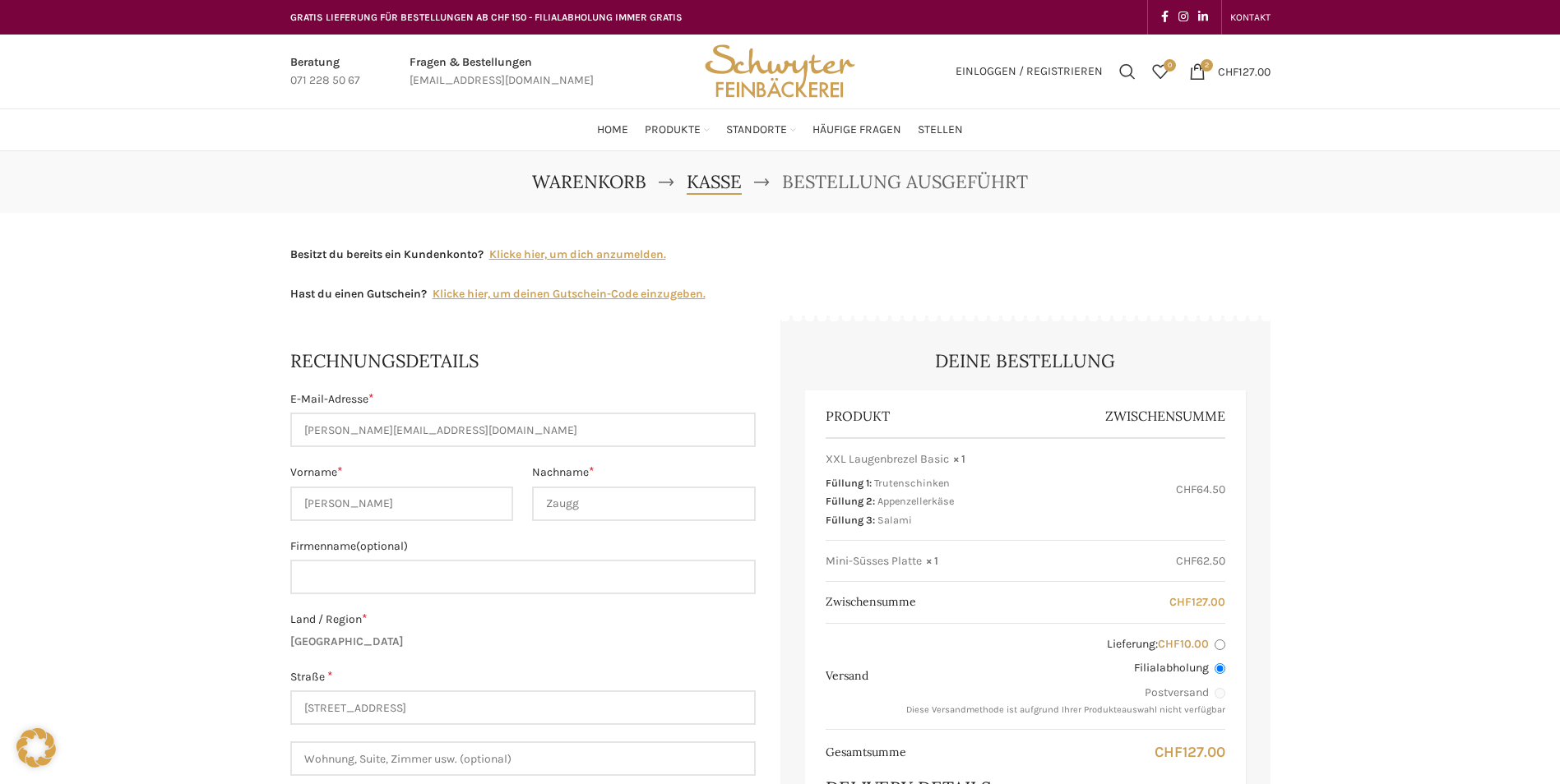
click at [602, 180] on span "Warenkorb" at bounding box center [588, 181] width 114 height 23
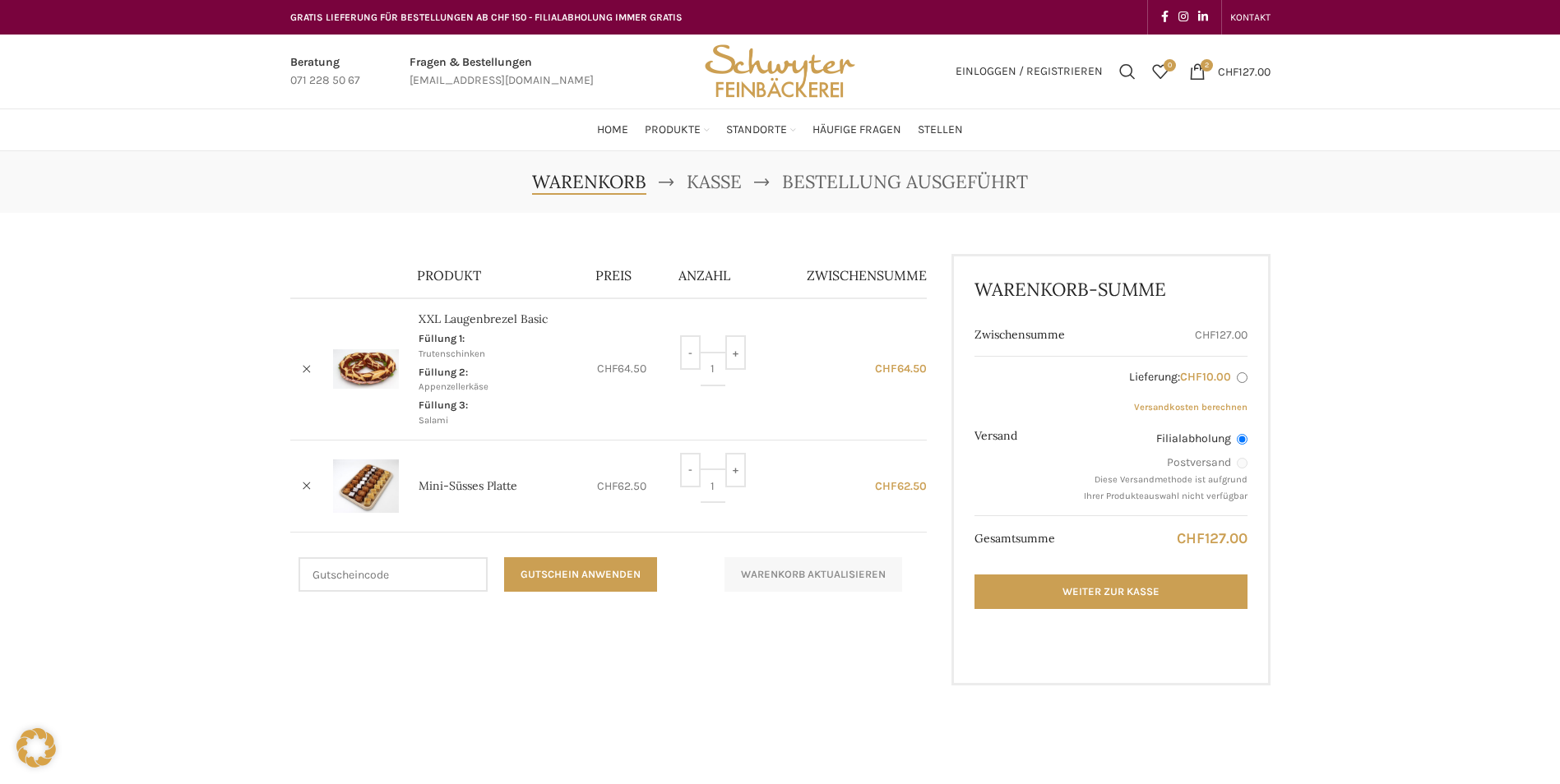
click at [362, 371] on img at bounding box center [365, 369] width 65 height 39
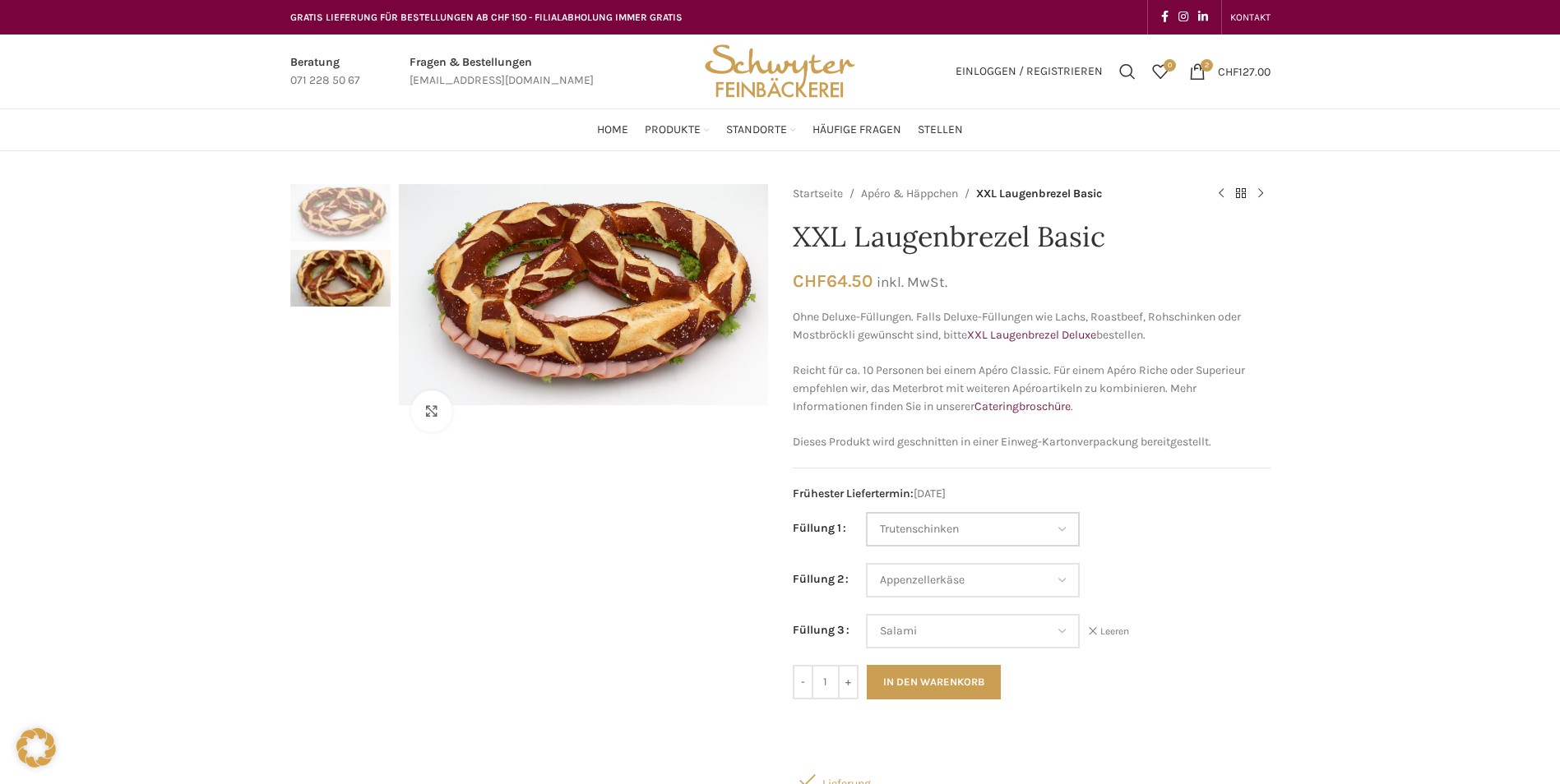
click at [983, 541] on select "Wähle eine Option Salami Schinken Fleischkäse Trutenschinken Appenzellerkäse Gr…" at bounding box center [973, 529] width 214 height 34
click at [866, 512] on select "Wähle eine Option Salami Schinken Fleischkäse Trutenschinken Appenzellerkäse Gr…" at bounding box center [973, 529] width 214 height 34
click at [1023, 585] on select "Wähle eine Option Salami Schinken Fleischkäse Trutenschinken Appenzellerkäse Gr…" at bounding box center [973, 579] width 214 height 34
click at [1313, 500] on div "Klicken um zu vergrössern Startseite Apéro & Häppchen XXL Laugenbrezel Basic XX…" at bounding box center [780, 791] width 1560 height 1213
click at [1061, 536] on select "Wähle eine Option Salami Schinken Fleischkäse Trutenschinken Appenzellerkäse Gr…" at bounding box center [973, 529] width 214 height 34
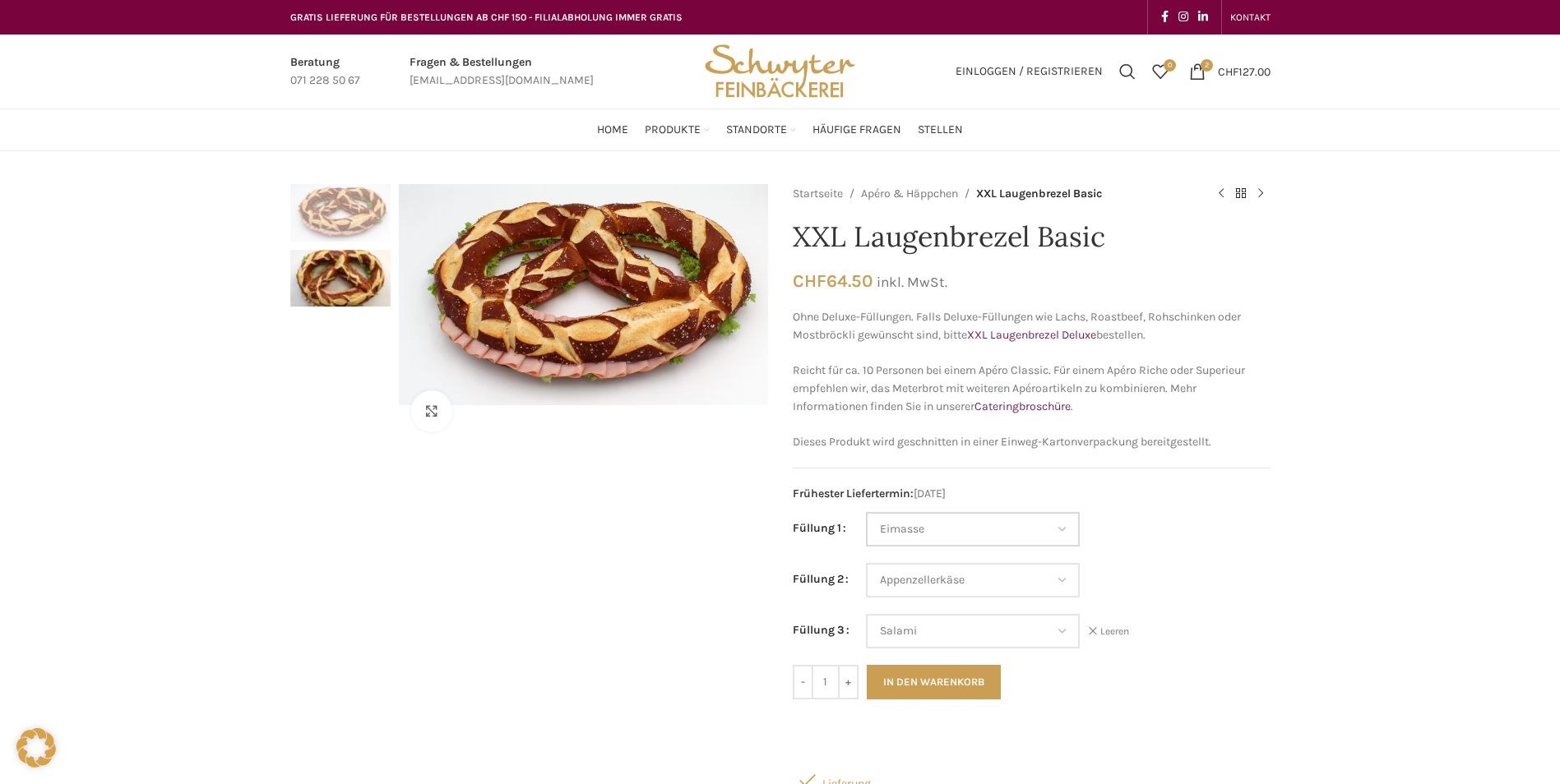
click at [866, 512] on select "Wähle eine Option Salami Schinken Fleischkäse Trutenschinken Appenzellerkäse Gr…" at bounding box center [973, 529] width 214 height 34
select select "Eimasse"
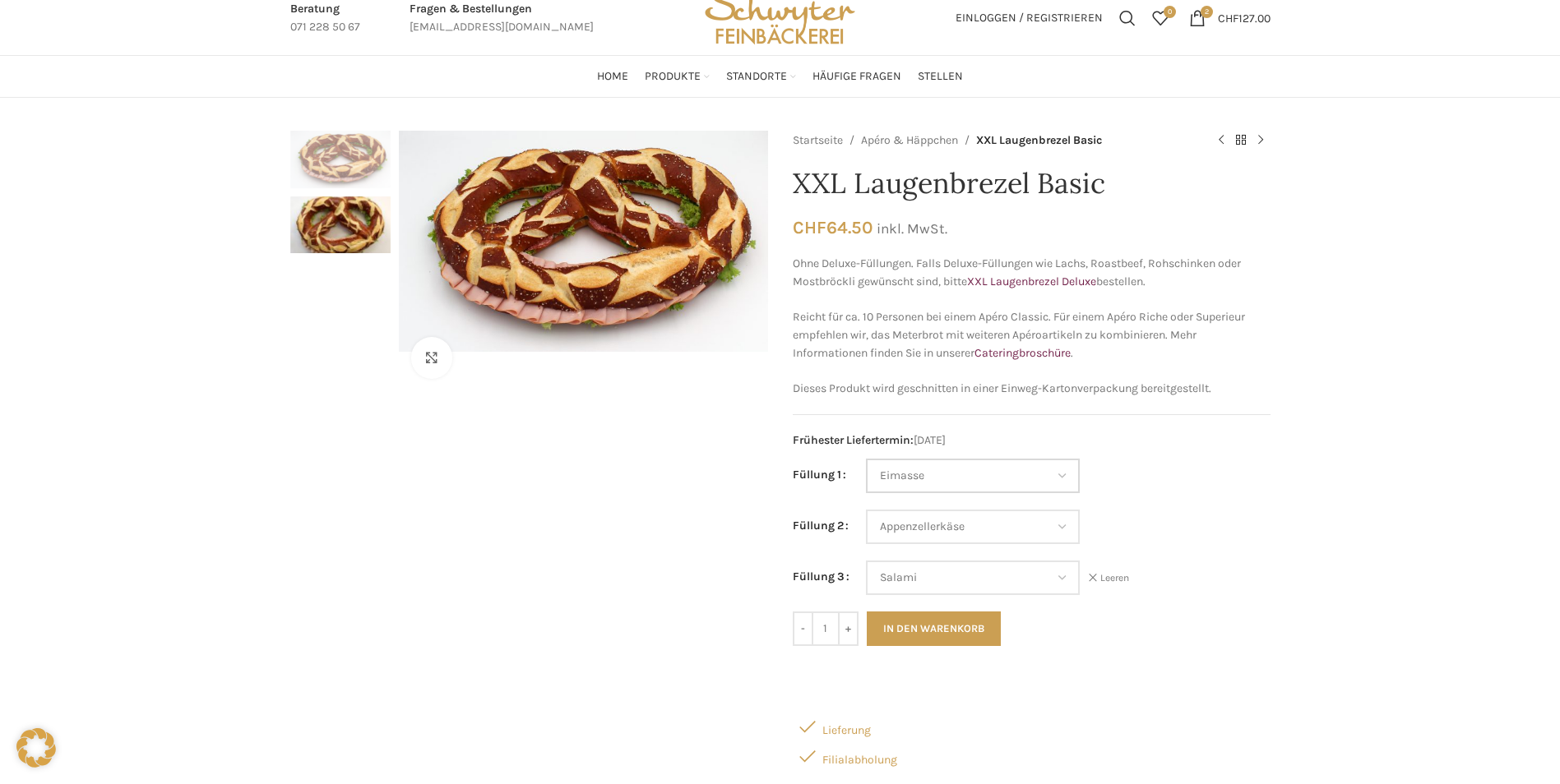
scroll to position [82, 0]
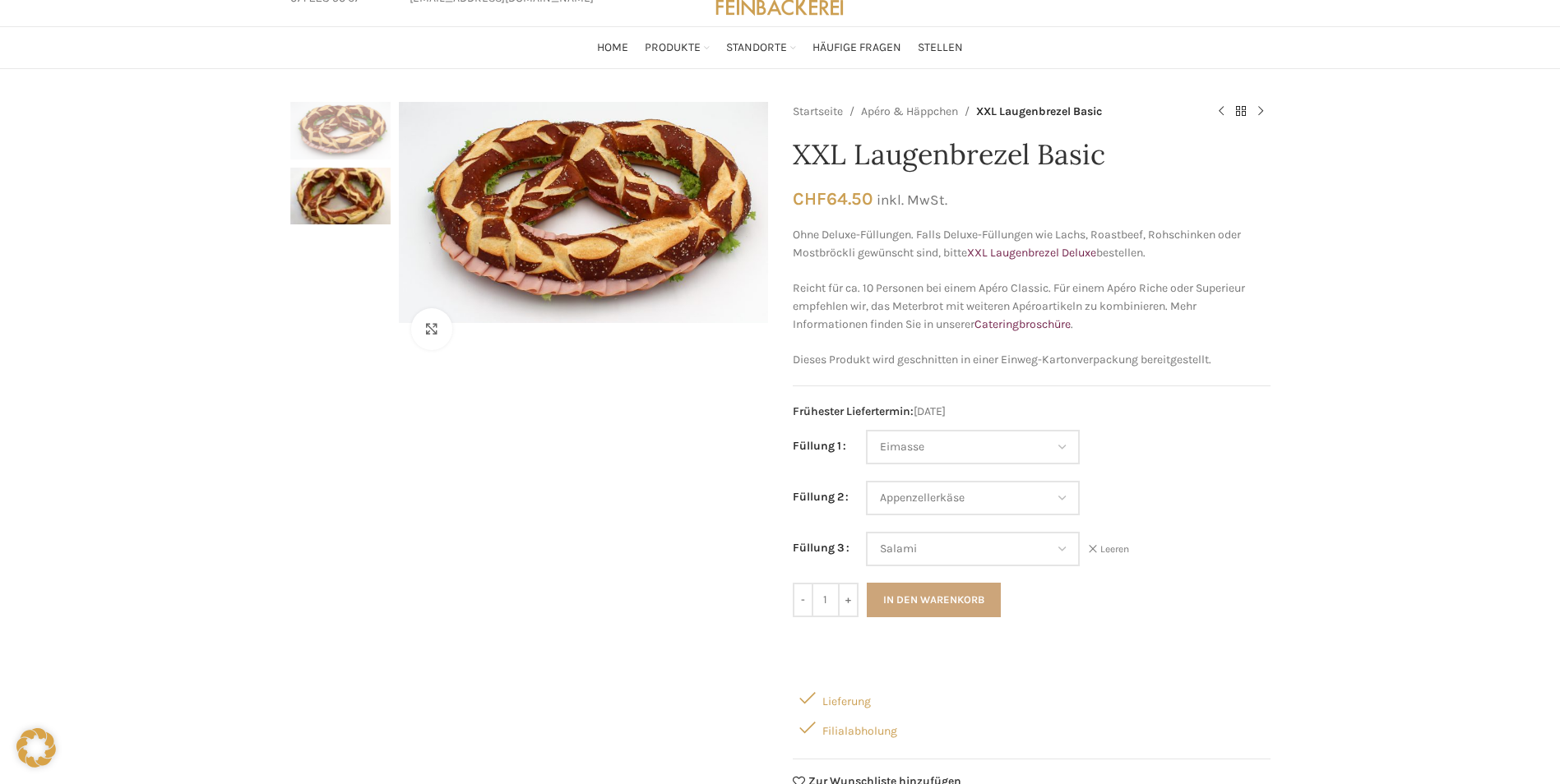
click at [954, 593] on button "In den Warenkorb" at bounding box center [933, 600] width 134 height 34
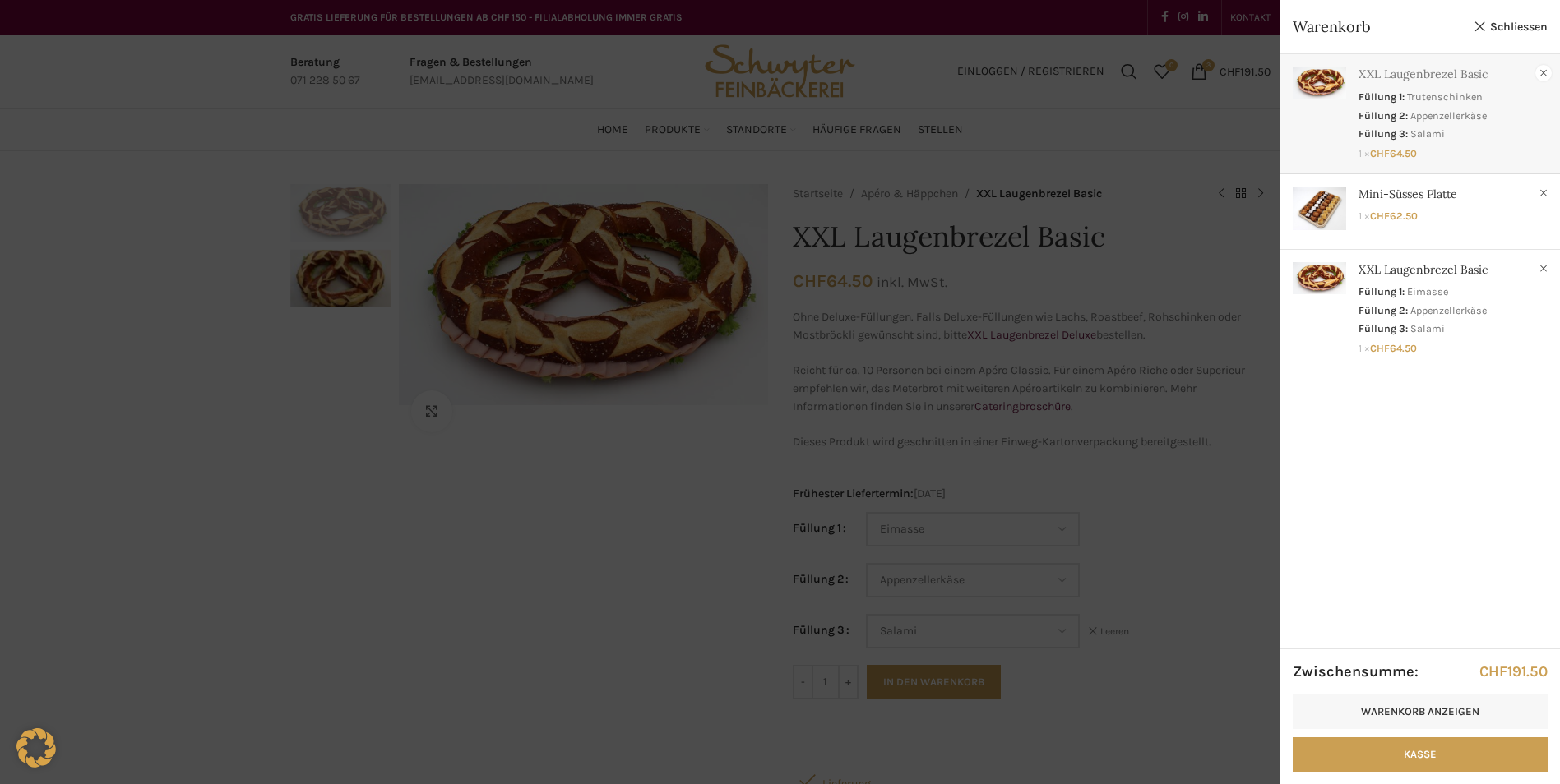
click at [1543, 73] on link "×" at bounding box center [1543, 73] width 17 height 17
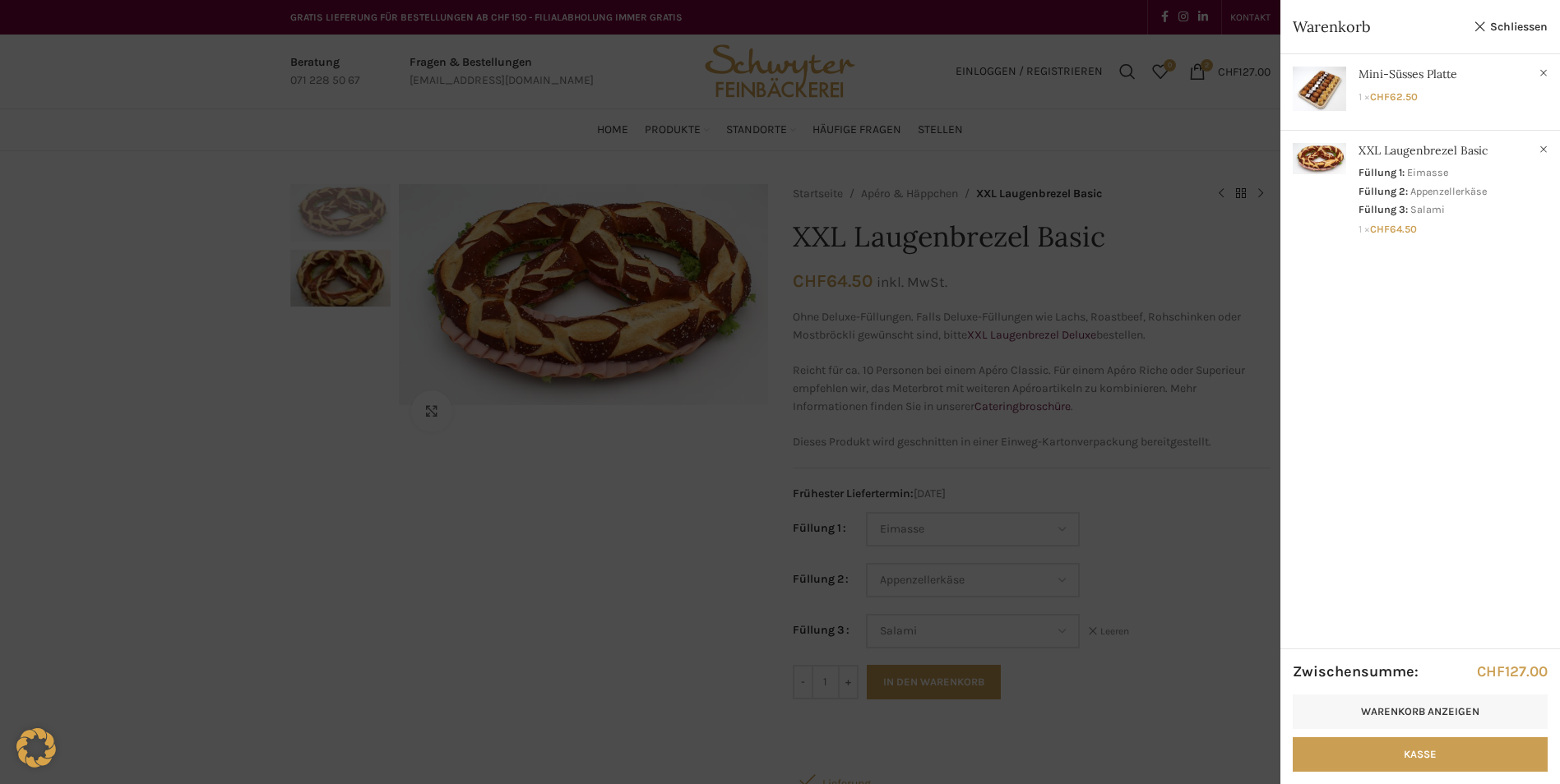
click at [1170, 503] on div at bounding box center [780, 392] width 1560 height 784
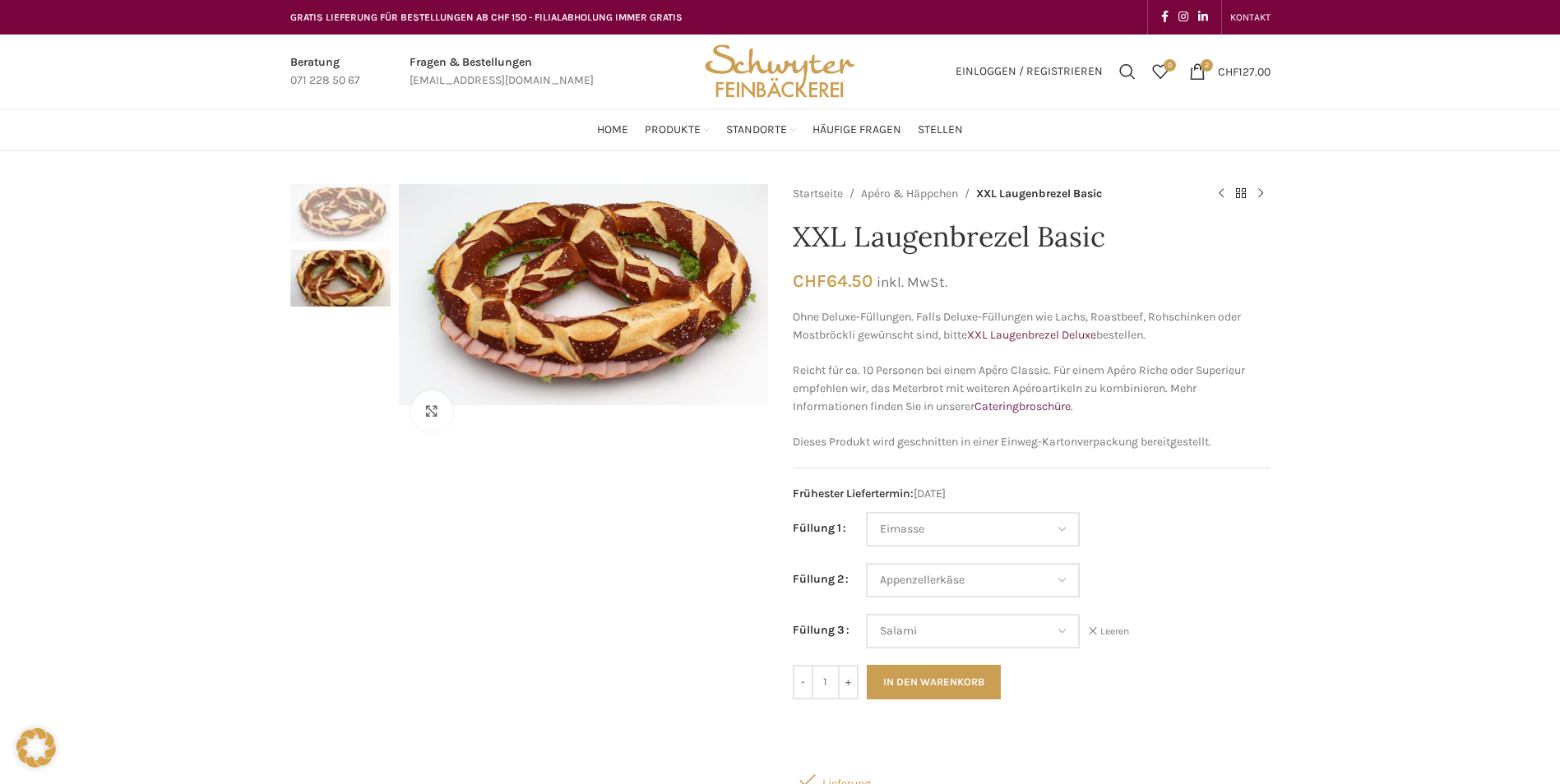
click at [1196, 72] on span "2 items" at bounding box center [1197, 71] width 17 height 17
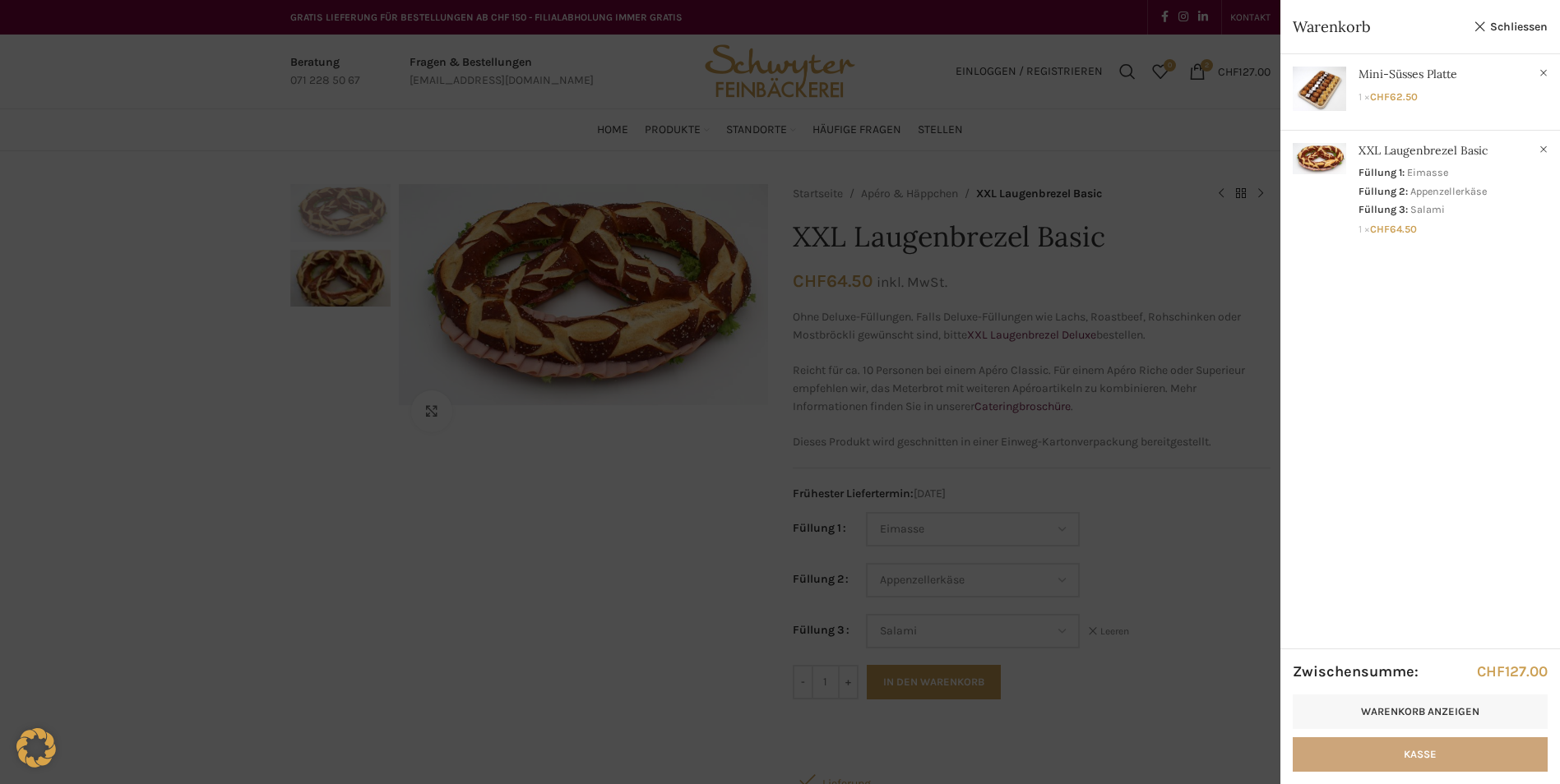
click at [1380, 755] on link "Kasse" at bounding box center [1420, 754] width 255 height 34
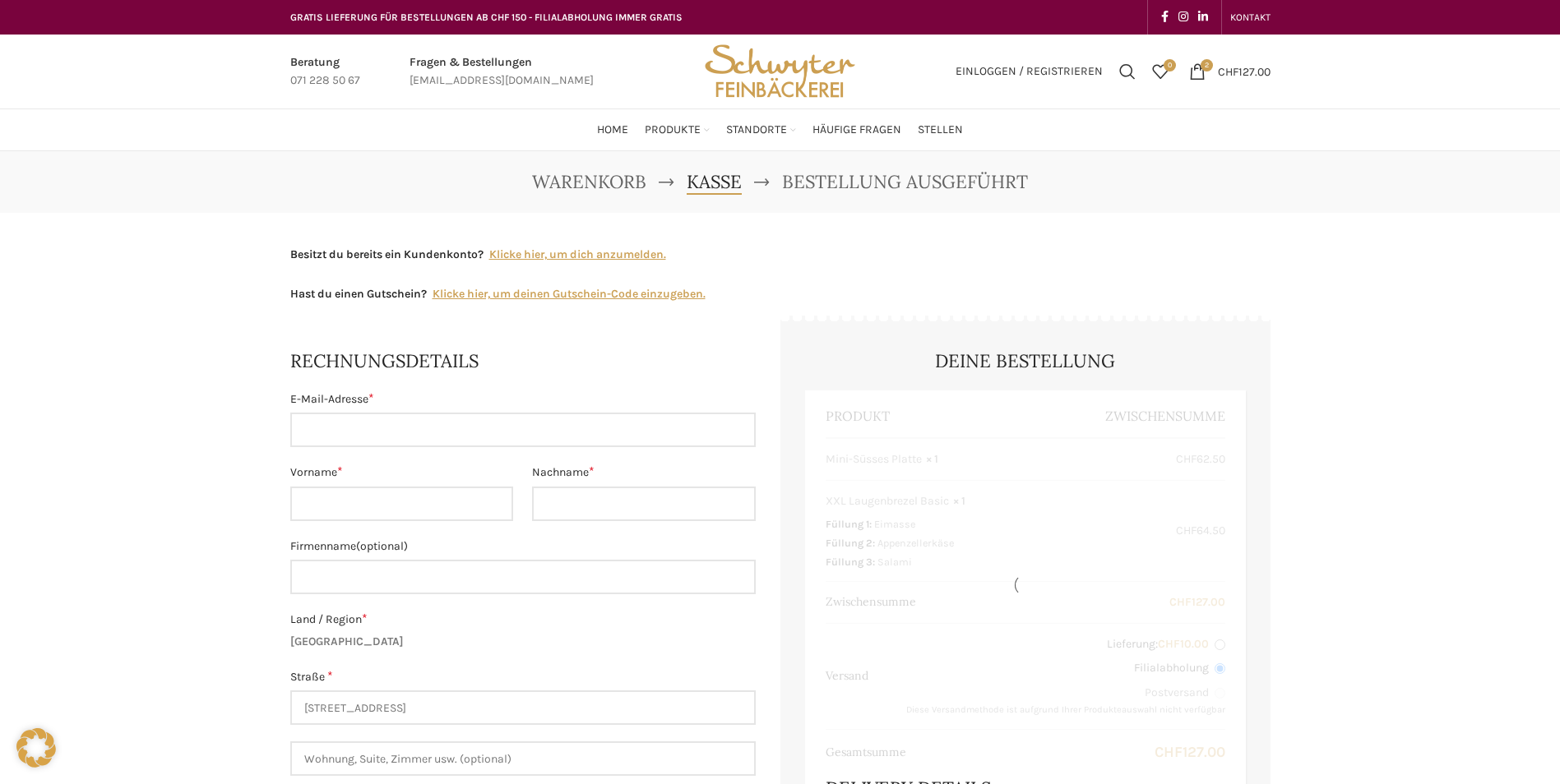
select select "SG"
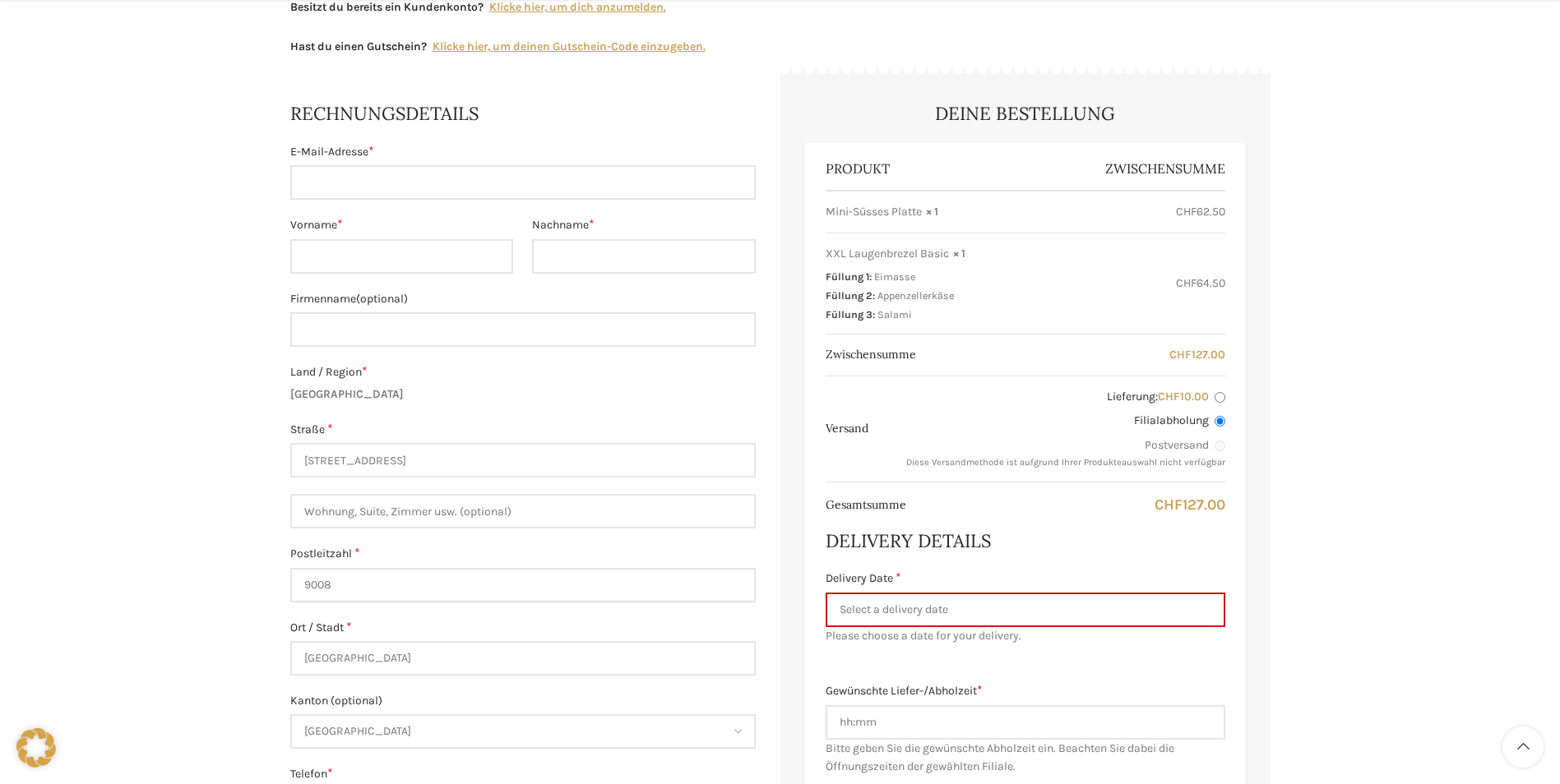
scroll to position [329, 0]
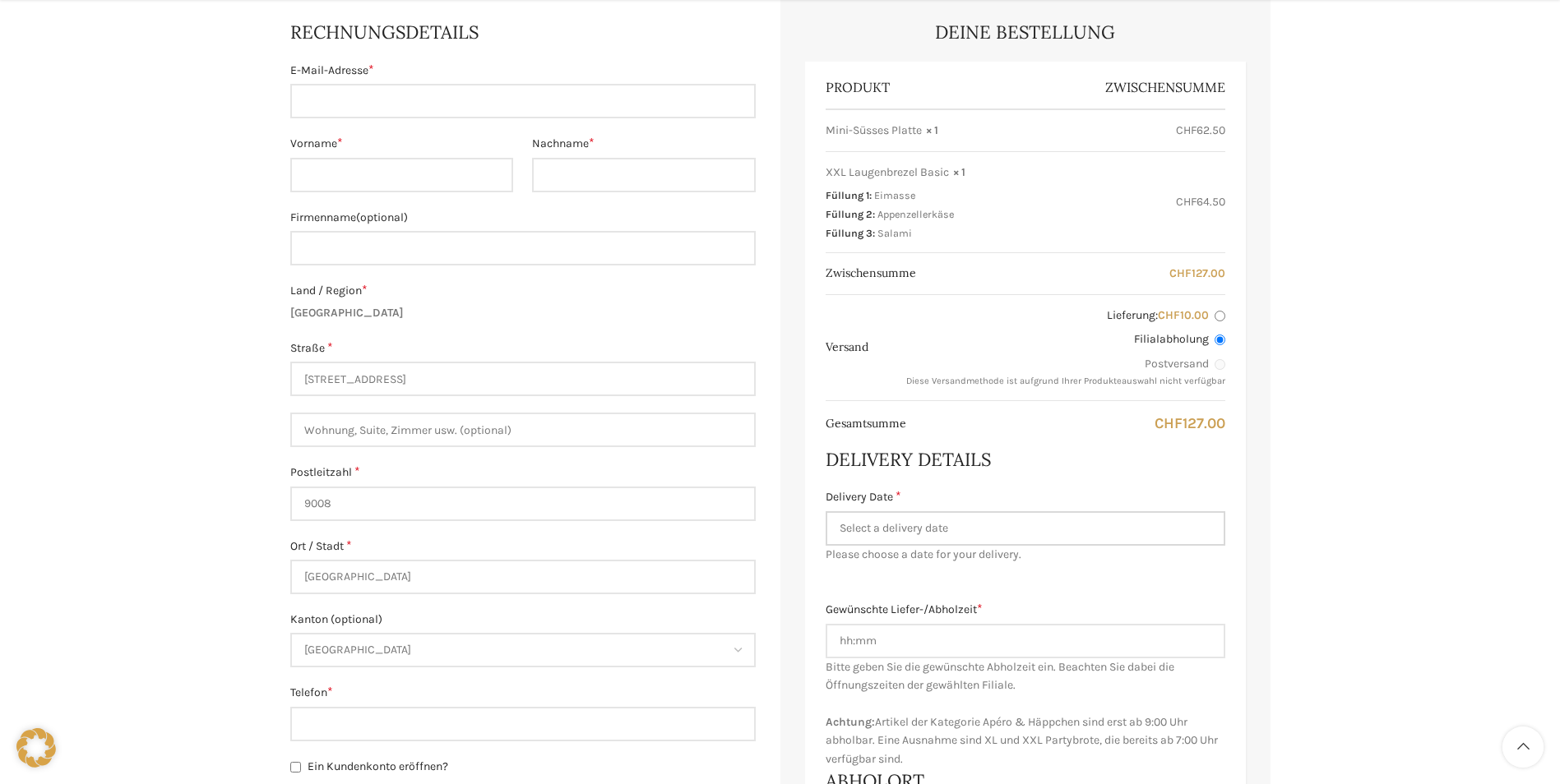
click at [1064, 529] on input "Delivery Date *" at bounding box center [1025, 528] width 400 height 34
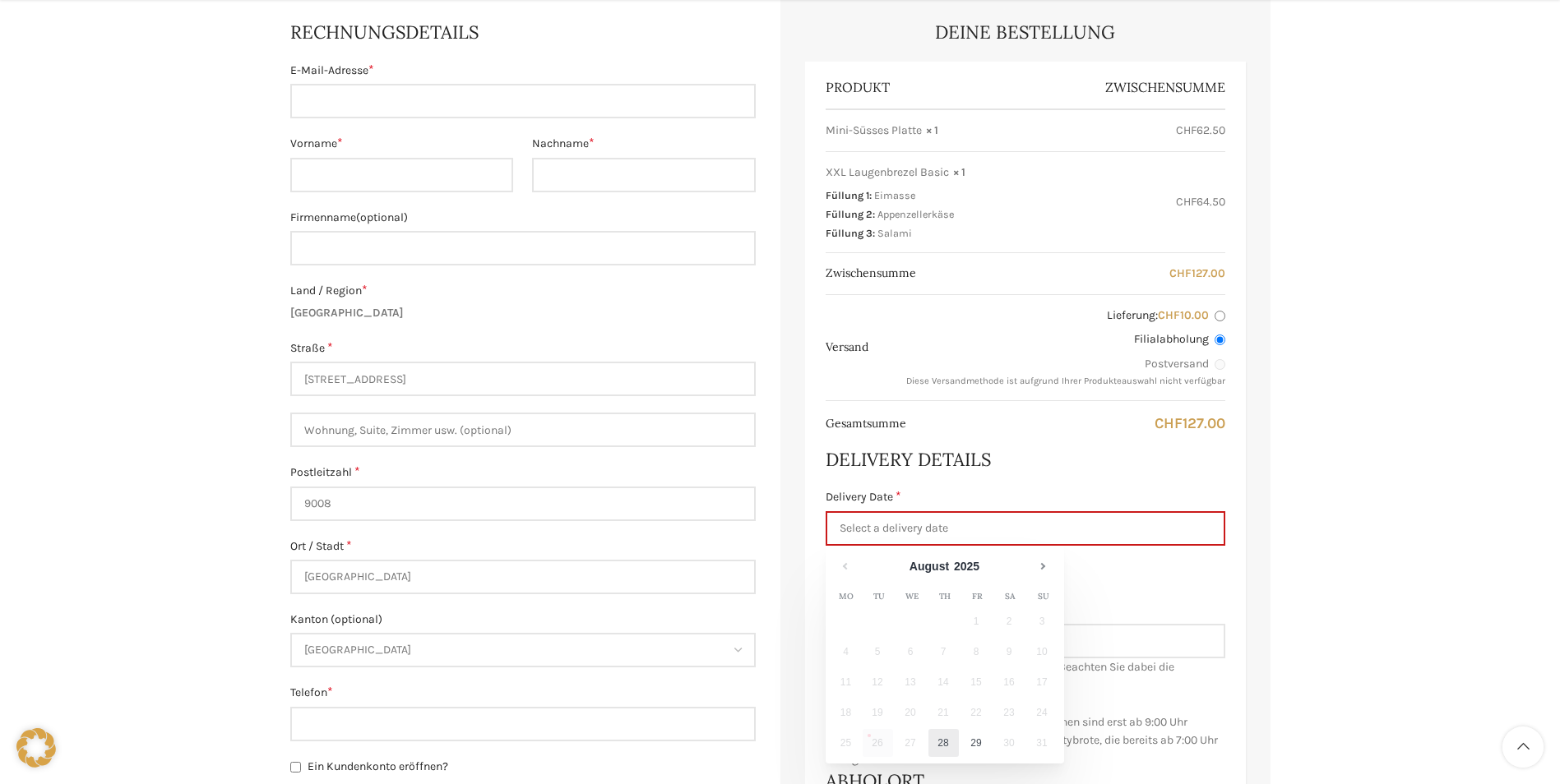
click at [947, 745] on link "28" at bounding box center [943, 743] width 30 height 28
type input "[DATE]"
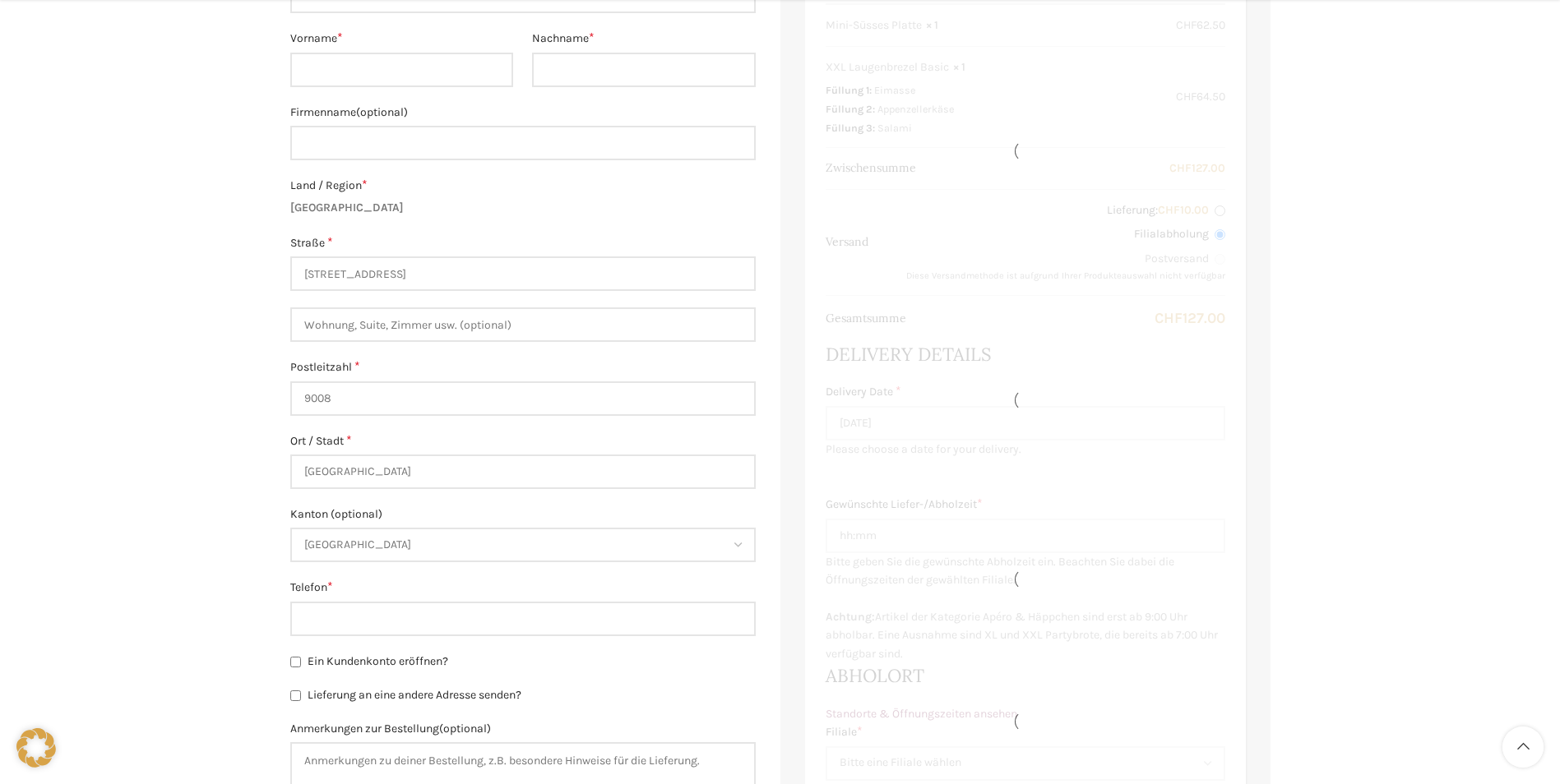
scroll to position [493, 0]
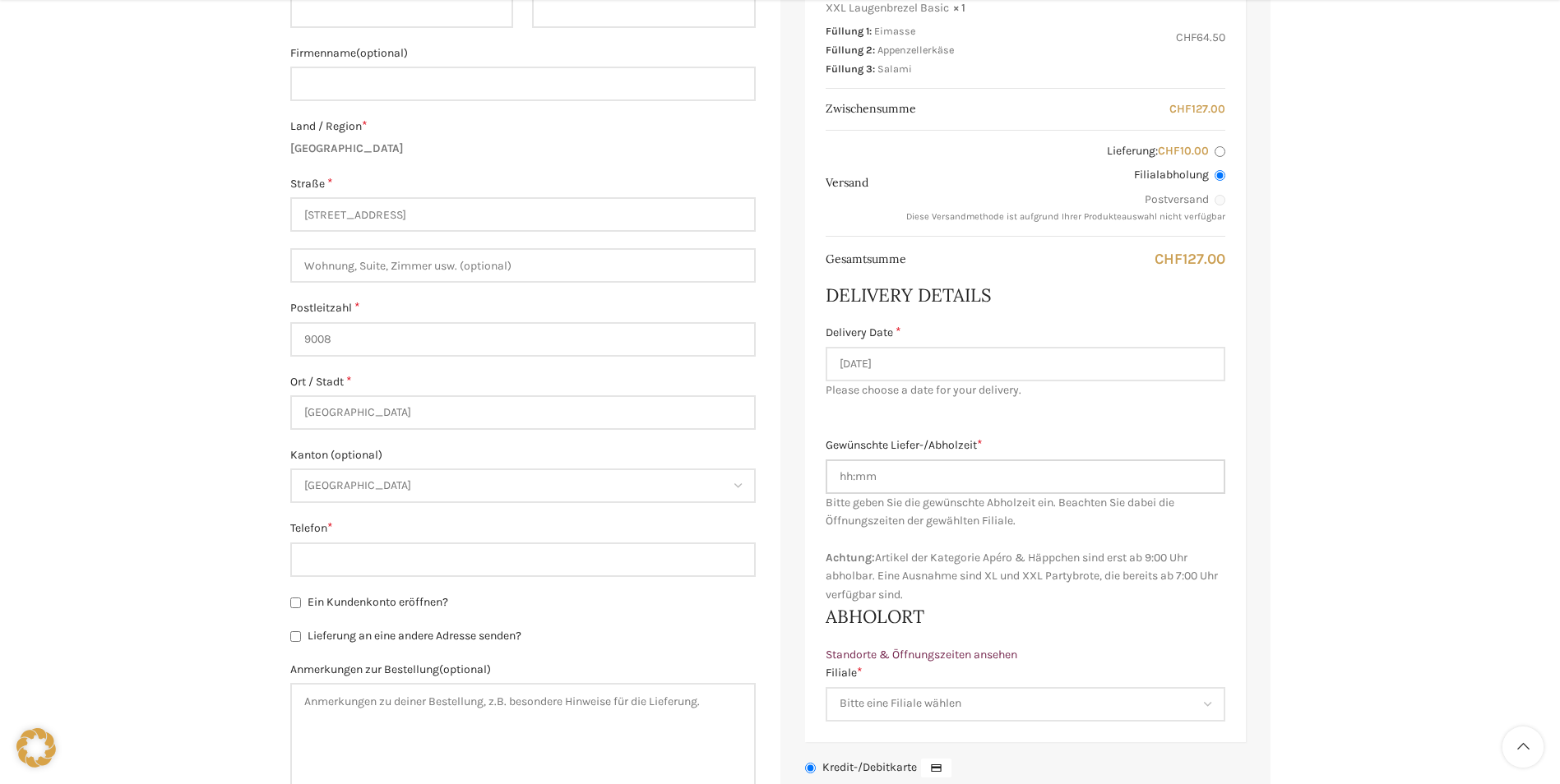
click at [945, 485] on input "Gewünschte Liefer-/Abholzeit *" at bounding box center [1025, 476] width 400 height 34
type input "07.15"
click at [869, 702] on select "Bitte eine Filiale wählen Backstube Schuppis Neugasse Lindenpark Bahnhof St. Ga…" at bounding box center [1025, 704] width 400 height 34
select select "11686"
click at [825, 687] on select "Bitte eine Filiale wählen Backstube Schuppis Neugasse Lindenpark Bahnhof St. Ga…" at bounding box center [1025, 704] width 400 height 34
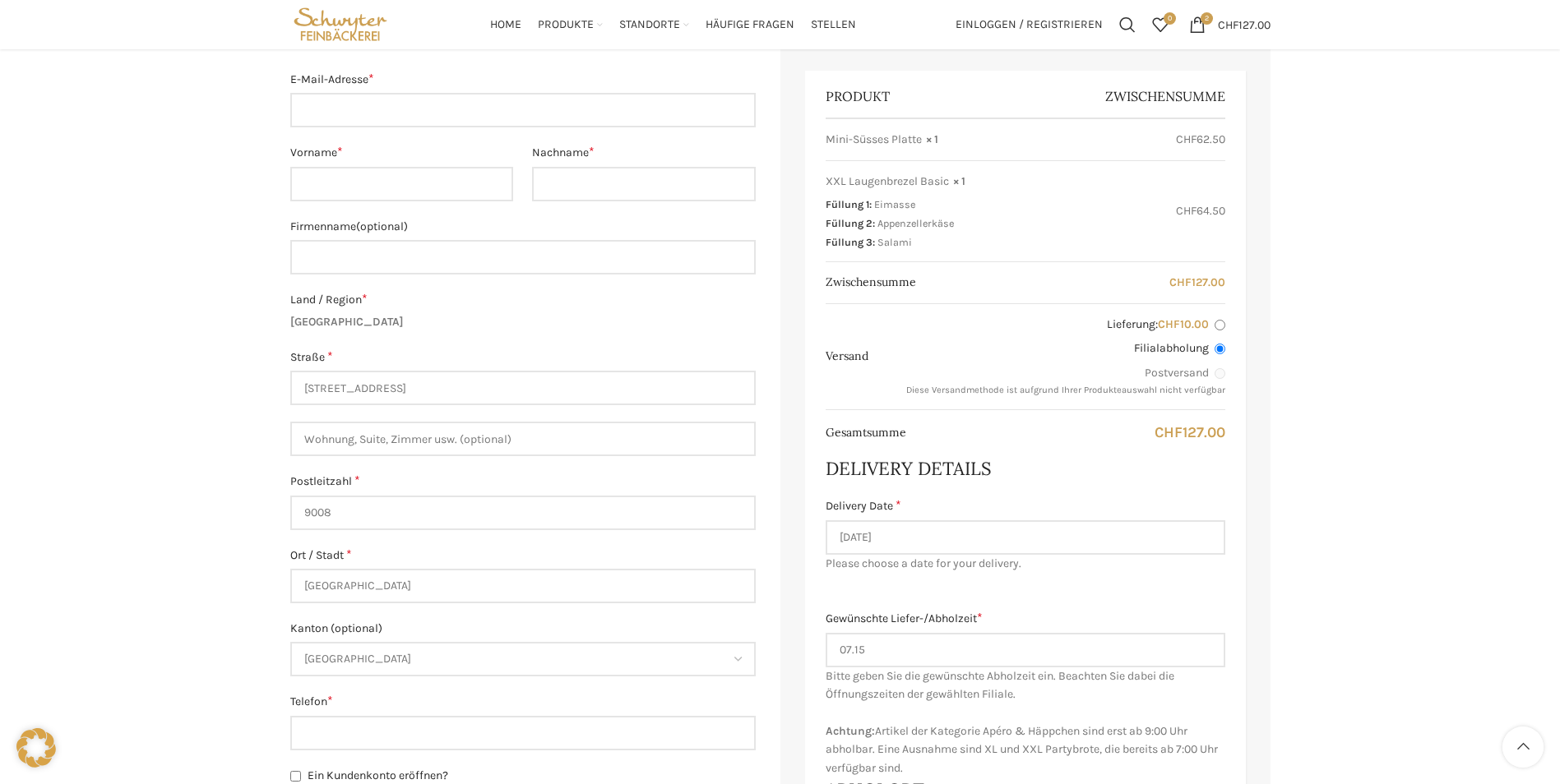
scroll to position [247, 0]
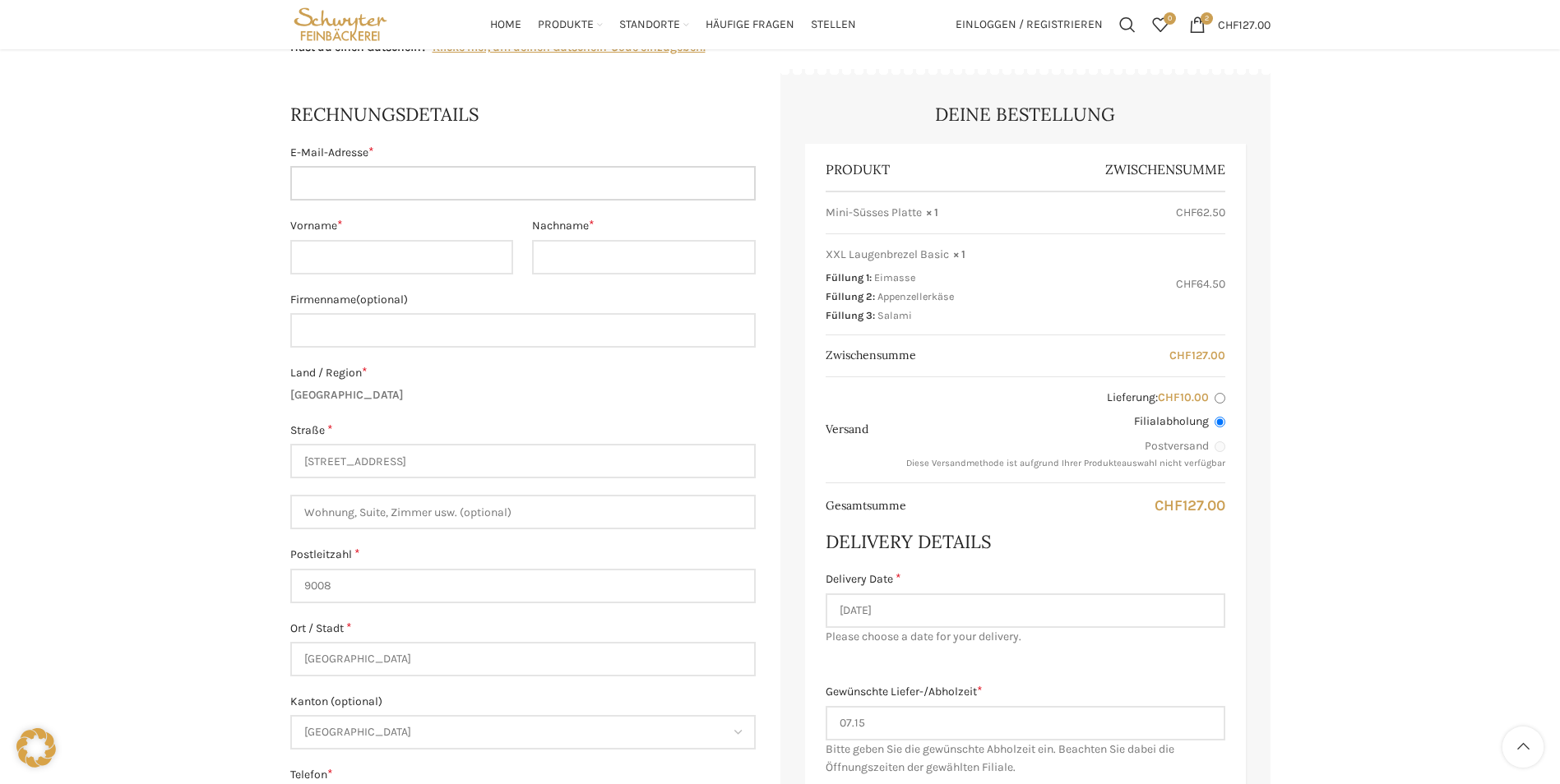
click at [390, 177] on input "E-Mail-Adresse *" at bounding box center [523, 182] width 465 height 34
type input "[PERSON_NAME][EMAIL_ADDRESS][PERSON_NAME][DOMAIN_NAME]"
type input "n"
type input "Nicola"
type input "Zaugg"
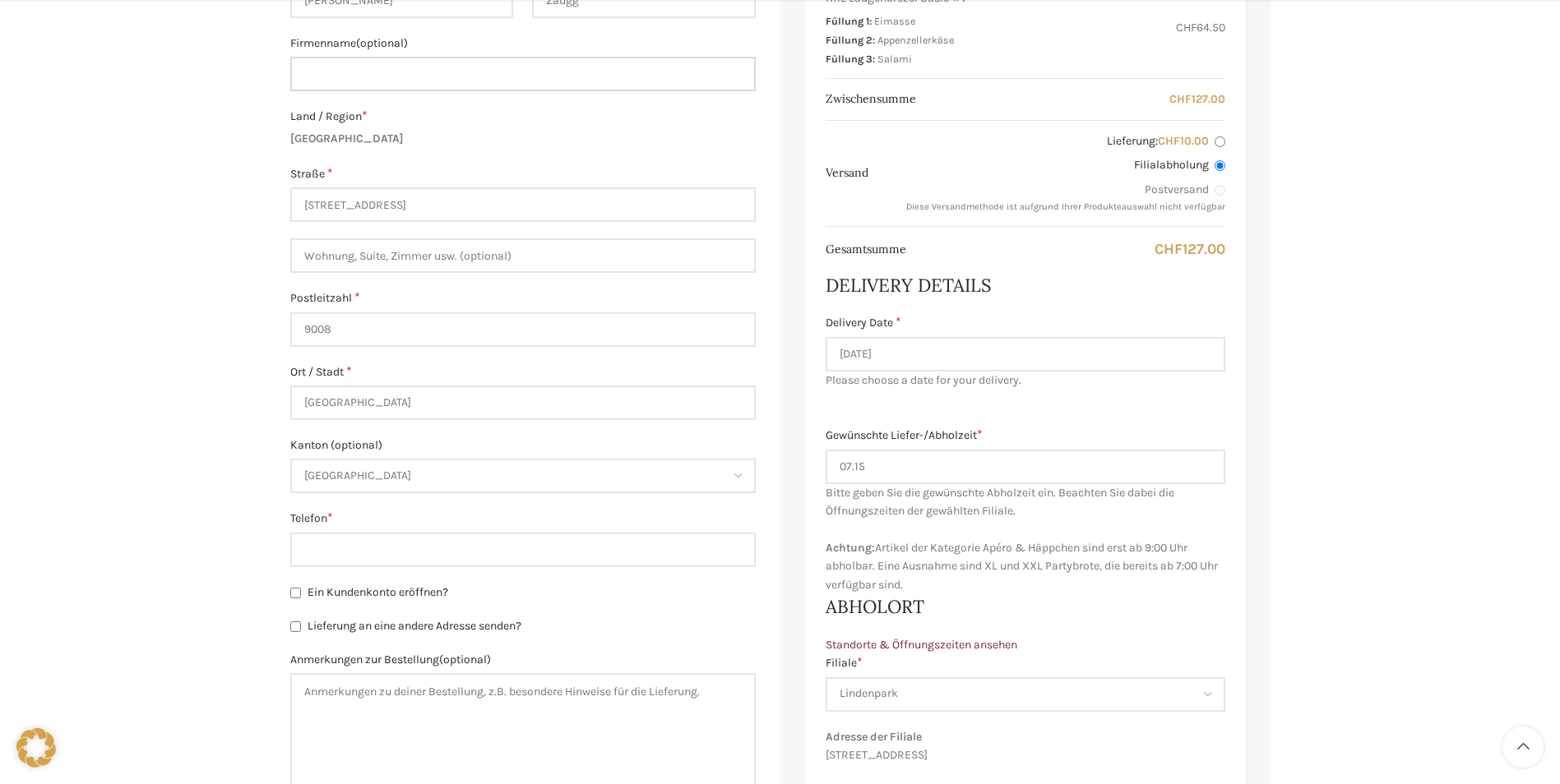
scroll to position [657, 0]
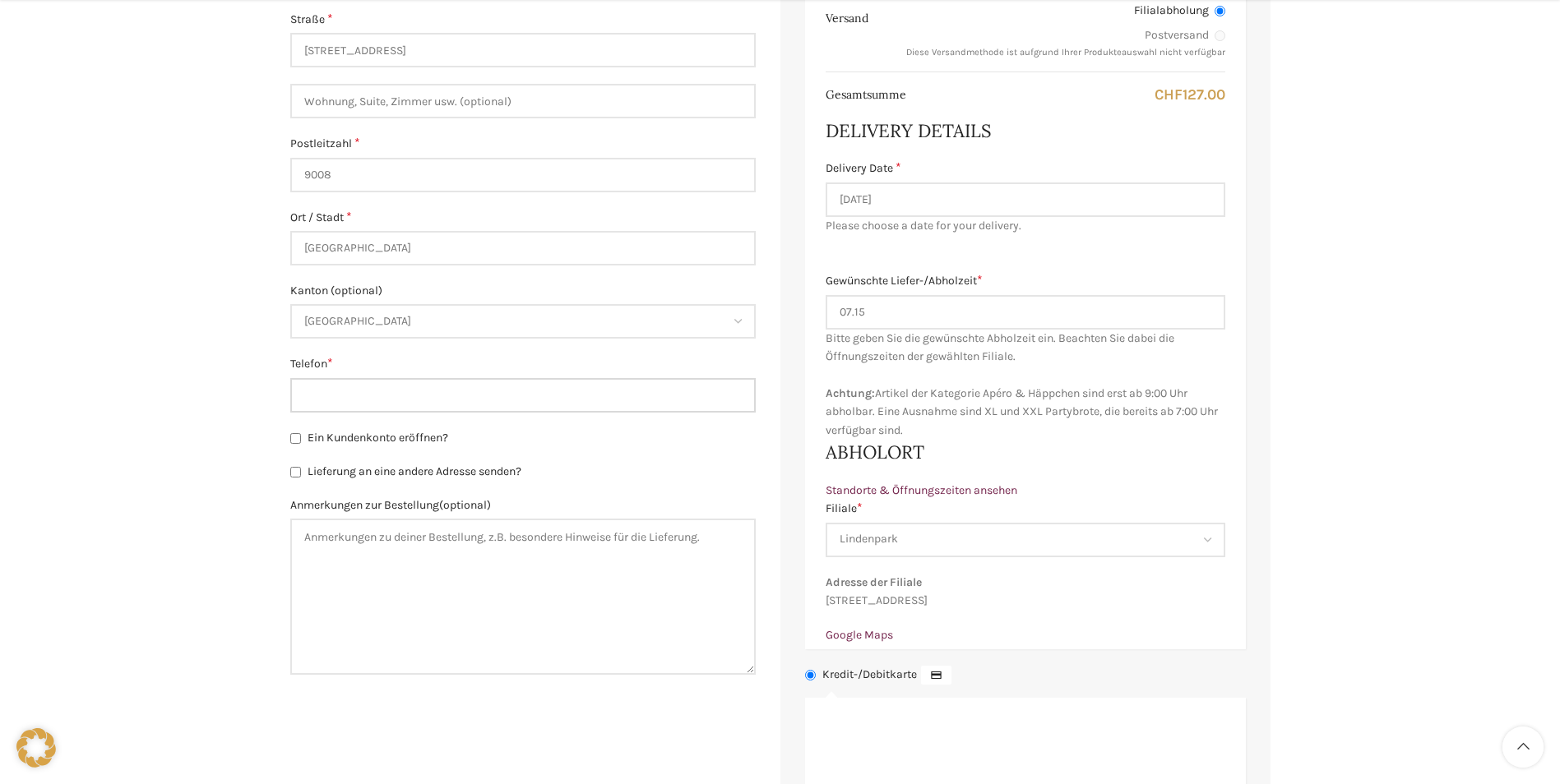
click at [417, 400] on input "Telefon *" at bounding box center [523, 395] width 465 height 34
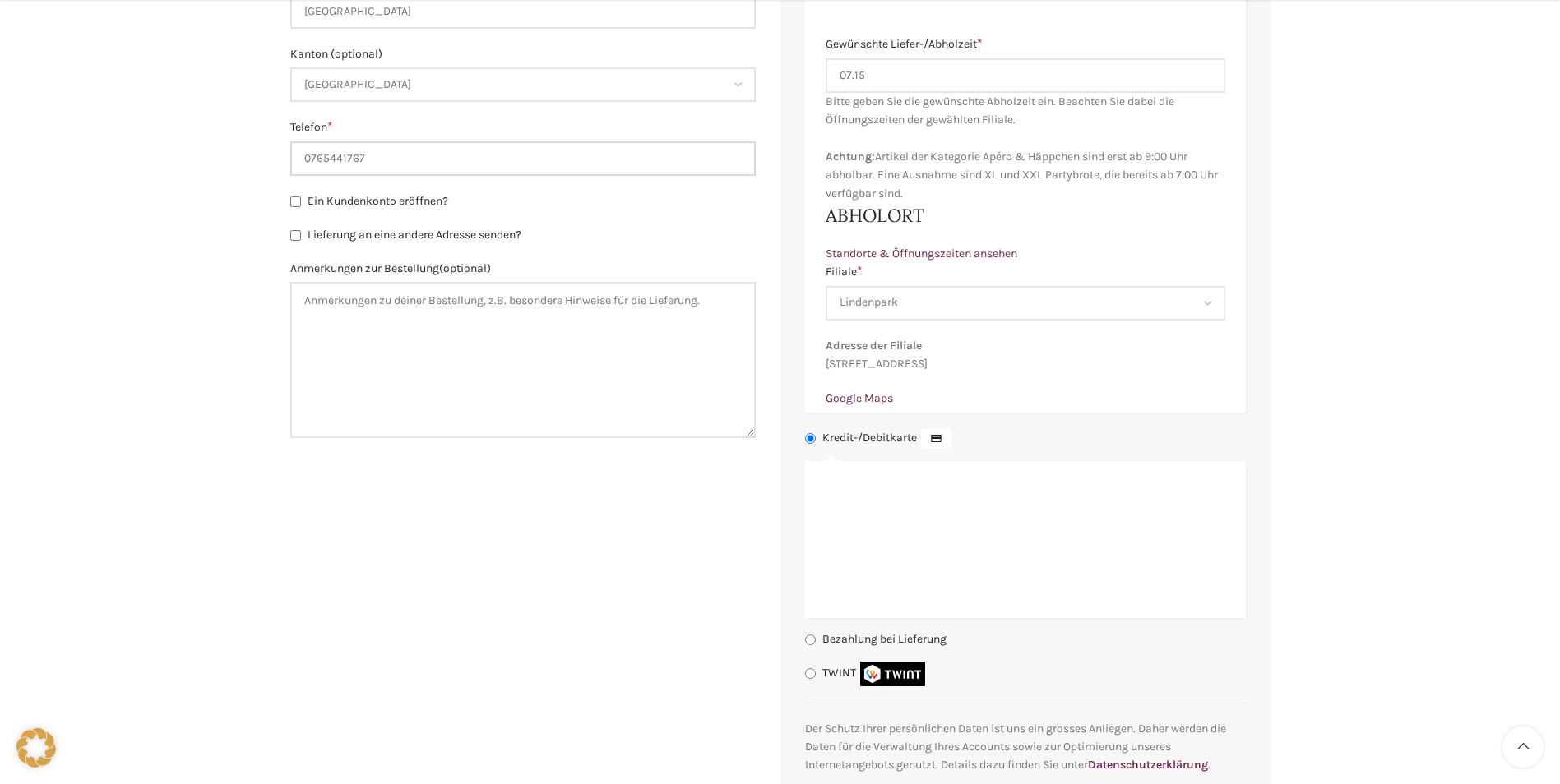
scroll to position [904, 0]
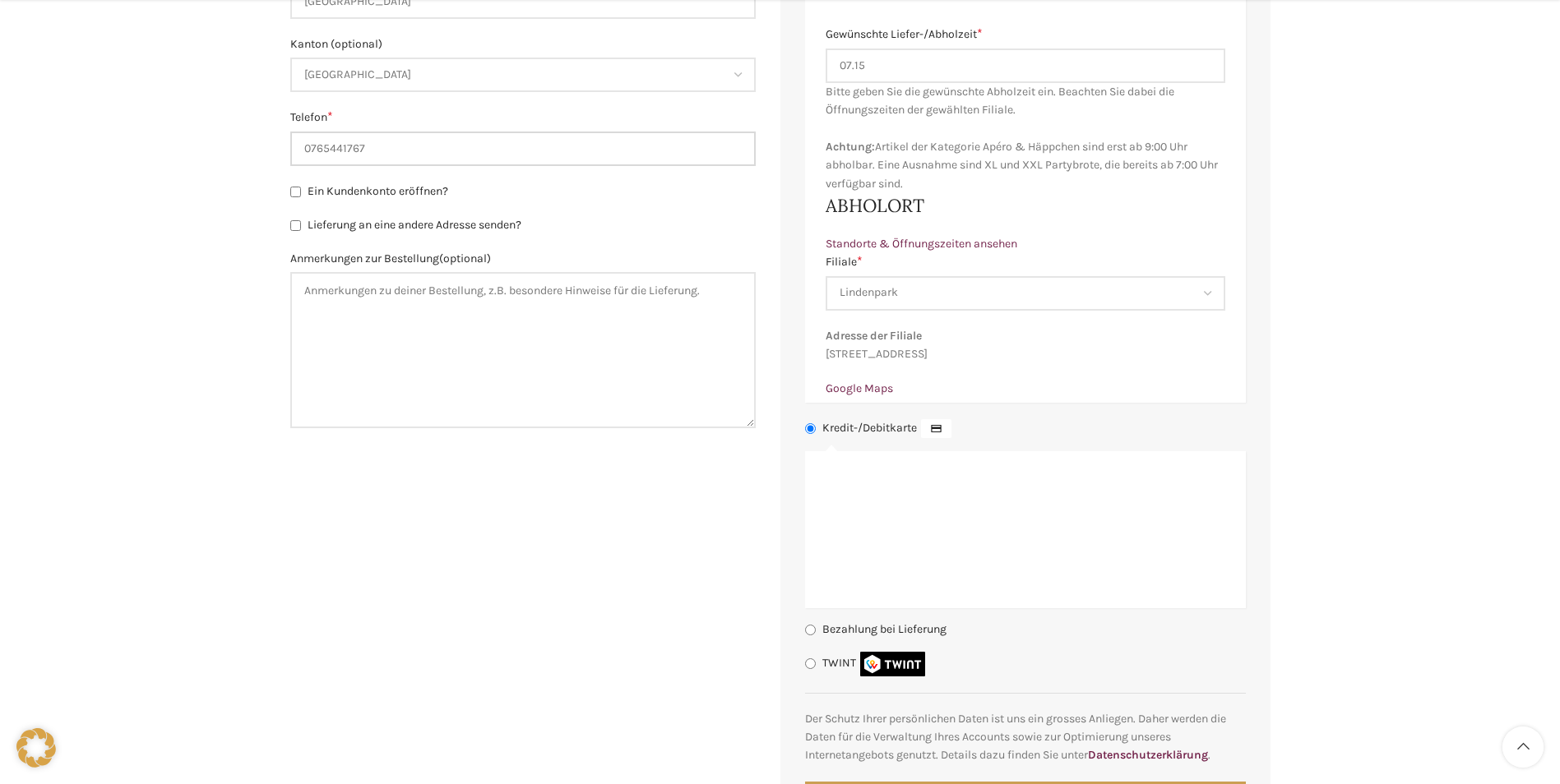
type input "0765441767"
click at [813, 669] on input "TWINT" at bounding box center [810, 663] width 11 height 11
radio input "true"
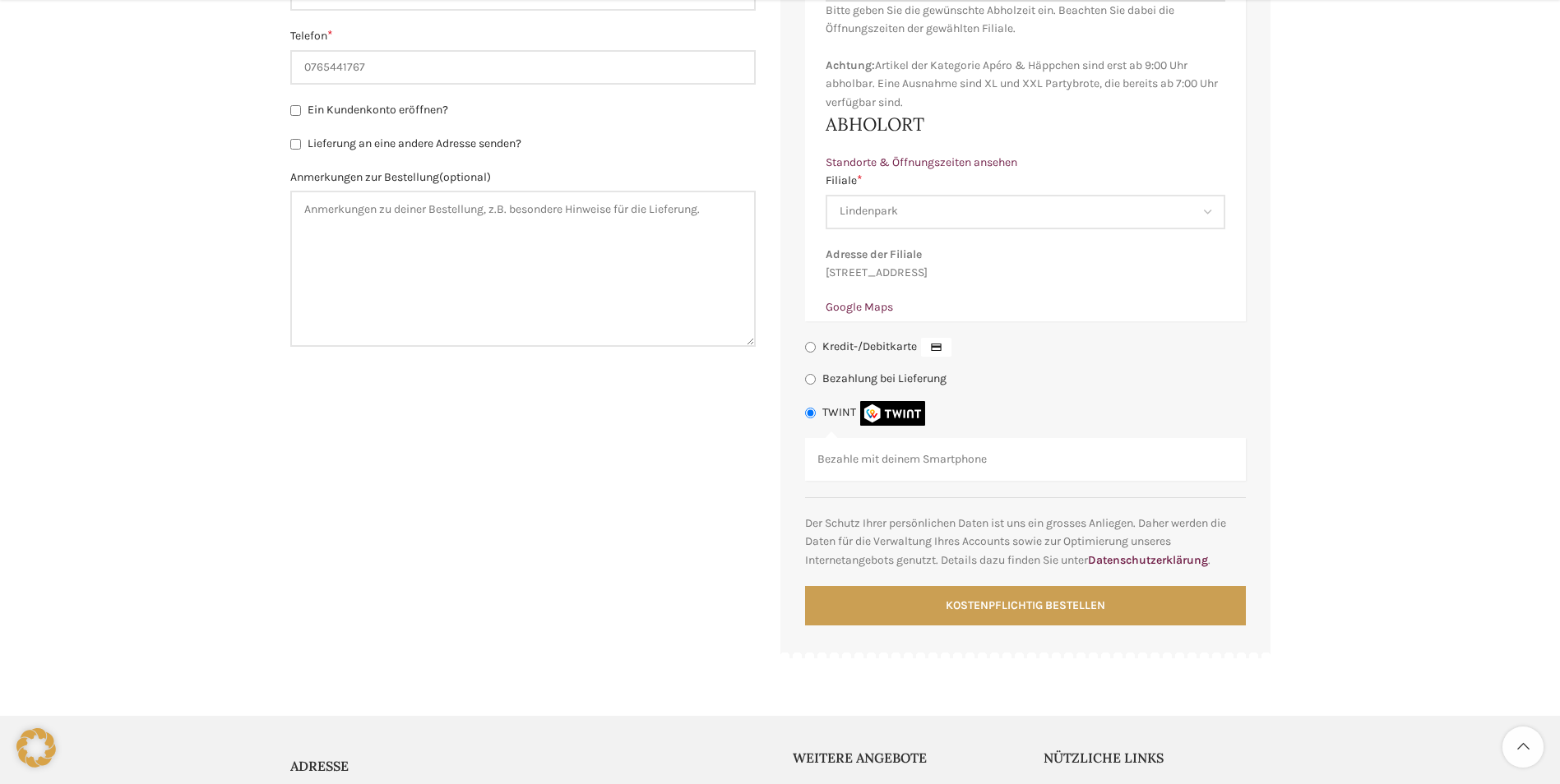
scroll to position [986, 0]
click at [871, 384] on label "Bezahlung bei Lieferung" at bounding box center [884, 377] width 124 height 14
click at [816, 384] on input "Bezahlung bei Lieferung" at bounding box center [810, 378] width 11 height 11
radio input "true"
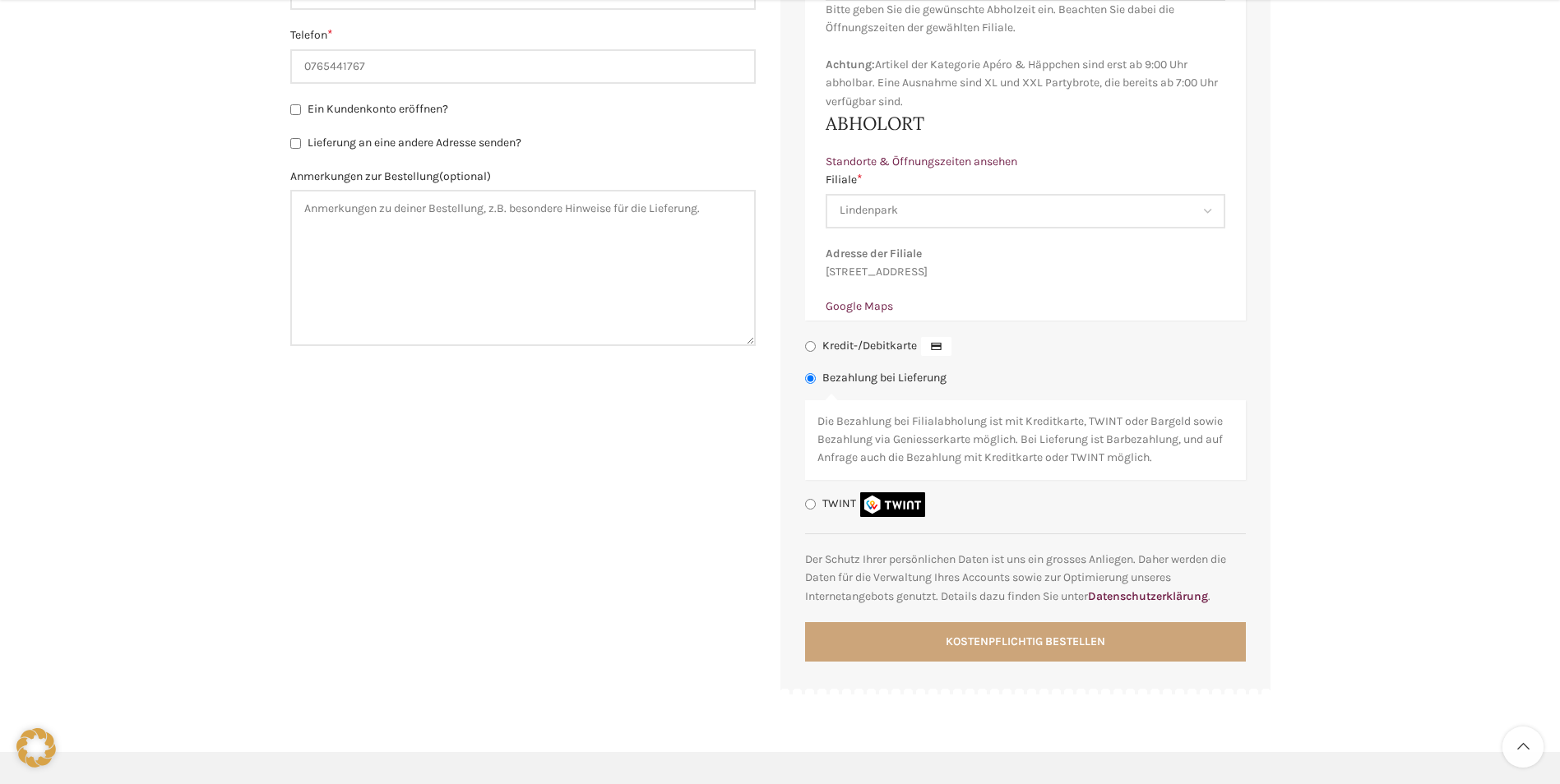
click at [850, 656] on button "Kostenpflichtig bestellen" at bounding box center [1025, 642] width 441 height 39
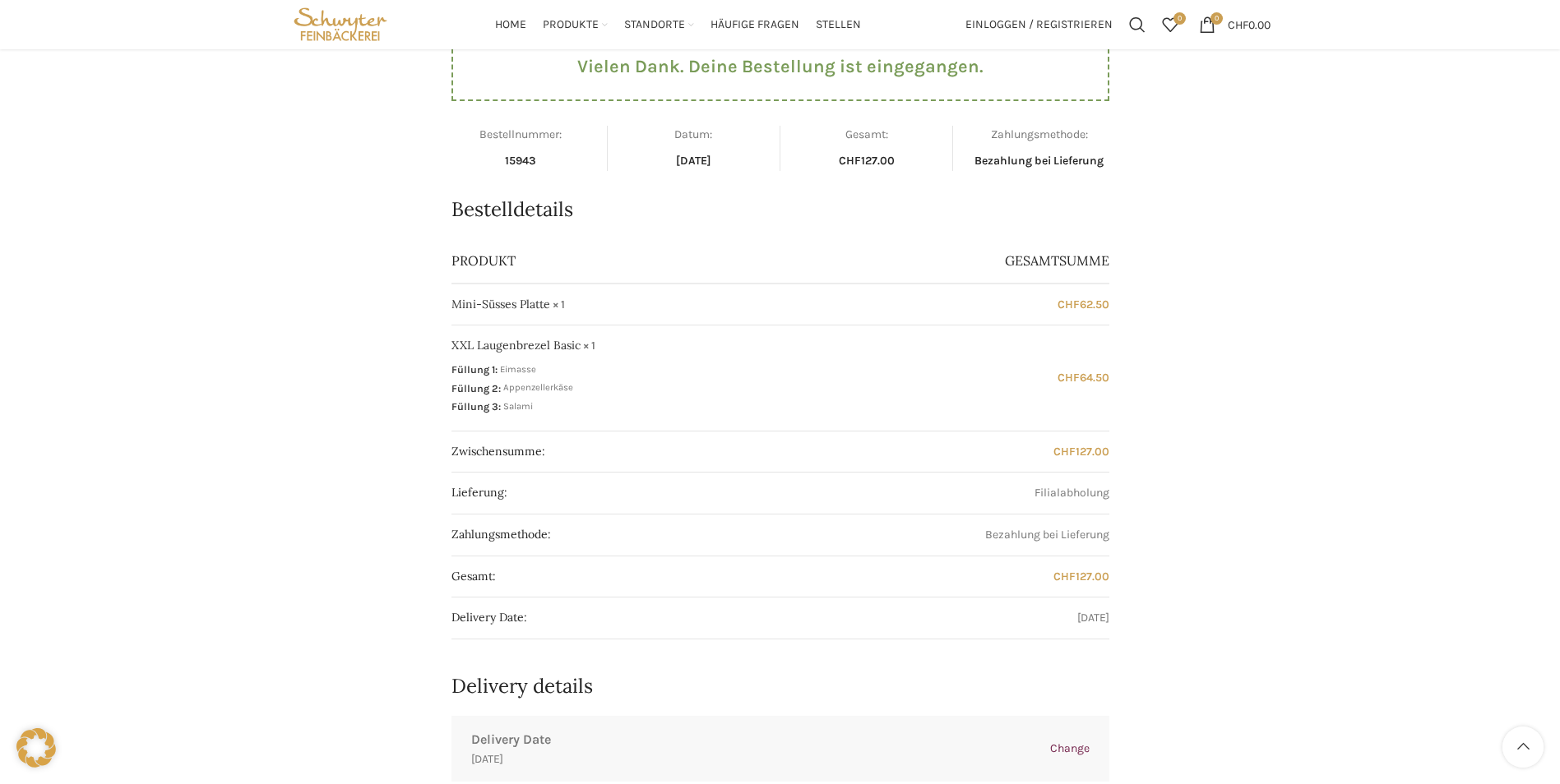
scroll to position [91, 0]
